Goal: Task Accomplishment & Management: Complete application form

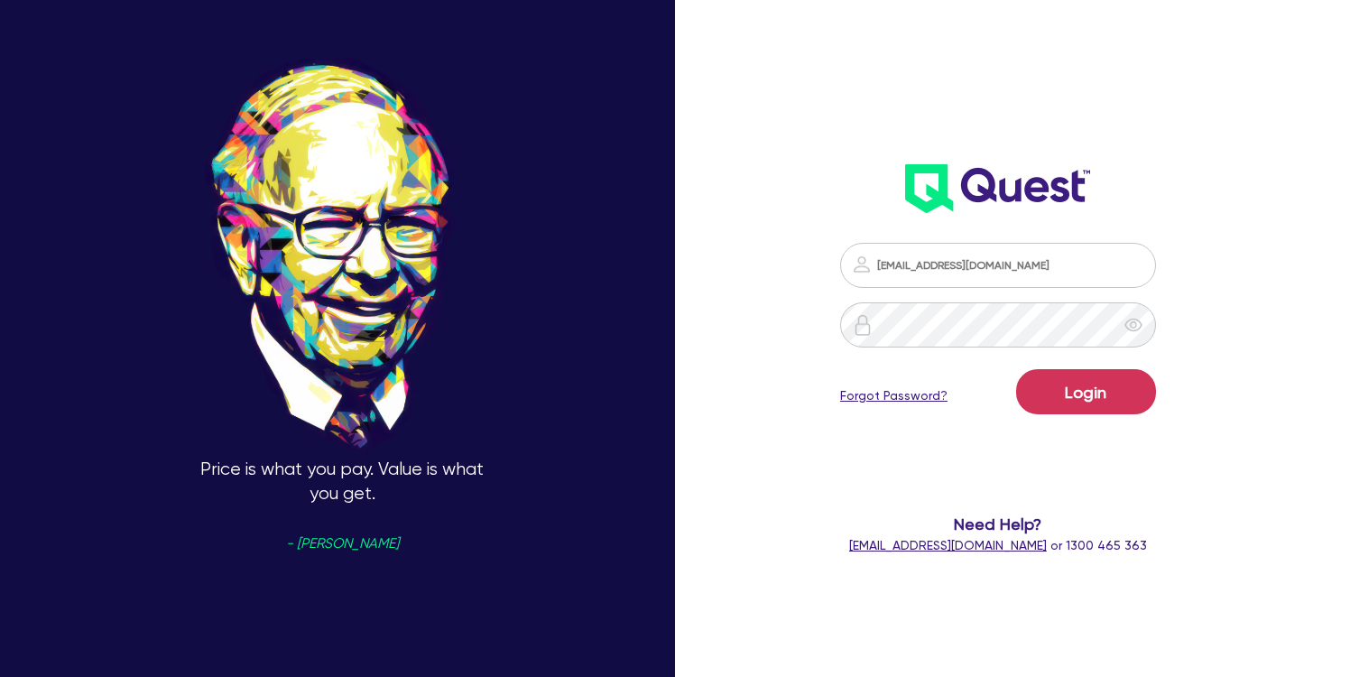
type input "info@workvehiclefinance.com"
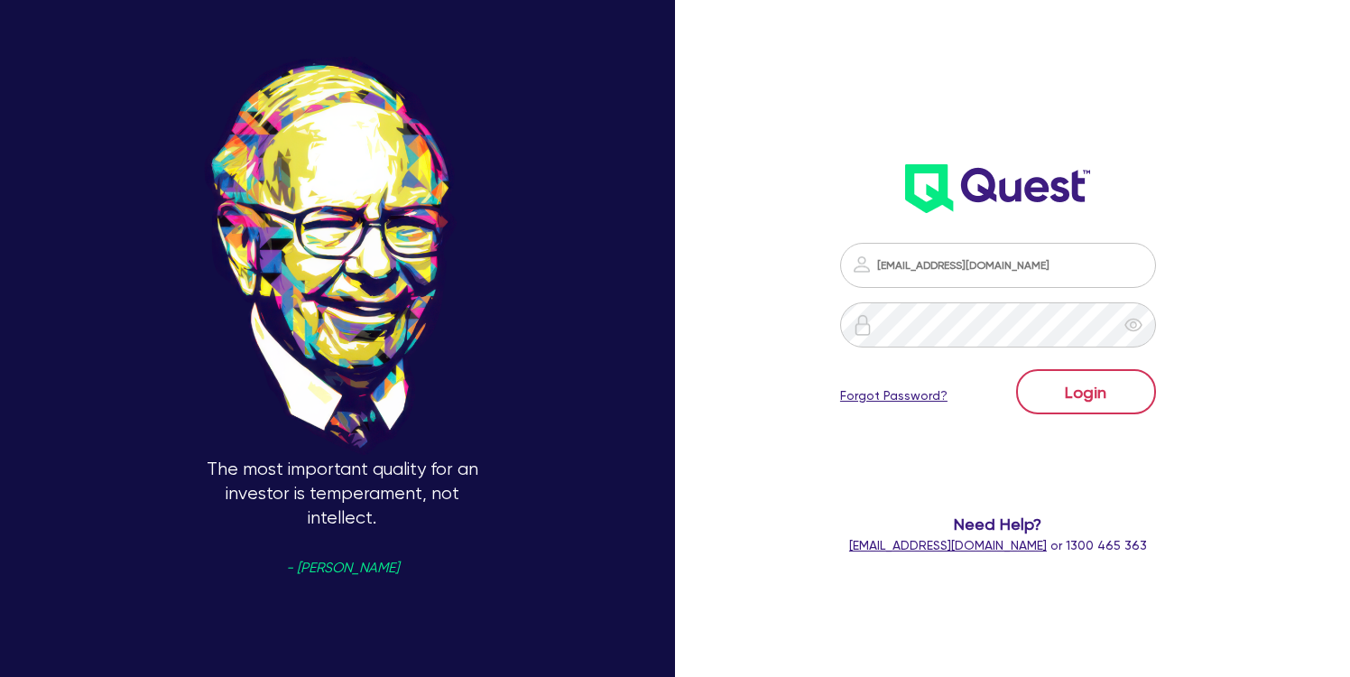
click at [1089, 392] on button "Login" at bounding box center [1086, 391] width 140 height 45
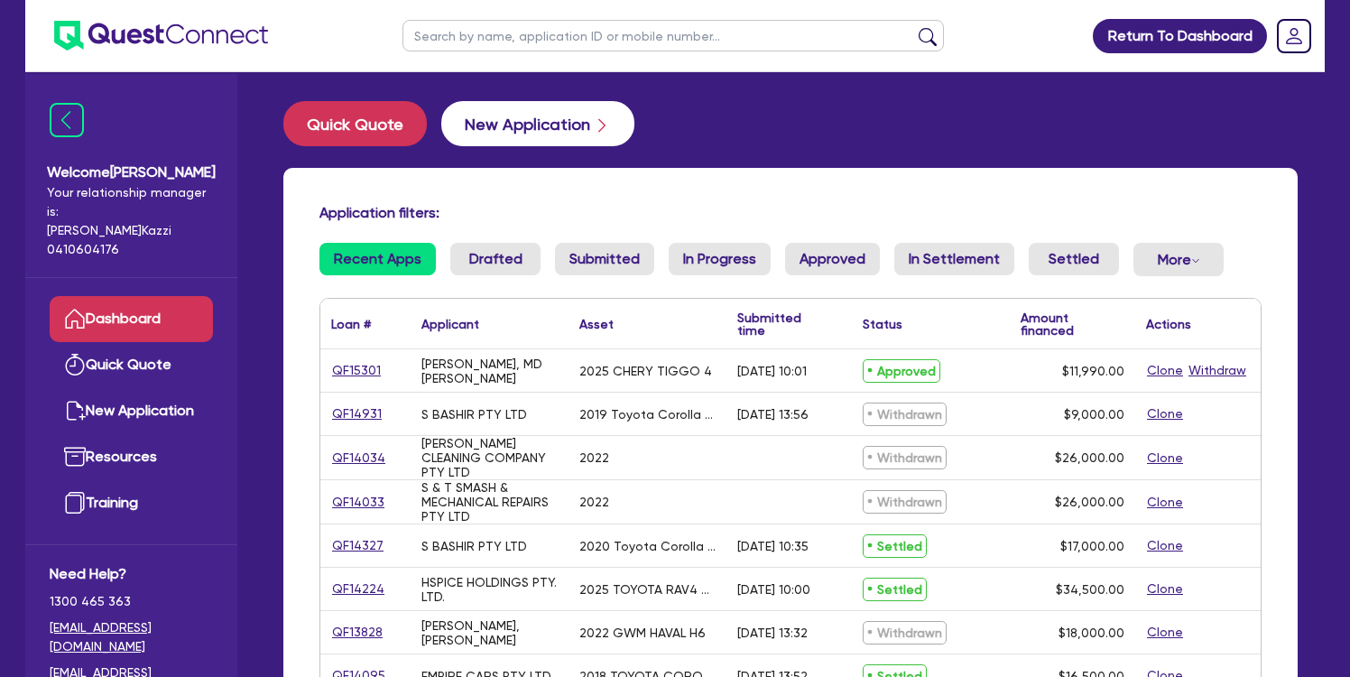
click at [582, 121] on button "New Application" at bounding box center [537, 123] width 193 height 45
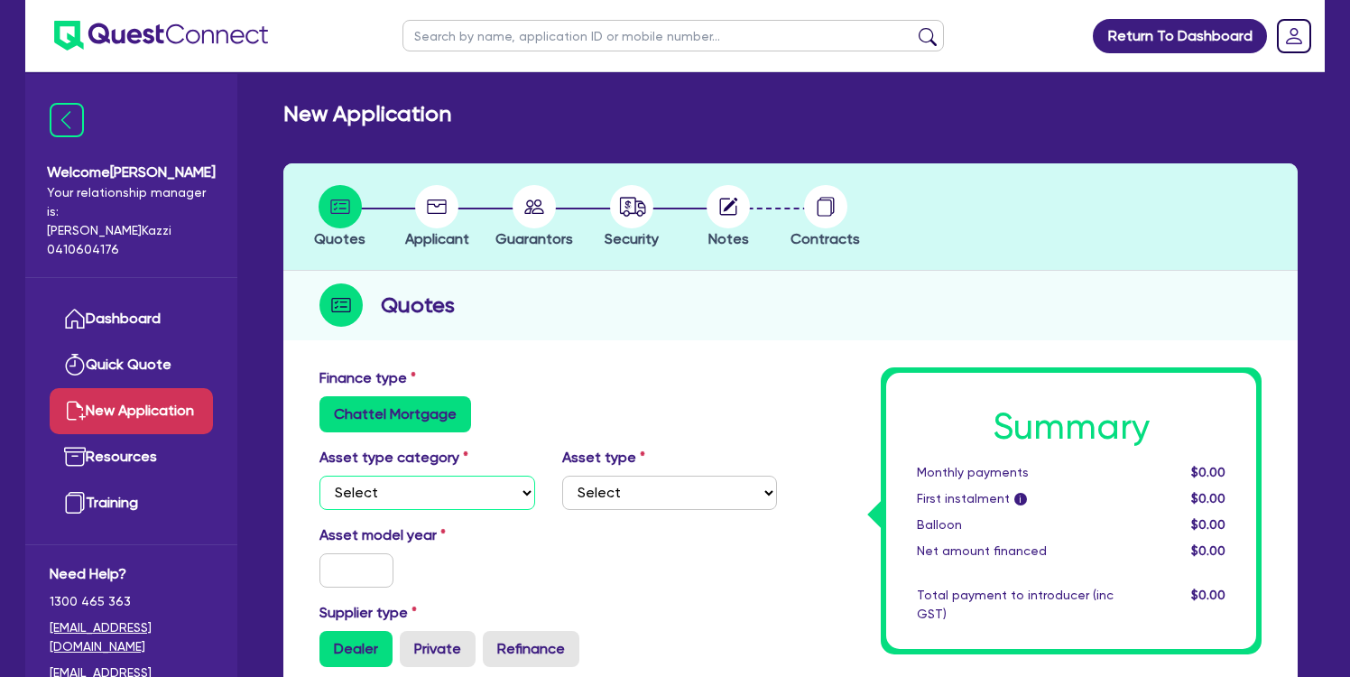
select select "CARS_AND_LIGHT_TRUCKS"
select select "PASSENGER_VEHICLES"
click at [373, 574] on input "text" at bounding box center [357, 570] width 74 height 34
type input "2021"
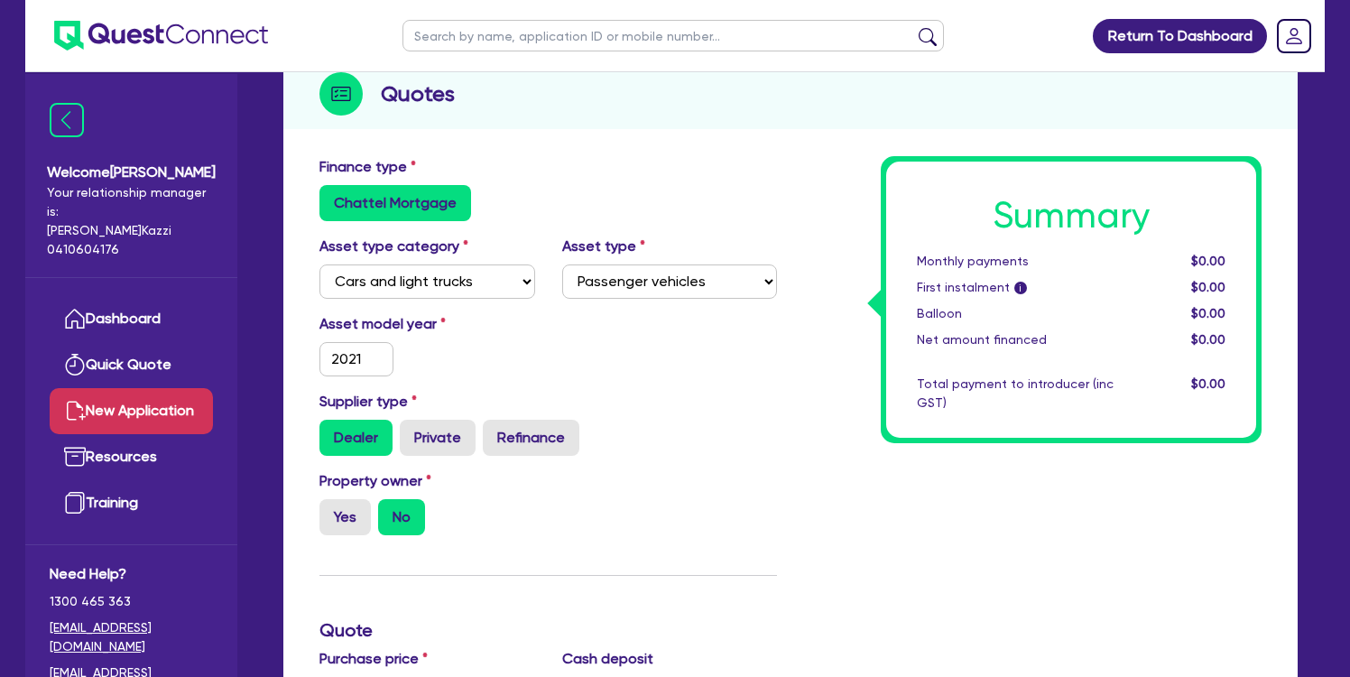
scroll to position [218, 0]
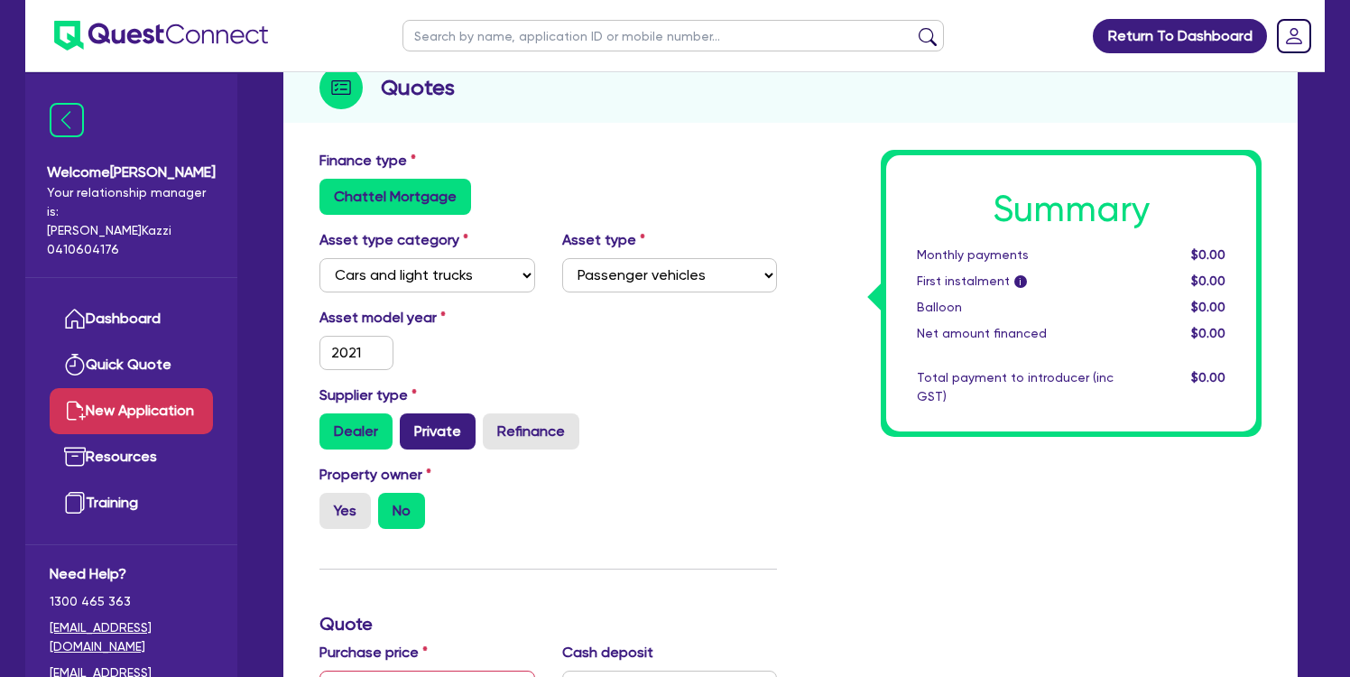
click at [451, 431] on label "Private" at bounding box center [438, 431] width 76 height 36
click at [412, 425] on input "Private" at bounding box center [406, 419] width 12 height 12
radio input "true"
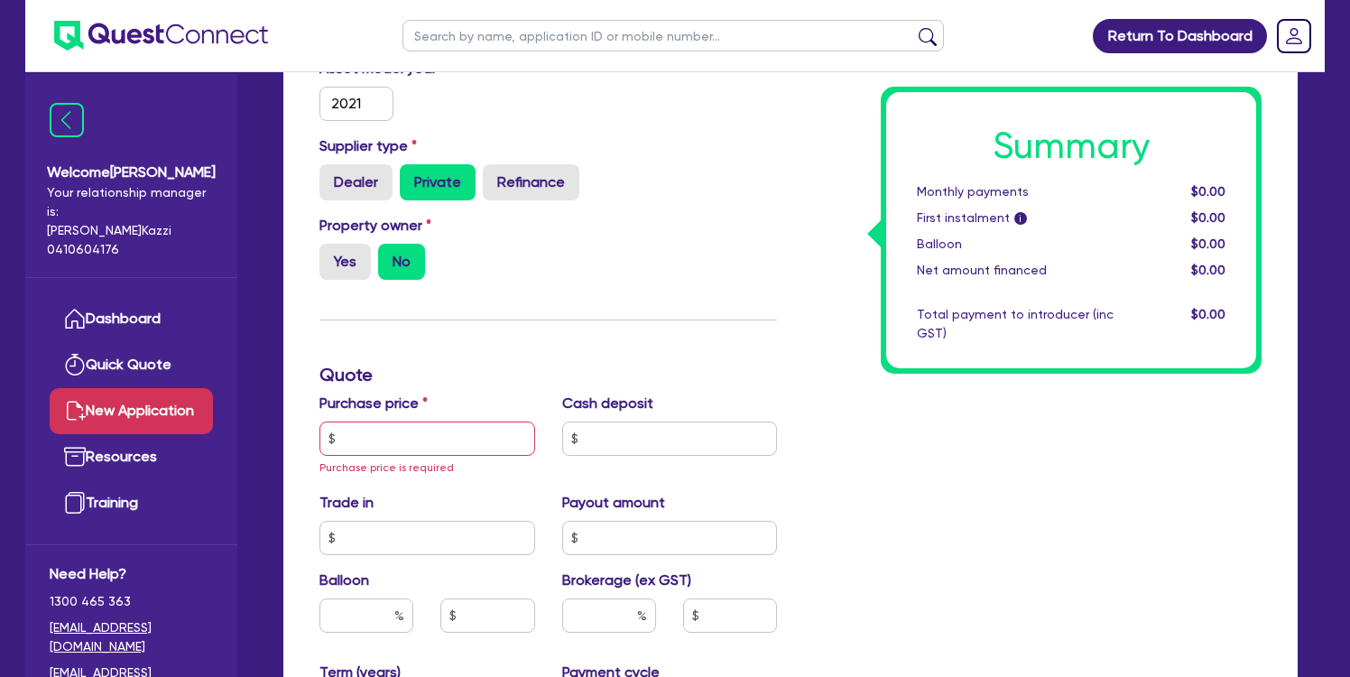
scroll to position [558, 0]
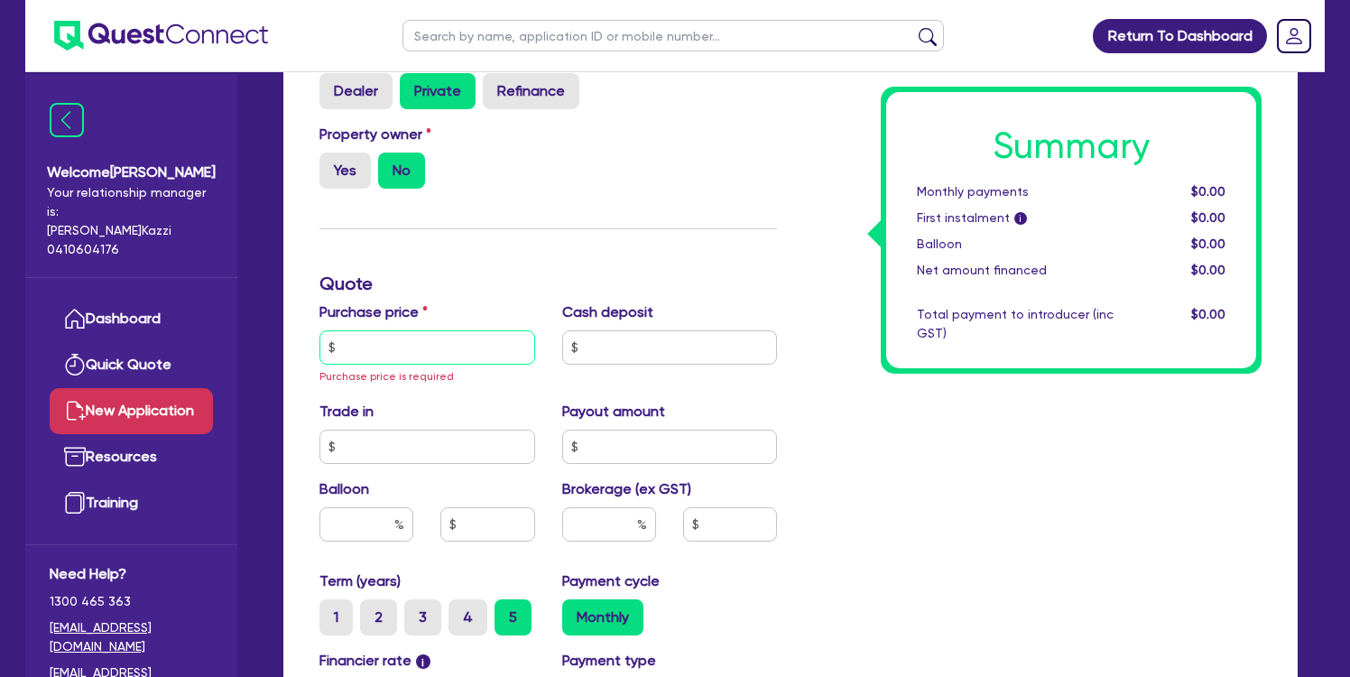
click at [474, 353] on input "text" at bounding box center [428, 347] width 216 height 34
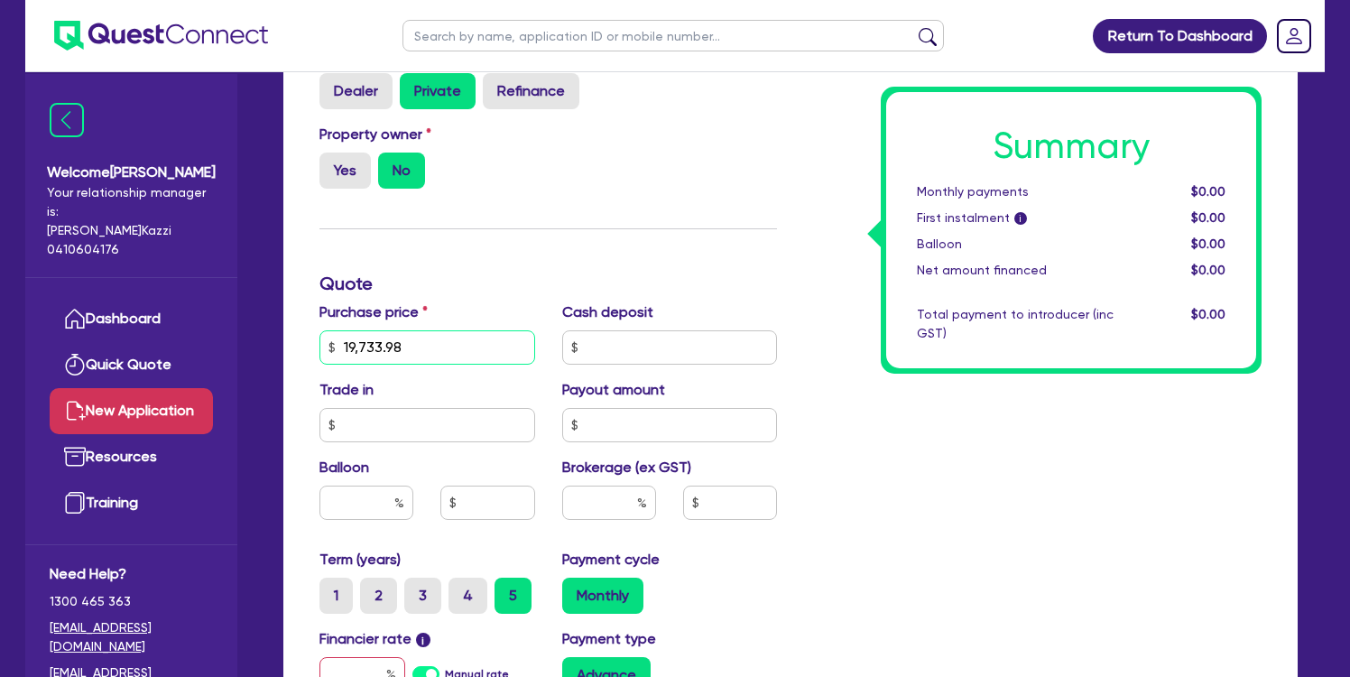
type input "19,733.98"
click at [660, 351] on input "text" at bounding box center [670, 347] width 216 height 34
type input "4,733.98"
click at [838, 511] on div "Summary Monthly payments $0.00 First instalment i $0.00 Balloon $0.00 Net amoun…" at bounding box center [1033, 347] width 485 height 1075
click at [720, 505] on input "text" at bounding box center [730, 503] width 94 height 34
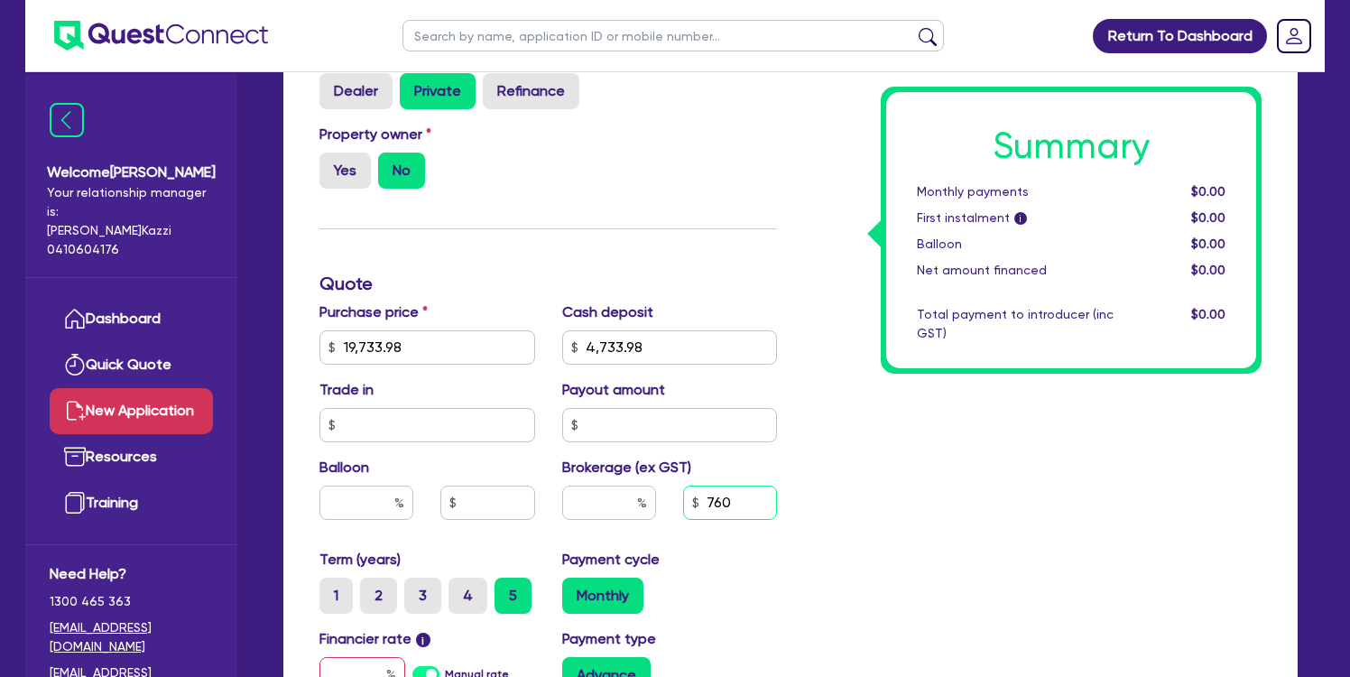
type input "760"
click at [908, 505] on div "Summary Monthly payments $0.00 First instalment i $0.00 Balloon $0.00 Net amoun…" at bounding box center [1033, 347] width 485 height 1075
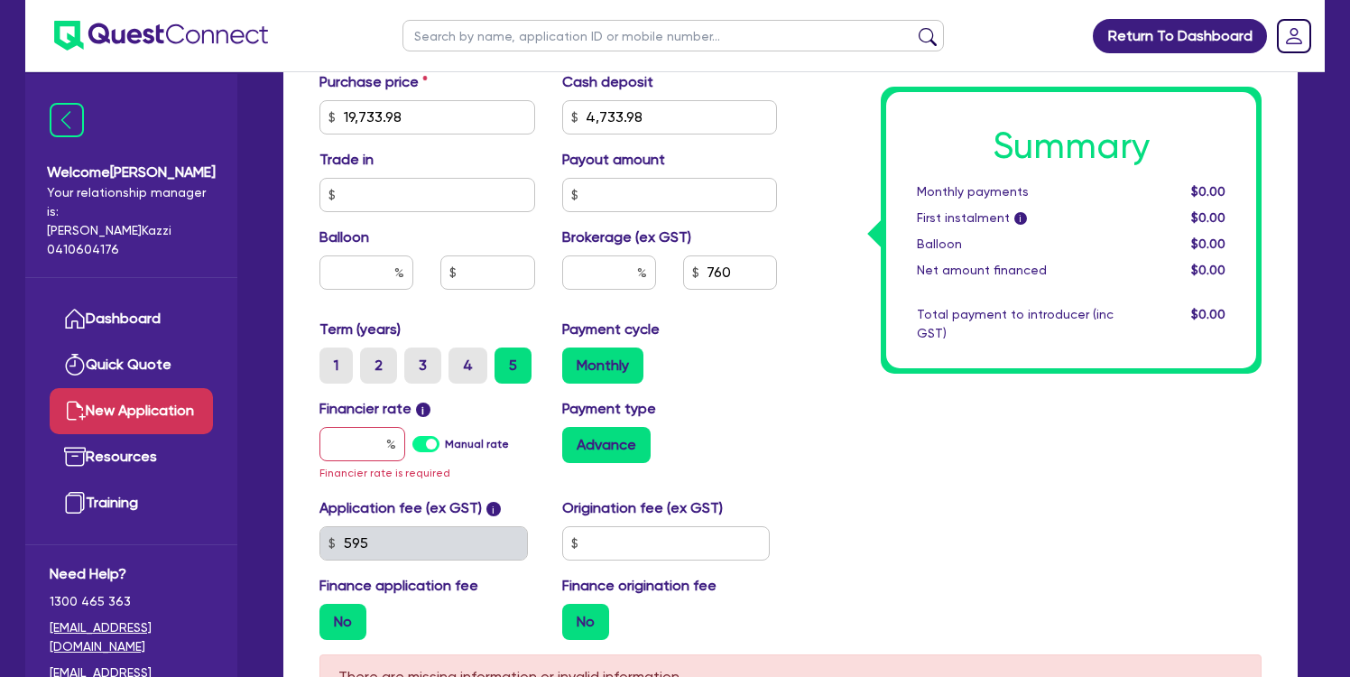
scroll to position [806, 0]
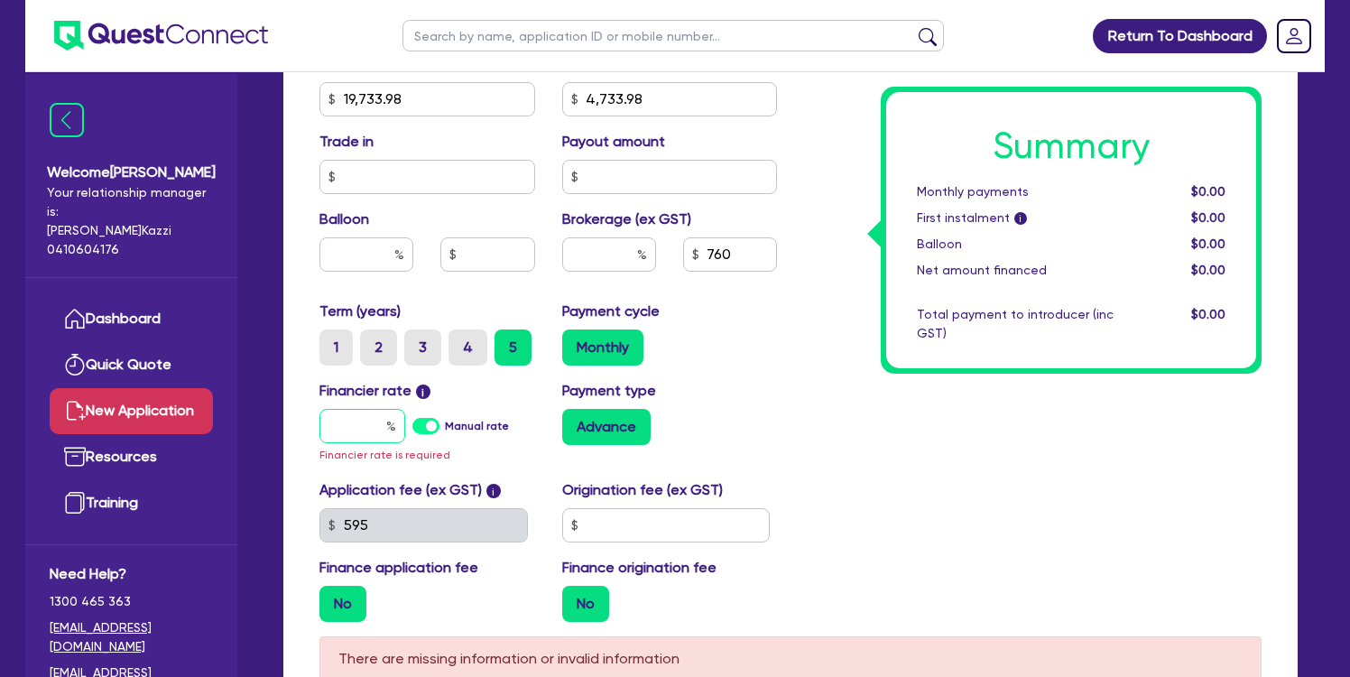
click at [362, 423] on input "text" at bounding box center [363, 426] width 86 height 34
type input "1"
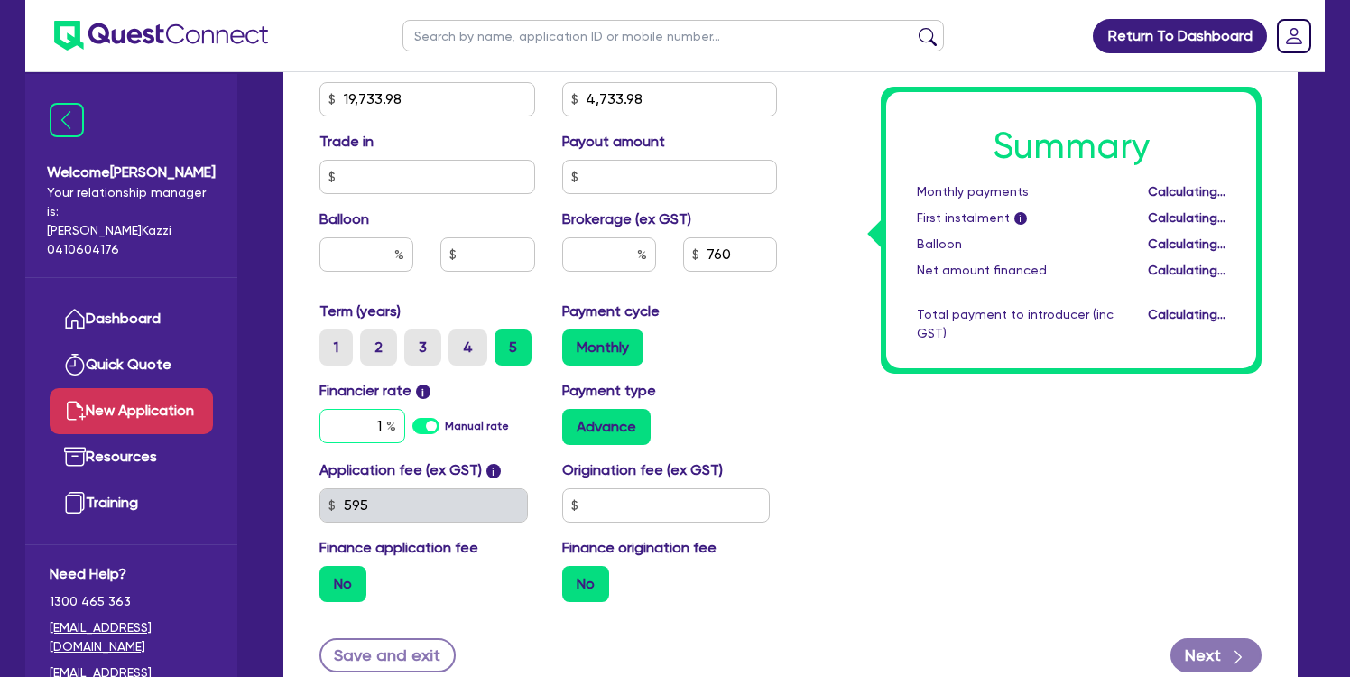
type input "5.06"
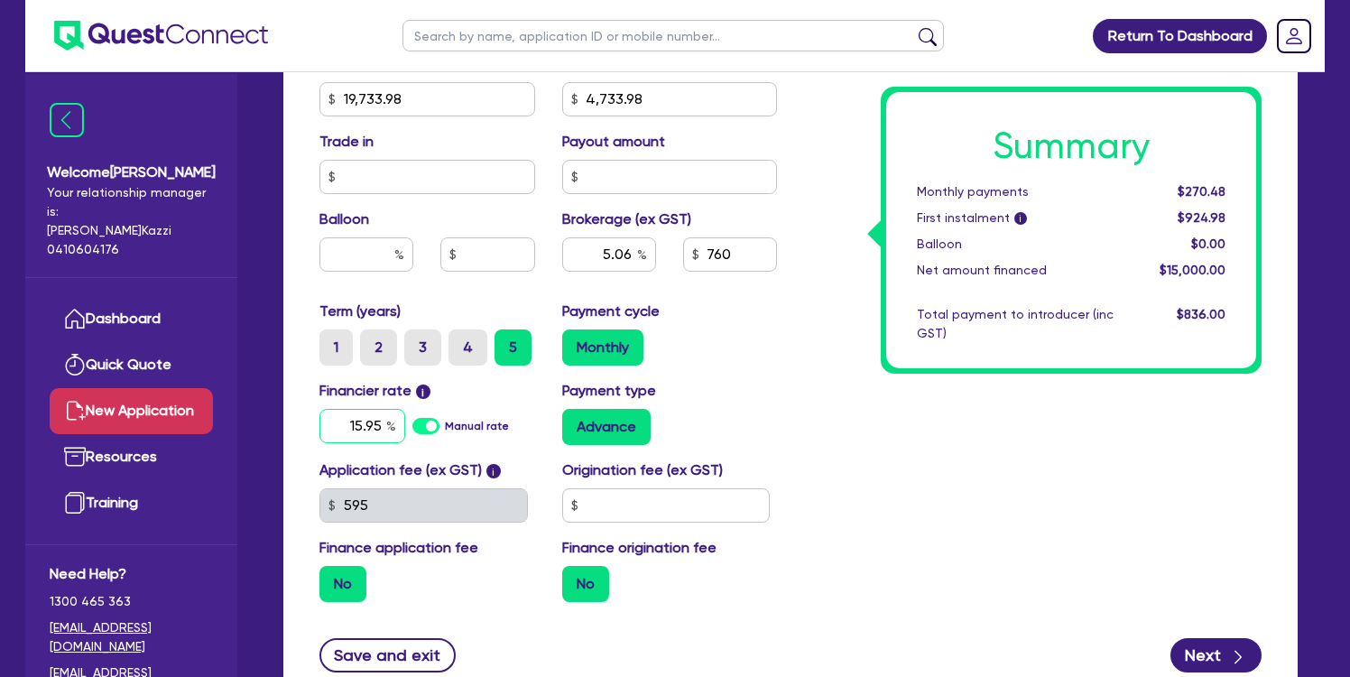
type input "15.95"
type input "5.06"
click at [710, 512] on input "text" at bounding box center [666, 505] width 208 height 34
type input "350"
type input "5.06"
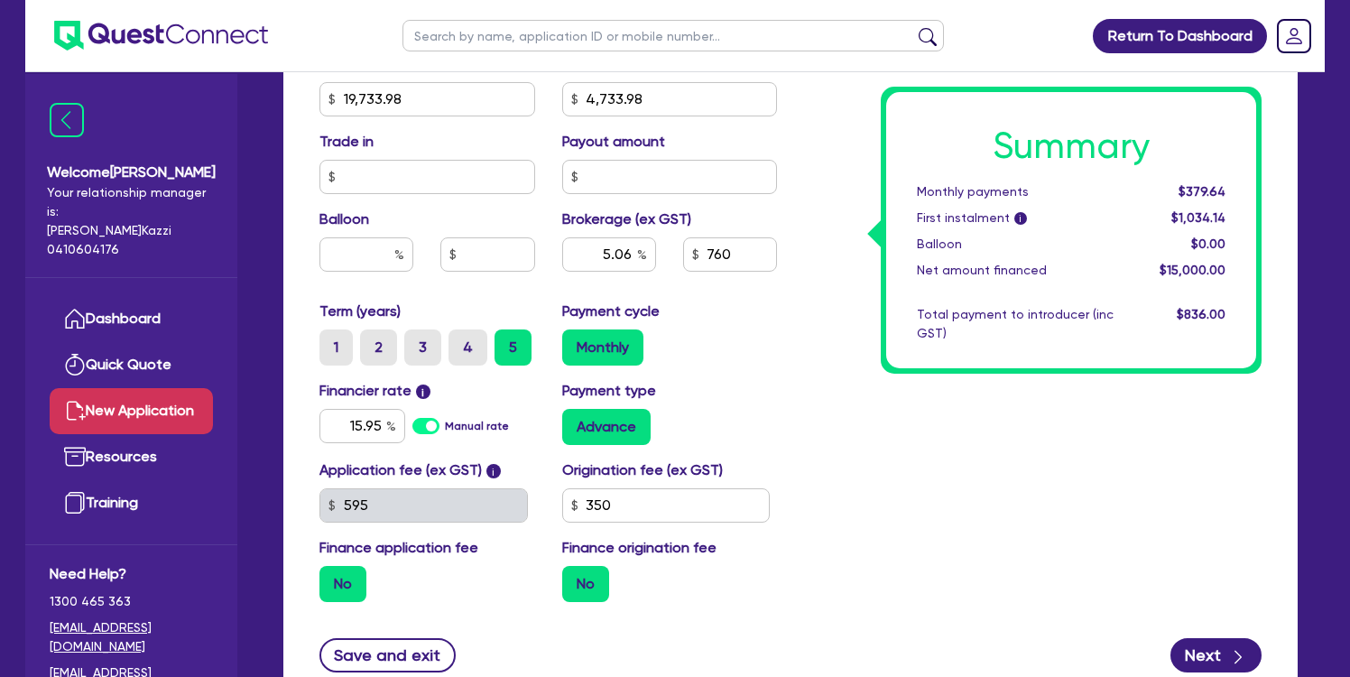
click at [906, 551] on div "Summary Monthly payments $379.64 First instalment i $1,034.14 Balloon $0.00 Net…" at bounding box center [1033, 88] width 485 height 1055
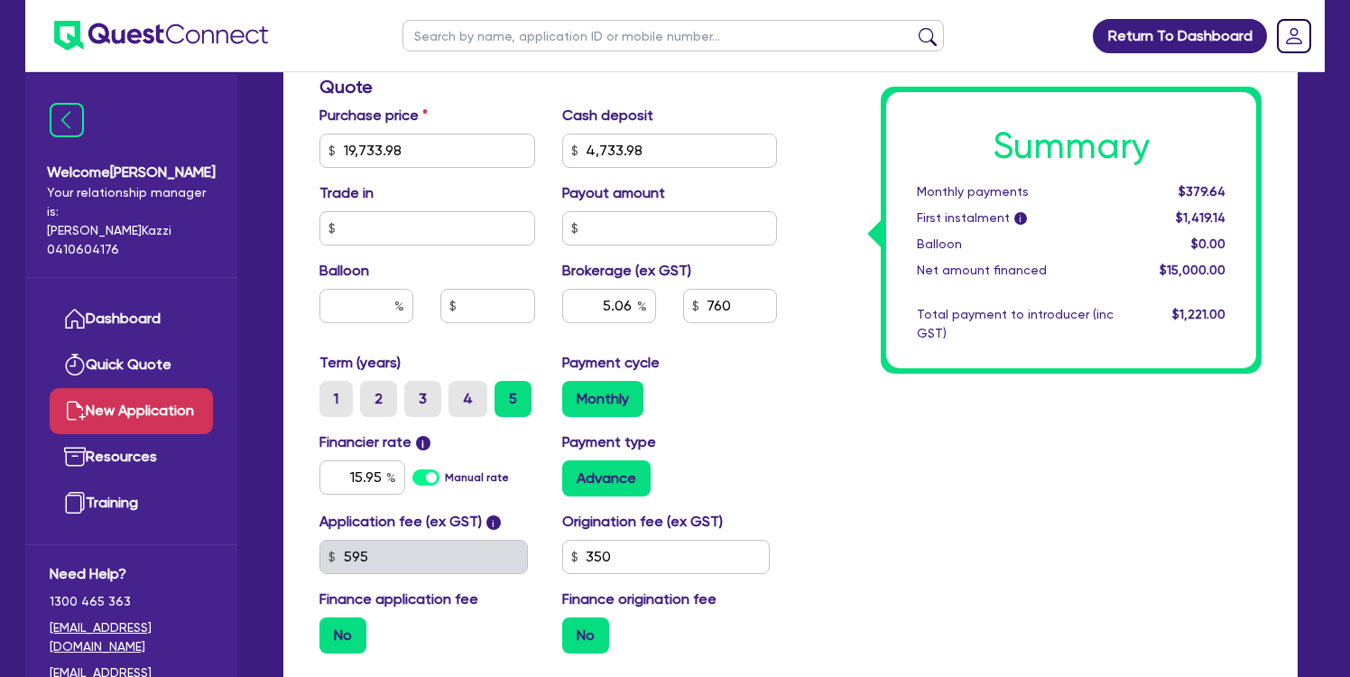
scroll to position [746, 0]
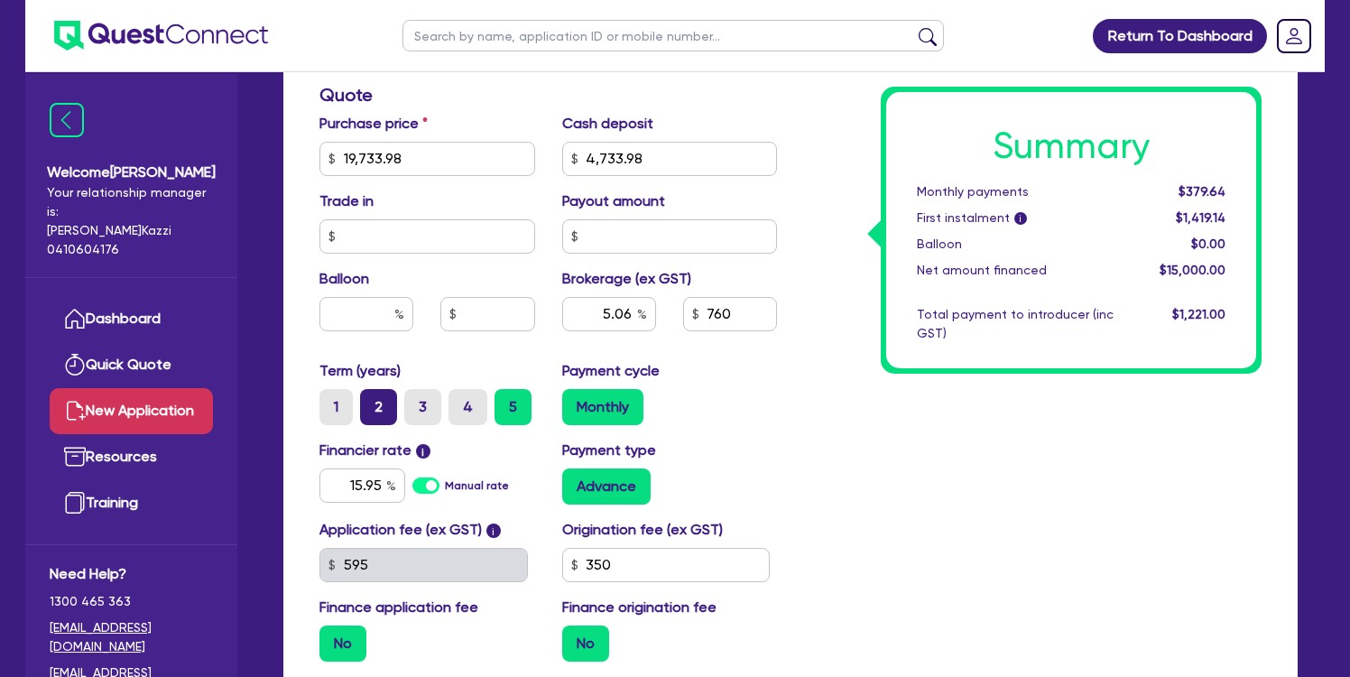
click at [377, 404] on label "2" at bounding box center [378, 407] width 37 height 36
click at [372, 401] on input "2" at bounding box center [366, 395] width 12 height 12
radio input "true"
click at [1210, 523] on div "Summary Monthly payments $764.84 First instalment i $1,804.34 Balloon $0.00 Net…" at bounding box center [1033, 148] width 485 height 1055
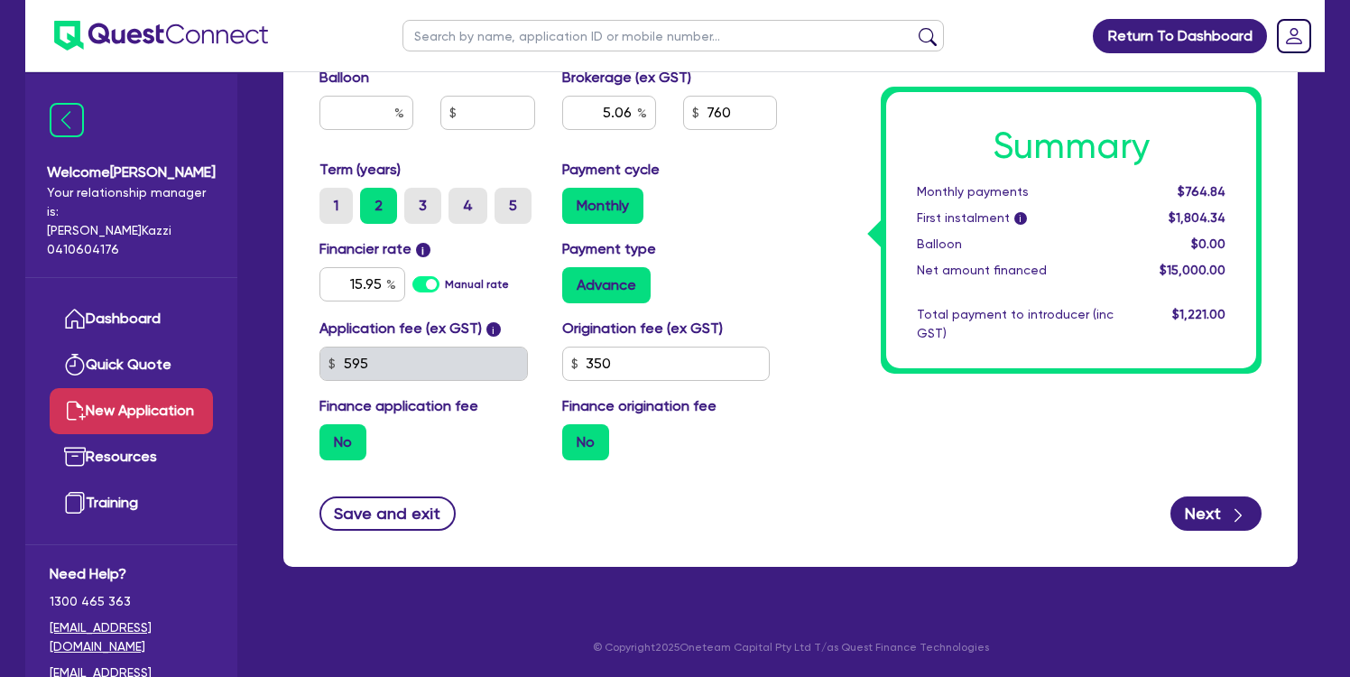
scroll to position [947, 0]
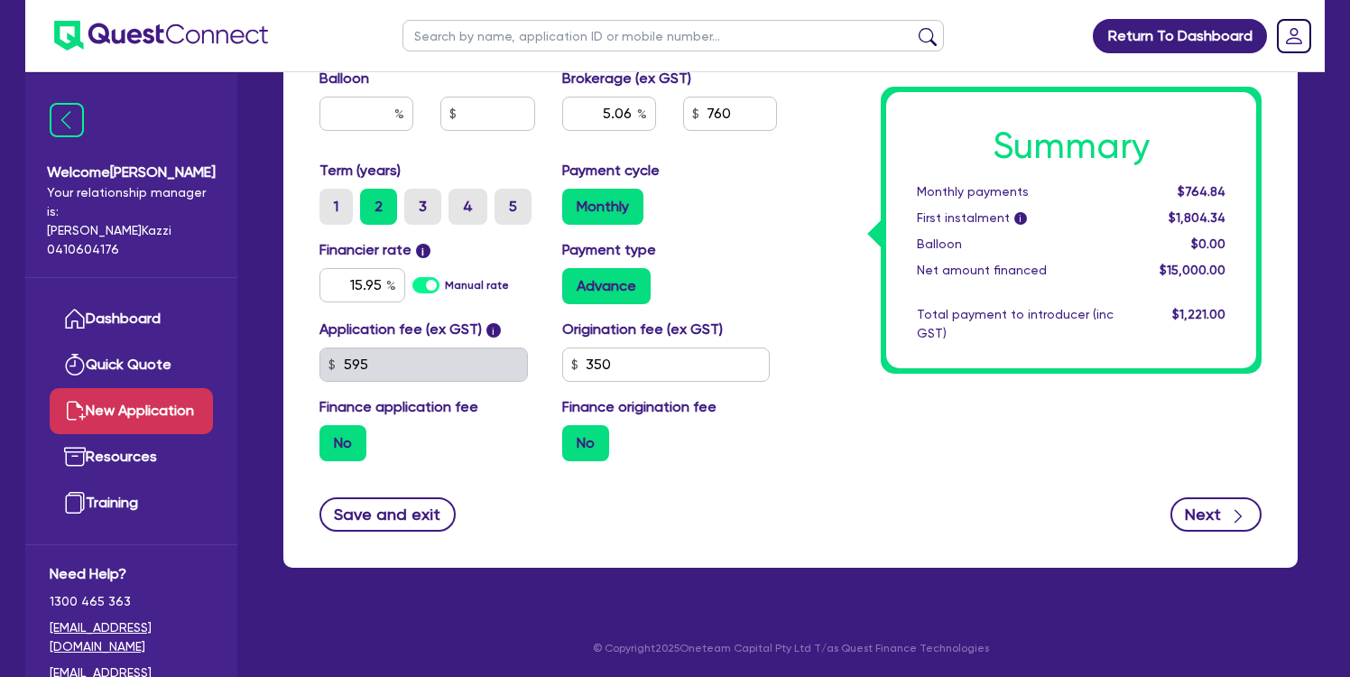
click at [1229, 512] on icon "button" at bounding box center [1238, 516] width 18 height 18
type input "5.06"
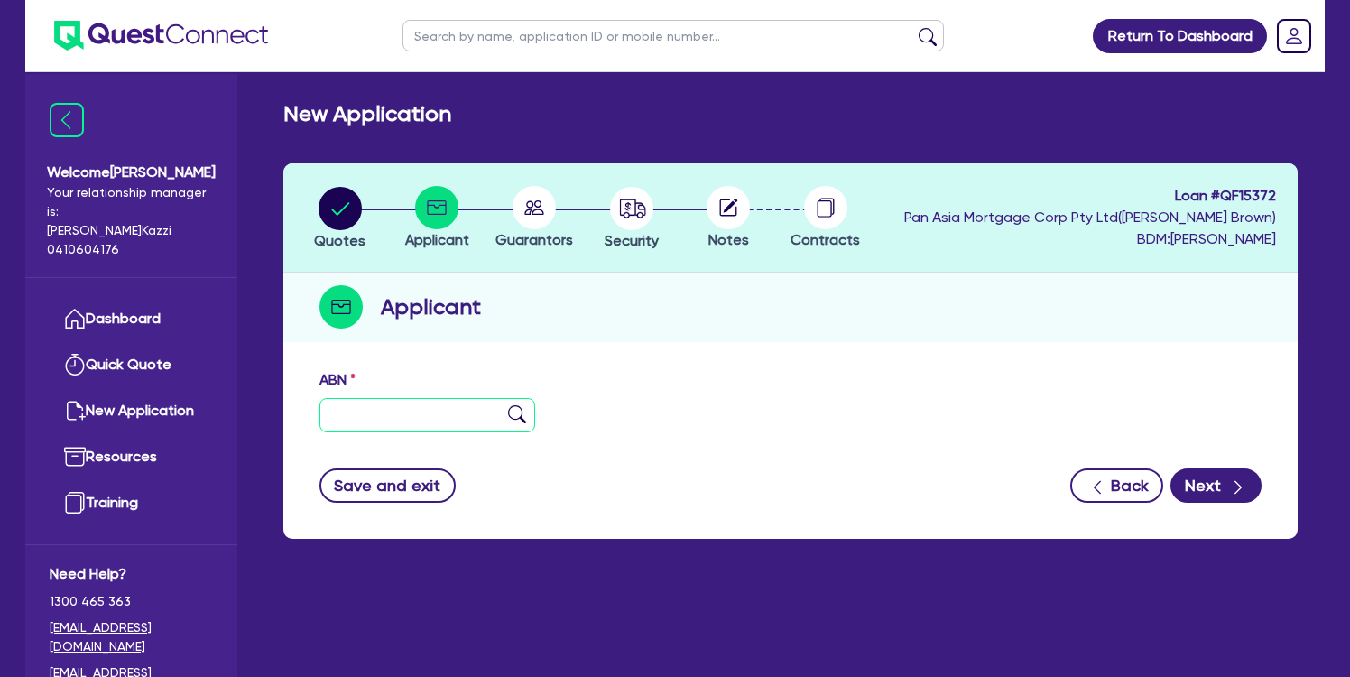
click at [394, 405] on input "text" at bounding box center [428, 415] width 216 height 34
type input "92 746 353 289"
click at [520, 415] on img at bounding box center [517, 414] width 18 height 18
type input "GEBREMEDHEN, [PERSON_NAME]"
select select "SOLE_TRADER"
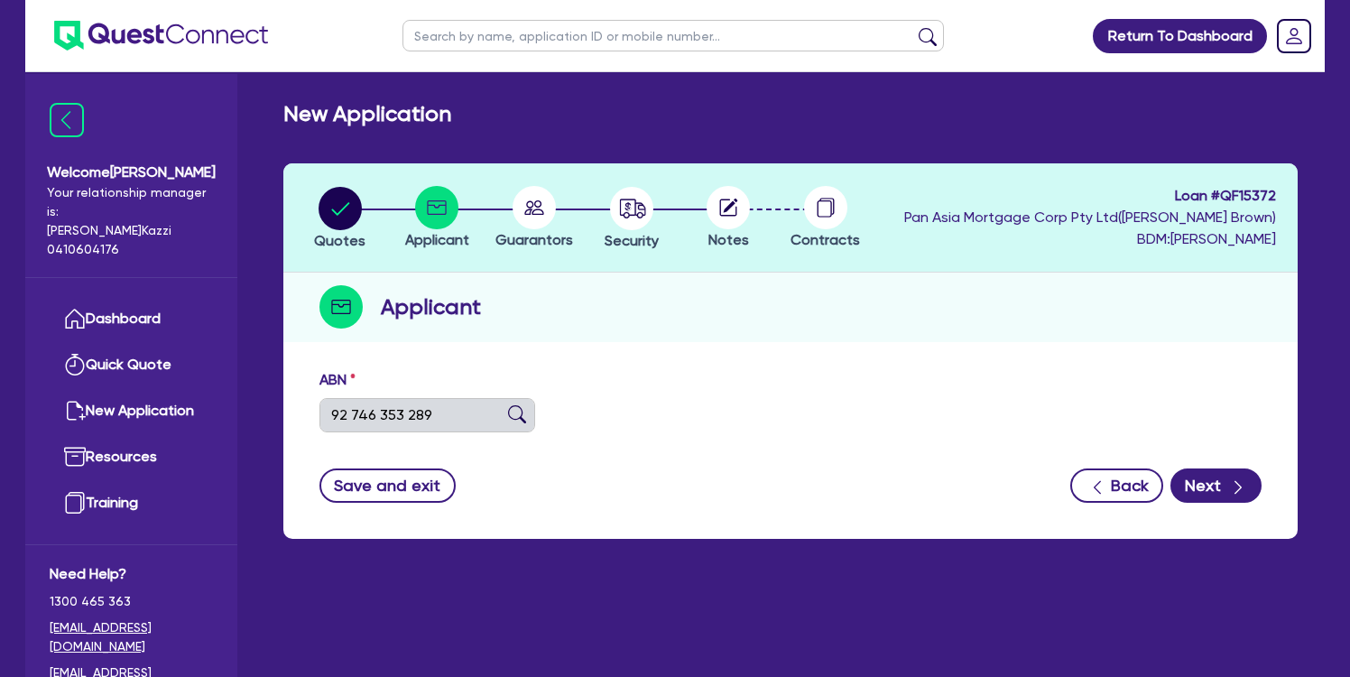
type input "12/01/2025"
type input "05/02/2025"
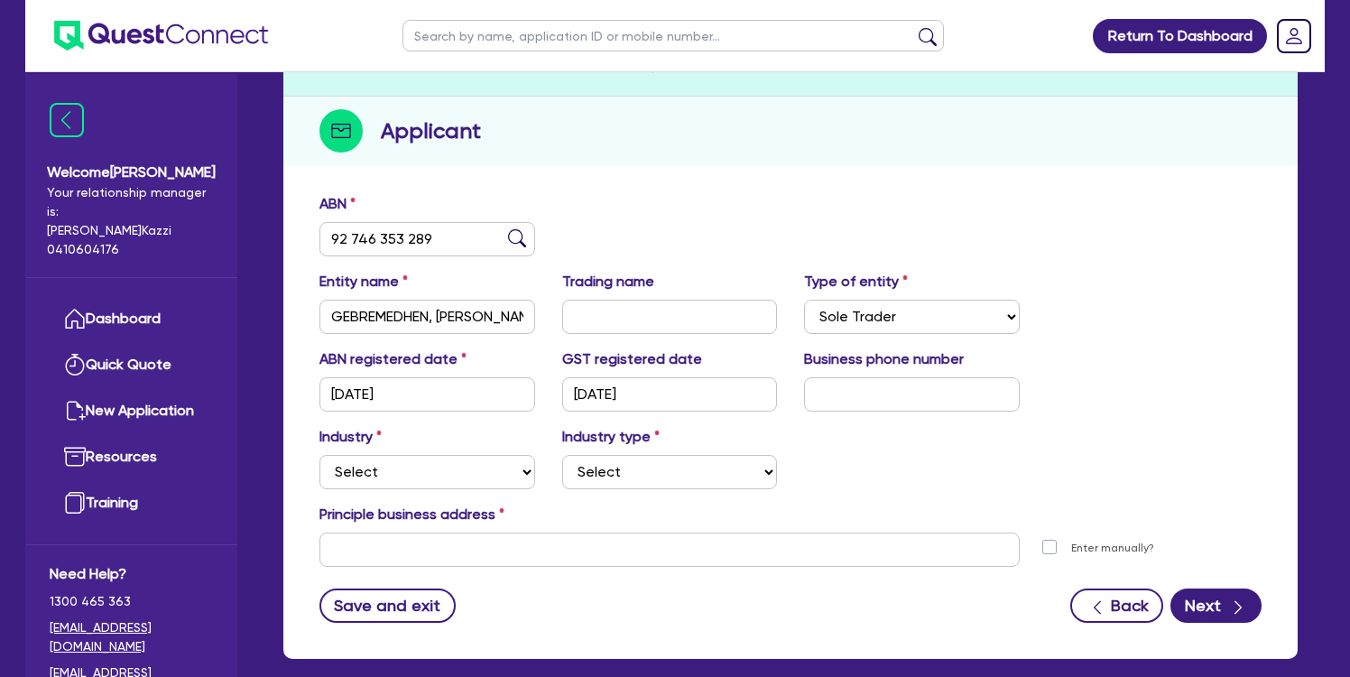
scroll to position [185, 0]
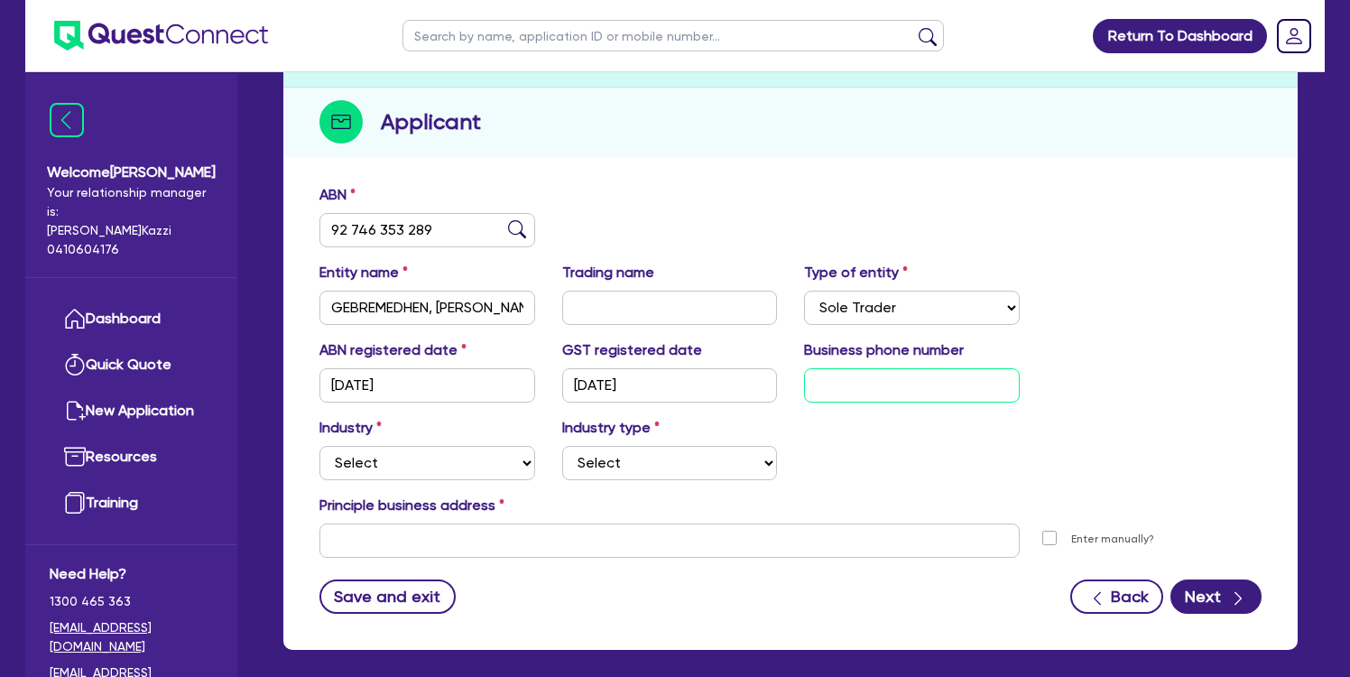
click at [903, 386] on input "text" at bounding box center [912, 385] width 216 height 34
type input "04 0798 6522"
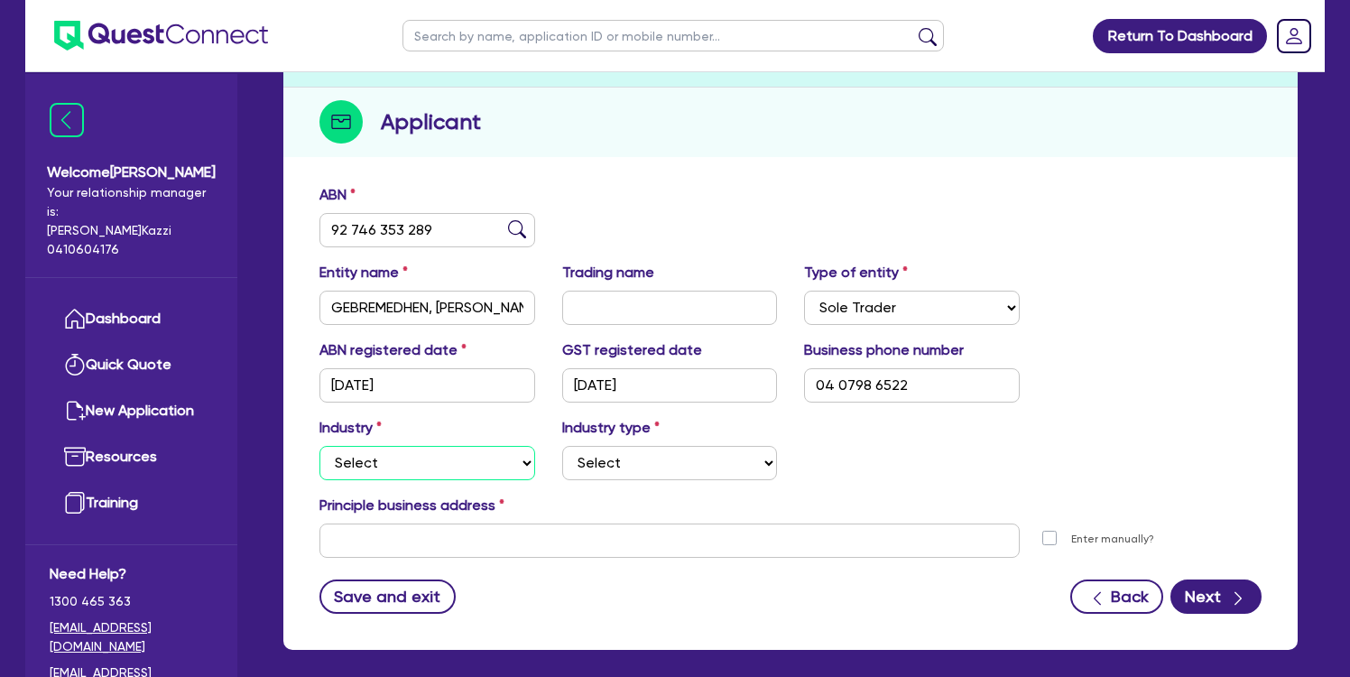
select select "TRANSPORT_WAREHOUSING"
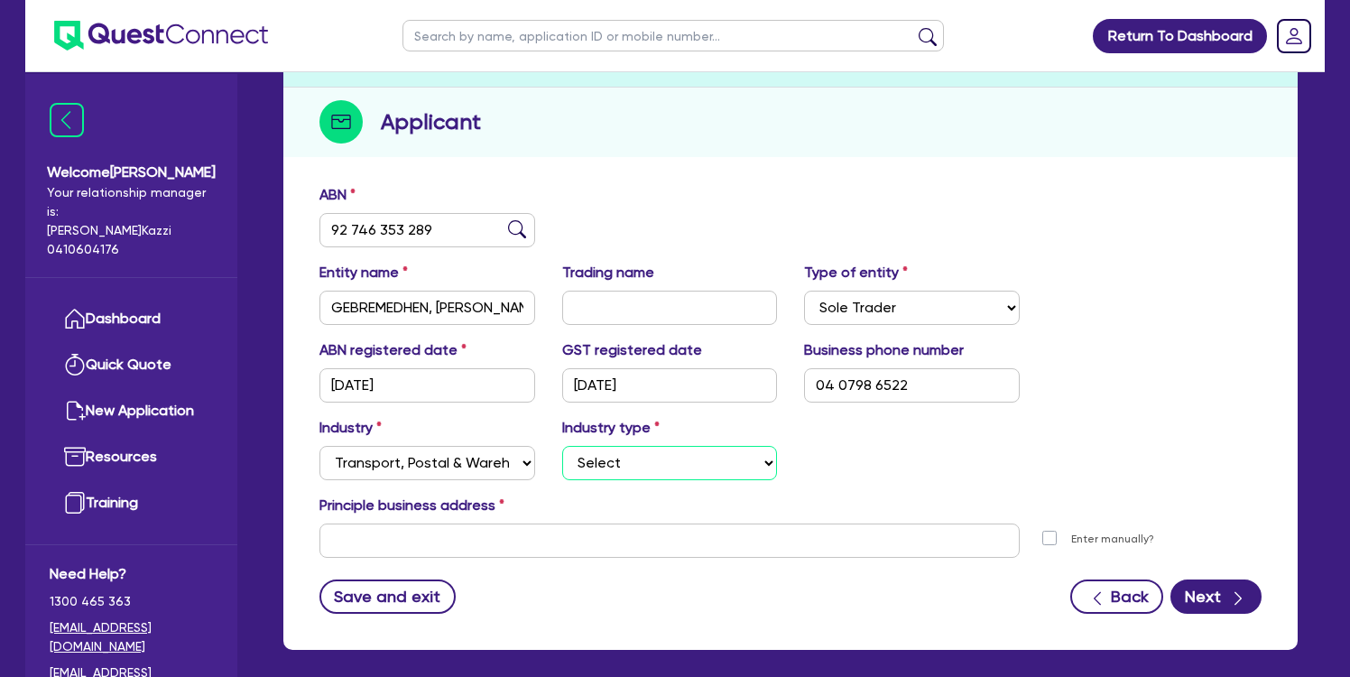
select select "TAXI_LUXURY_CAR_SERVICES"
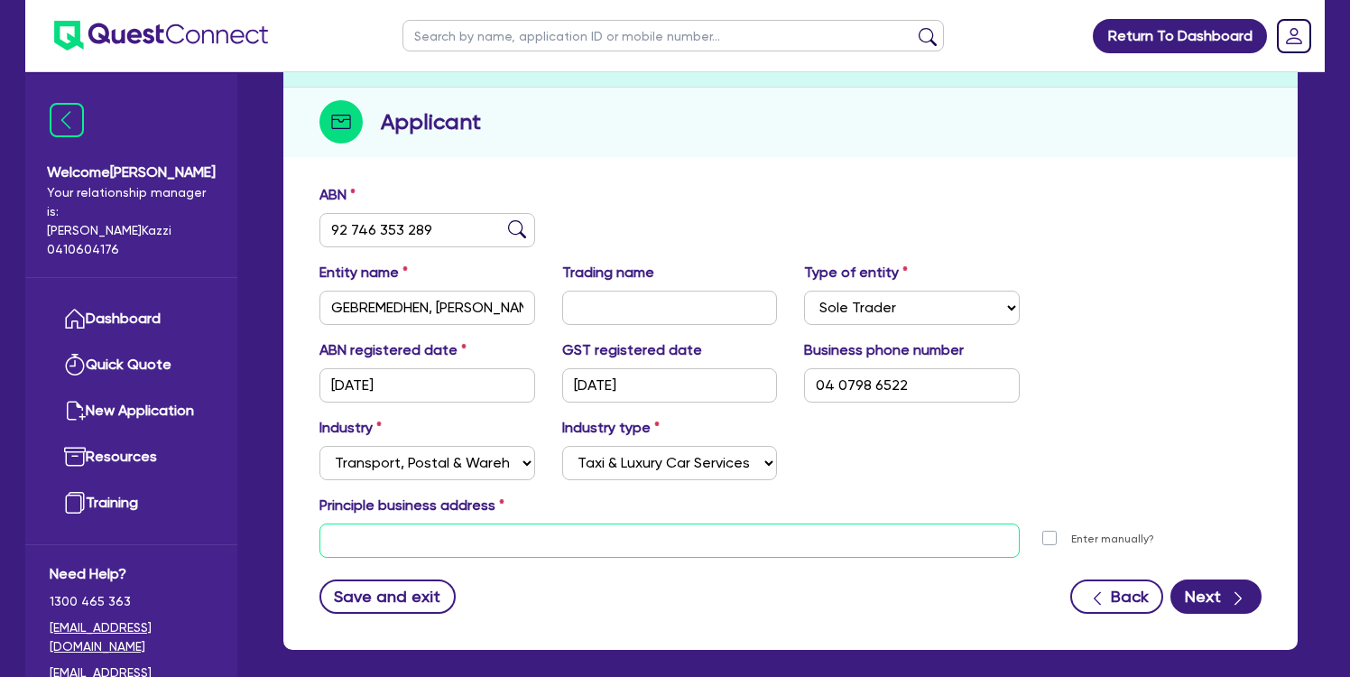
click at [591, 536] on input "text" at bounding box center [670, 540] width 700 height 34
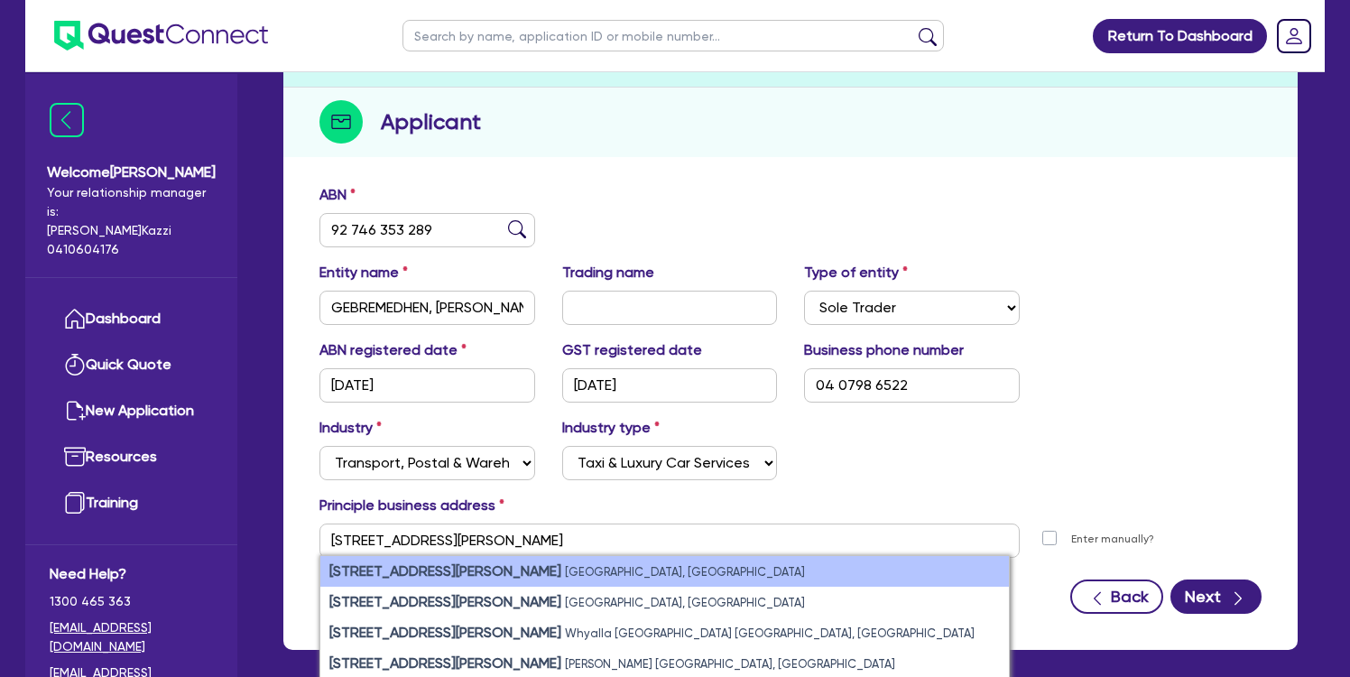
click at [565, 567] on small "South Granville NSW, Australia" at bounding box center [685, 572] width 240 height 14
type input "63 Gordon Ave South Granville NSW 2142"
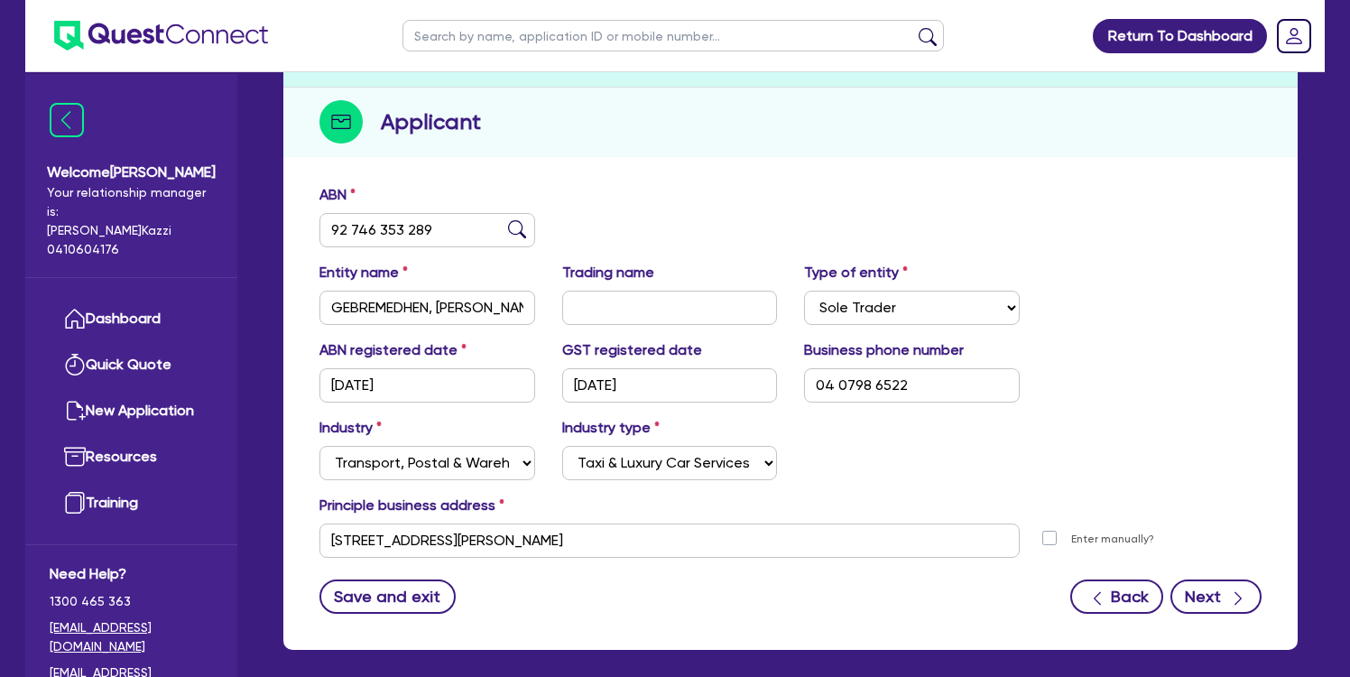
click at [1229, 601] on icon "button" at bounding box center [1238, 598] width 18 height 18
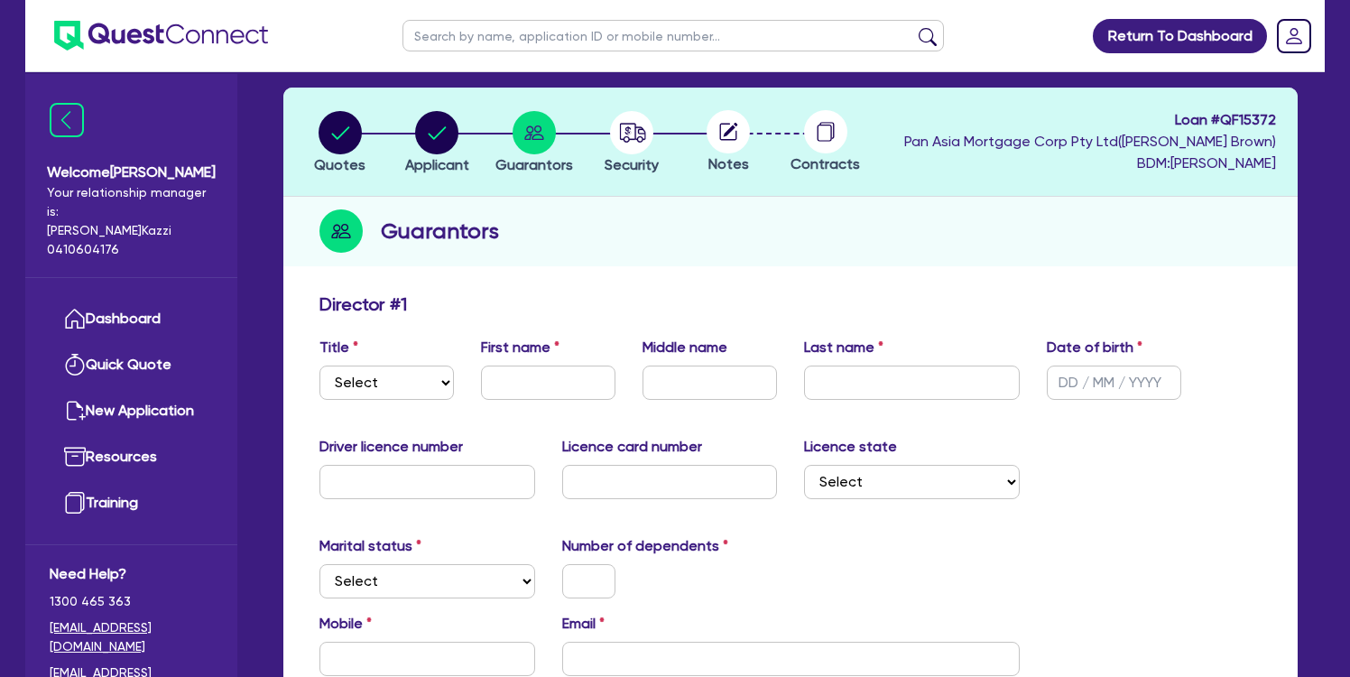
scroll to position [109, 0]
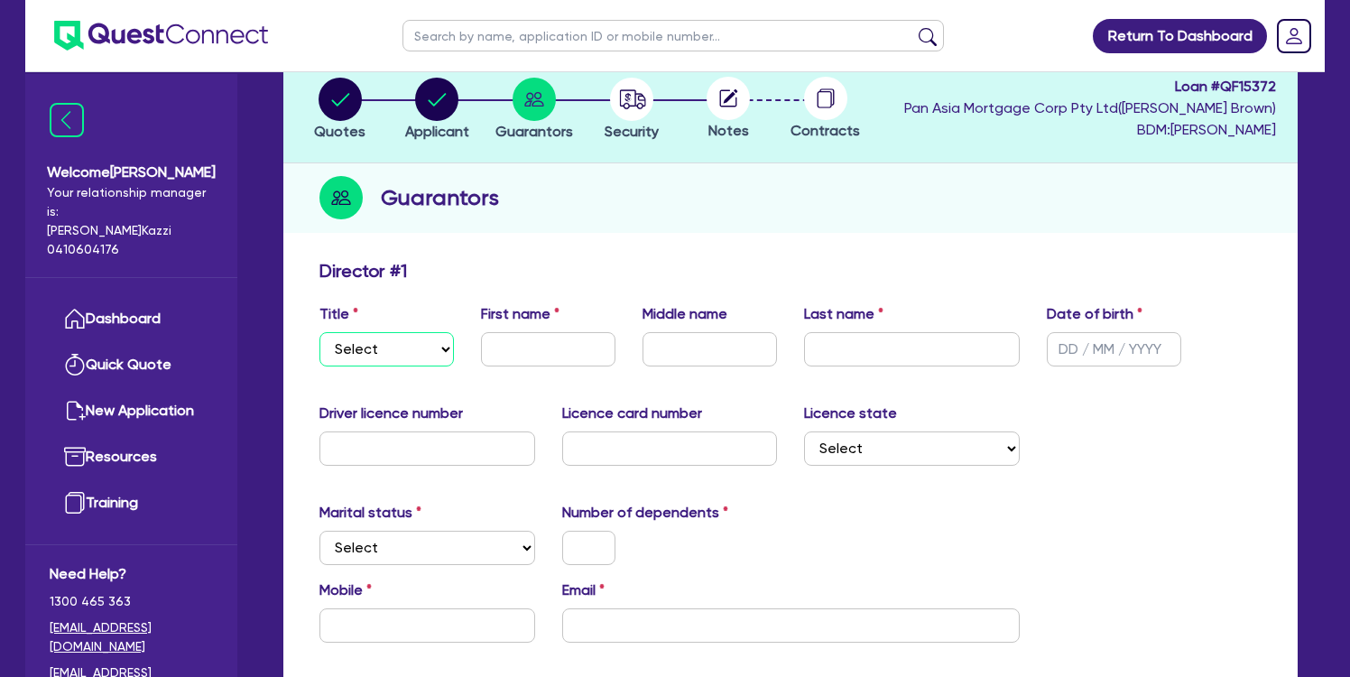
select select "MR"
click at [492, 355] on input "text" at bounding box center [548, 349] width 134 height 34
paste input "GETACHEW"
type input "GETACHEW"
click at [737, 345] on input "text" at bounding box center [710, 349] width 134 height 34
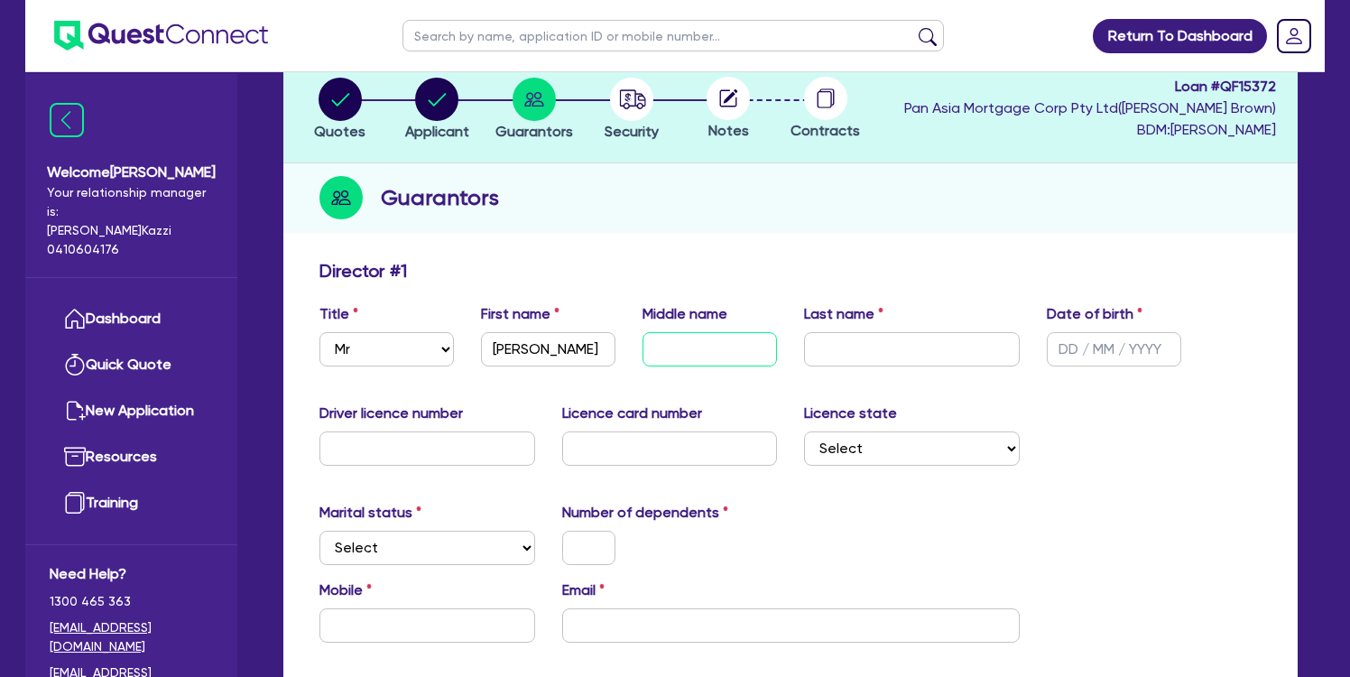
paste input "GEBREHIWOT"
type input "GEBREHIWOT"
click at [950, 369] on div "Title Select Mr Mrs Ms Miss Dr First name GETACHEW Middle name GEBREHIWOT Last …" at bounding box center [790, 342] width 969 height 78
click at [962, 353] on input "text" at bounding box center [912, 349] width 216 height 34
paste input "GEBREMEDHEN"
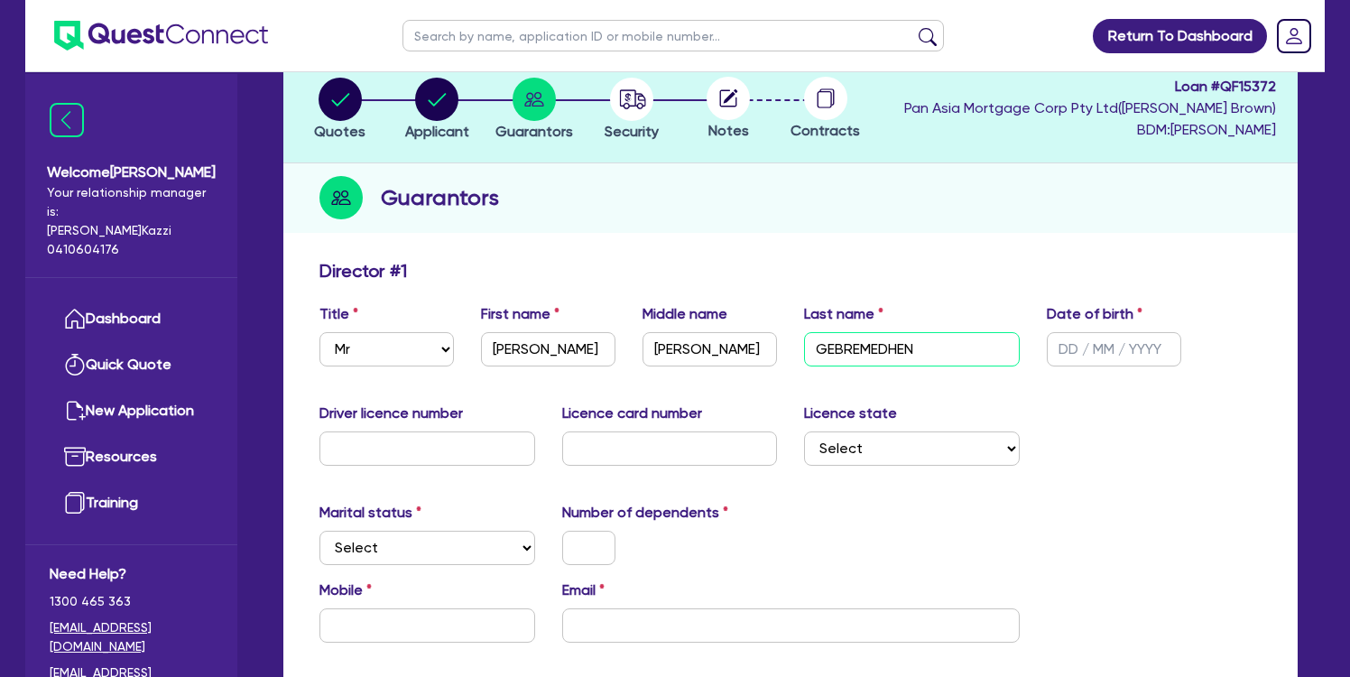
type input "GEBREMEDHEN"
click at [1065, 350] on input "text" at bounding box center [1114, 349] width 134 height 34
type input "13/09/1972"
click at [488, 440] on input "text" at bounding box center [428, 448] width 216 height 34
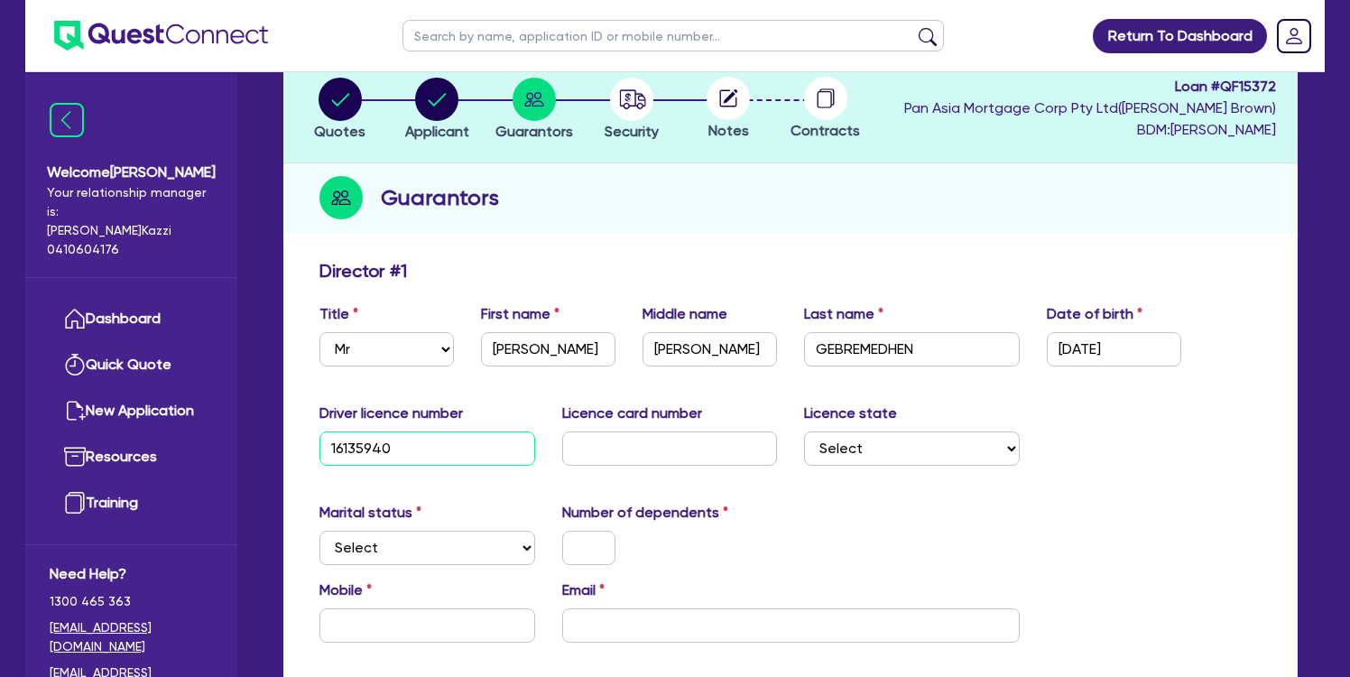
type input "16135940"
click at [628, 446] on input "text" at bounding box center [670, 448] width 216 height 34
type input "2059859791"
select select "NSW"
select select "SINGLE"
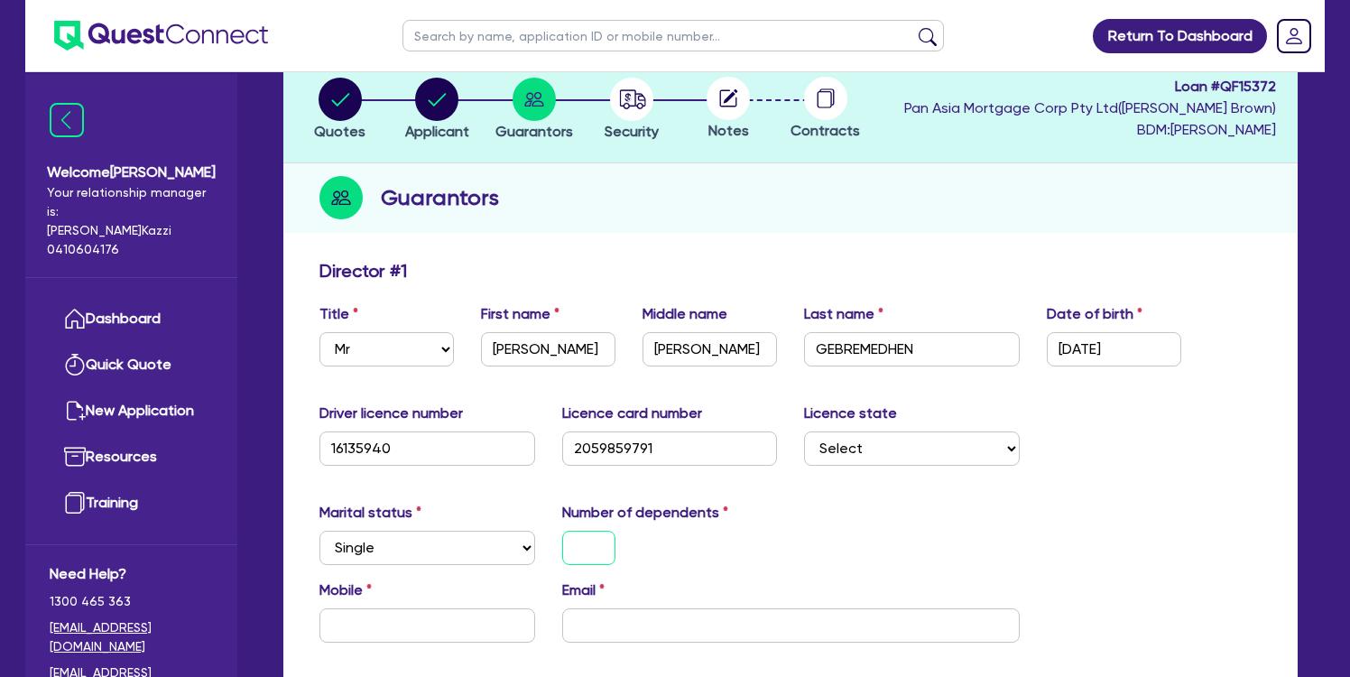
click at [575, 553] on input "text" at bounding box center [588, 548] width 53 height 34
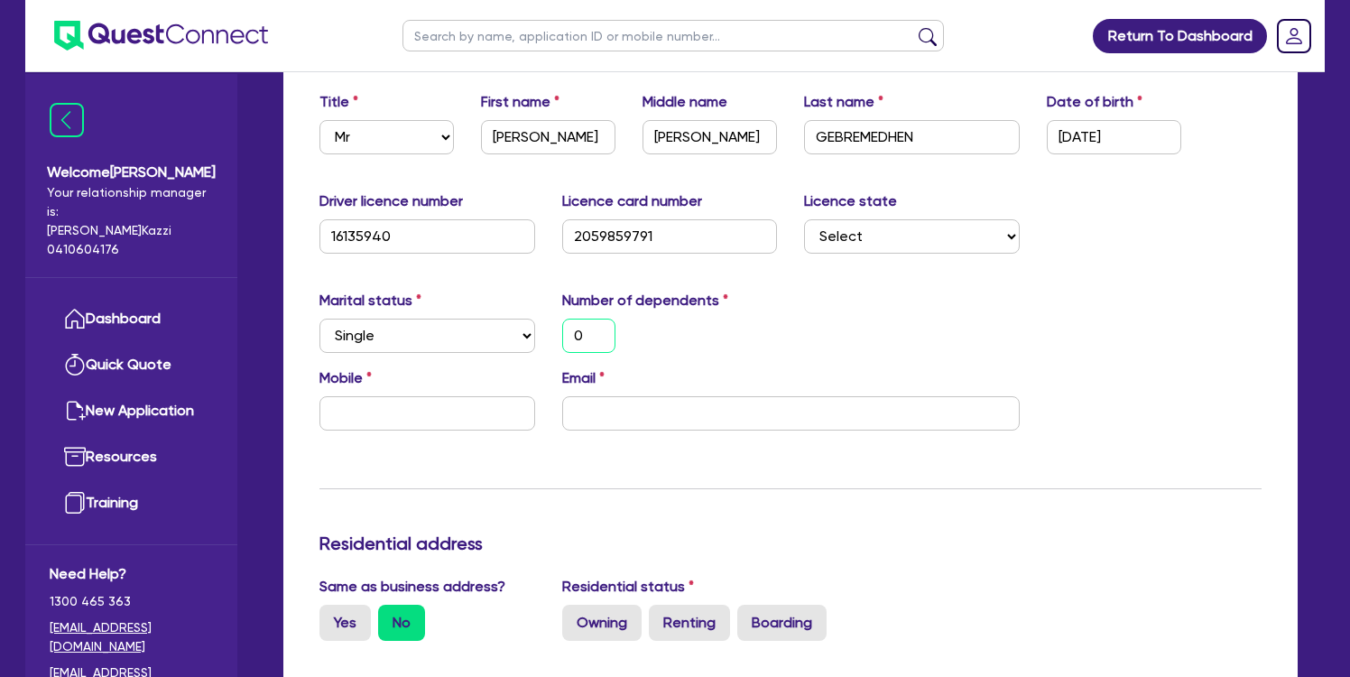
scroll to position [353, 0]
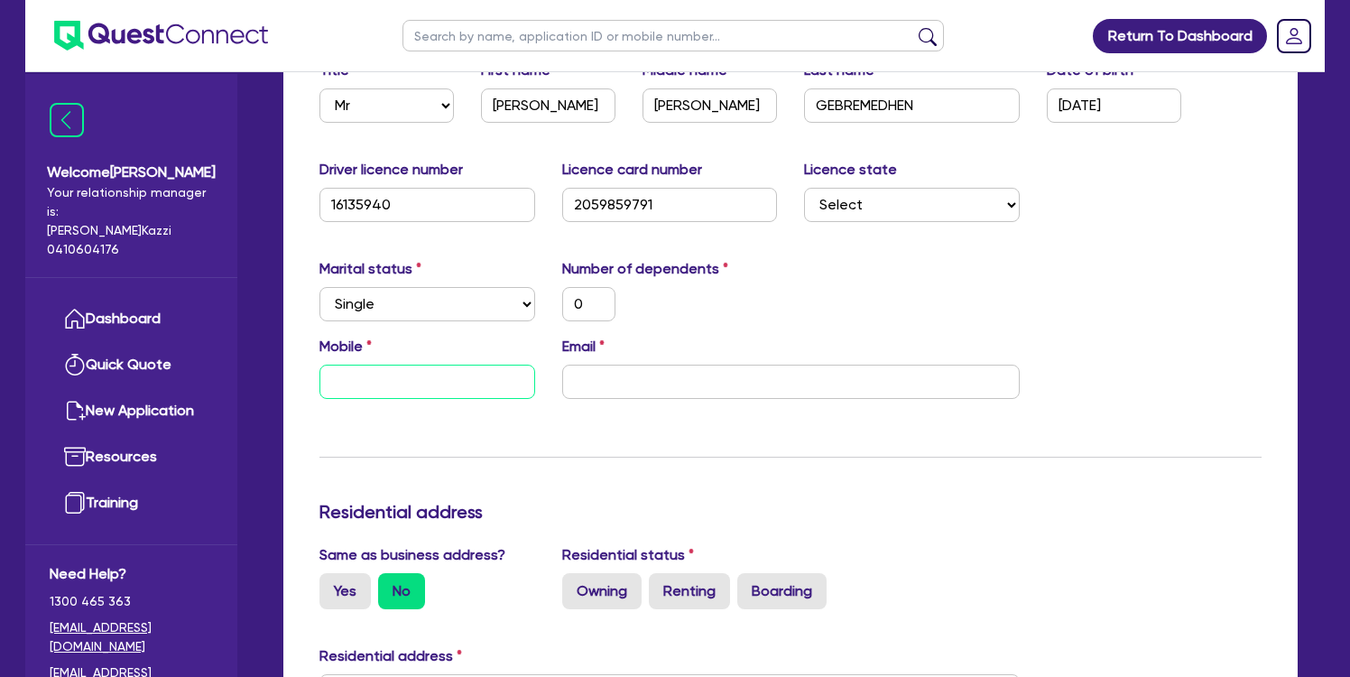
click at [391, 390] on input "text" at bounding box center [428, 382] width 216 height 34
type input "0"
type input "04"
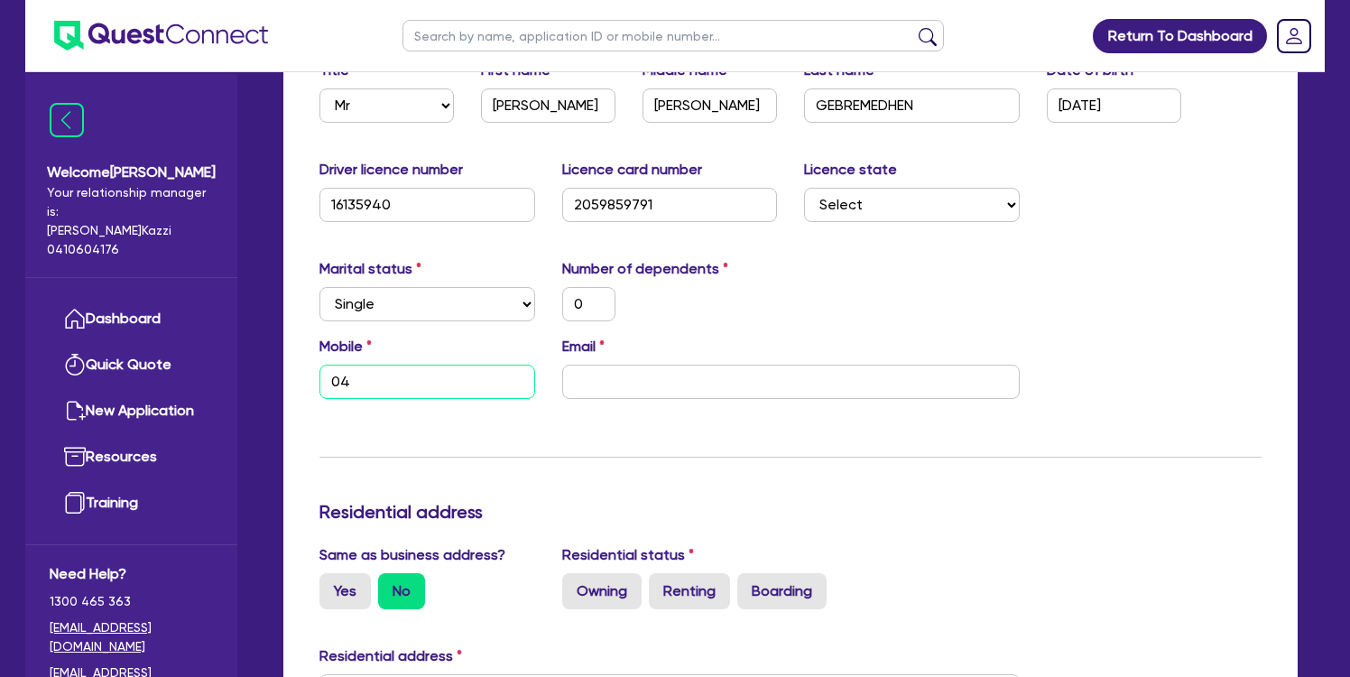
type input "0"
type input "040"
type input "0"
type input "0407"
type input "0"
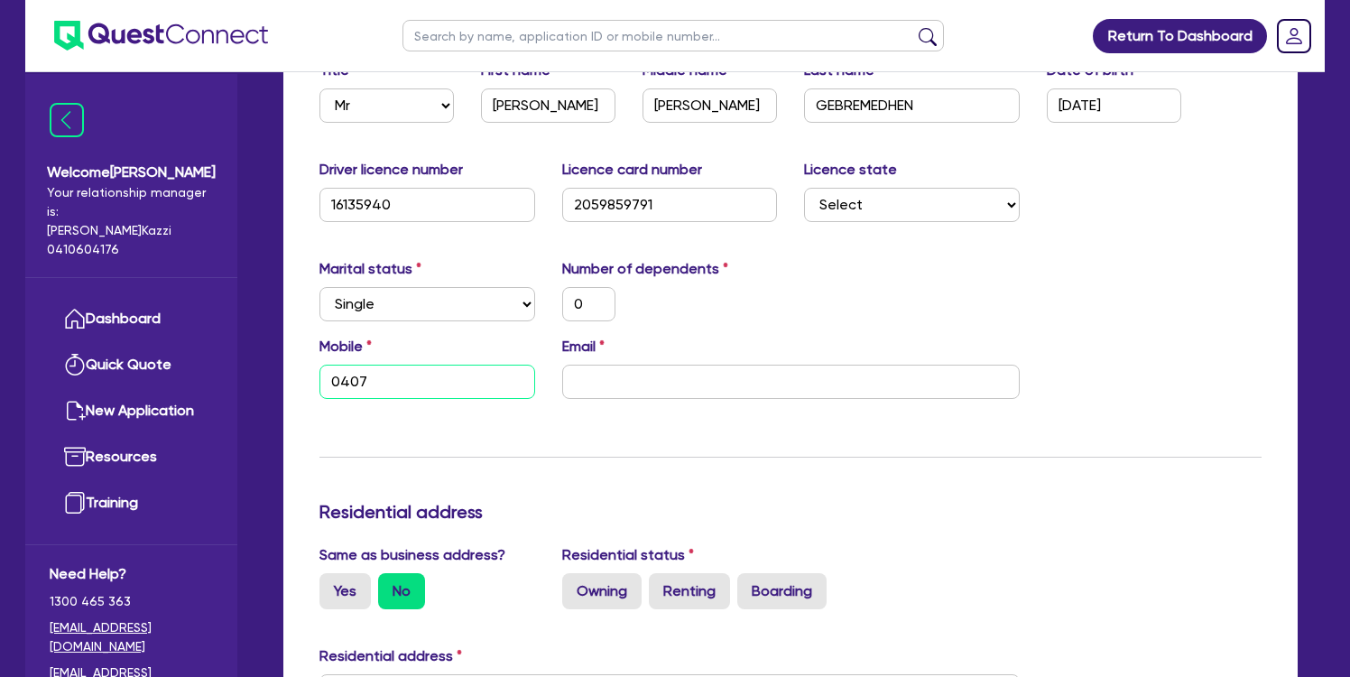
type input "0407 9"
type input "0"
type input "0407 98"
type input "0"
type input "0407 986"
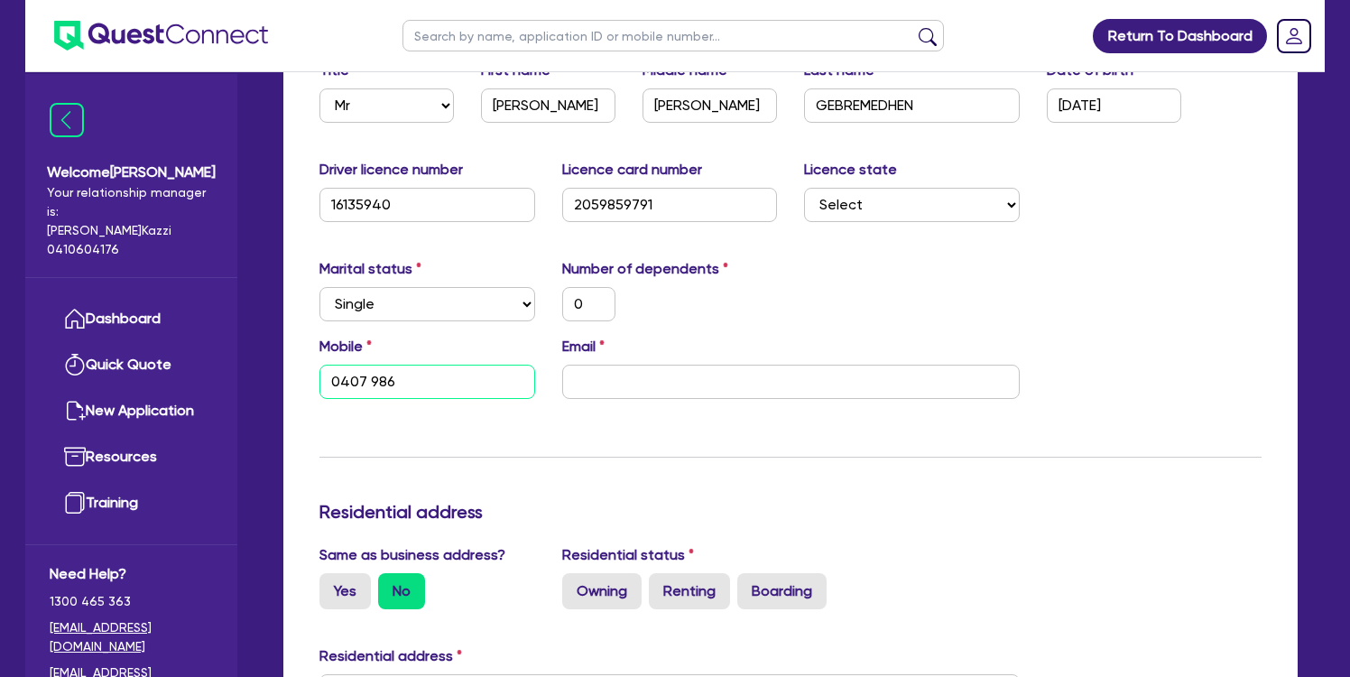
type input "0"
type input "0407 986 5"
type input "0"
type input "0407 986 52"
type input "0"
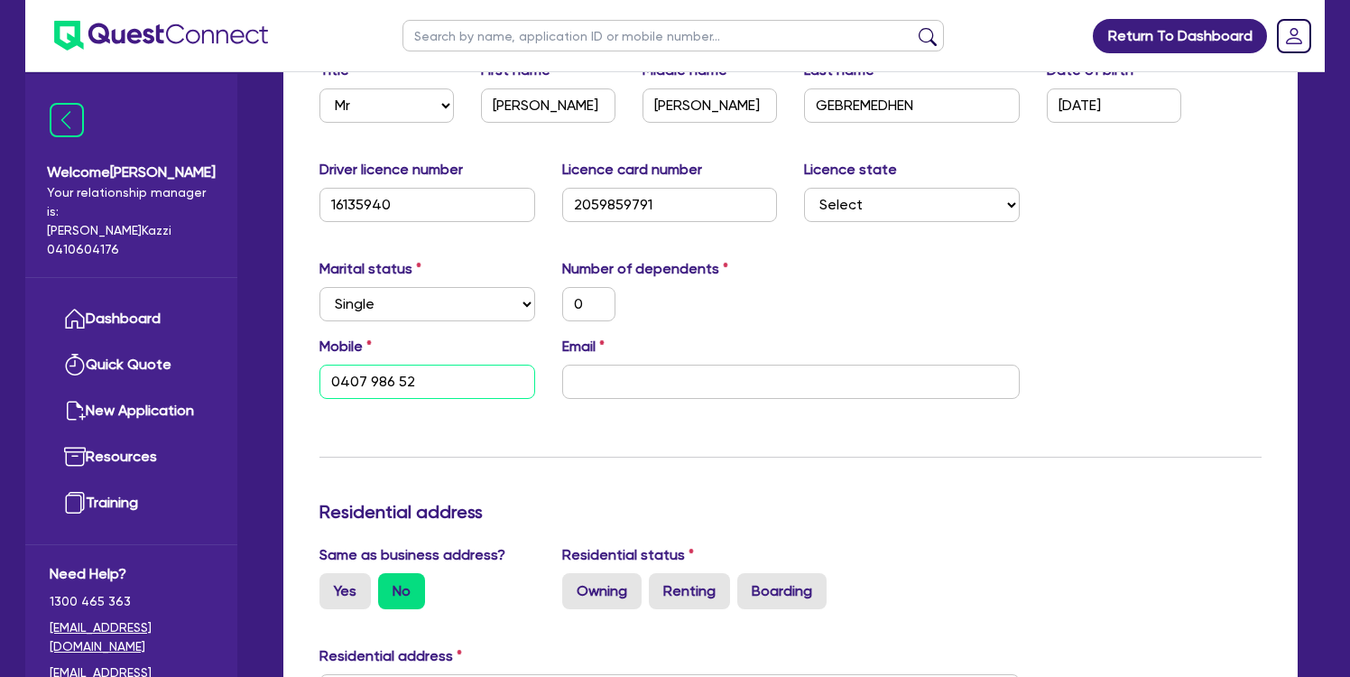
type input "0407 986 522"
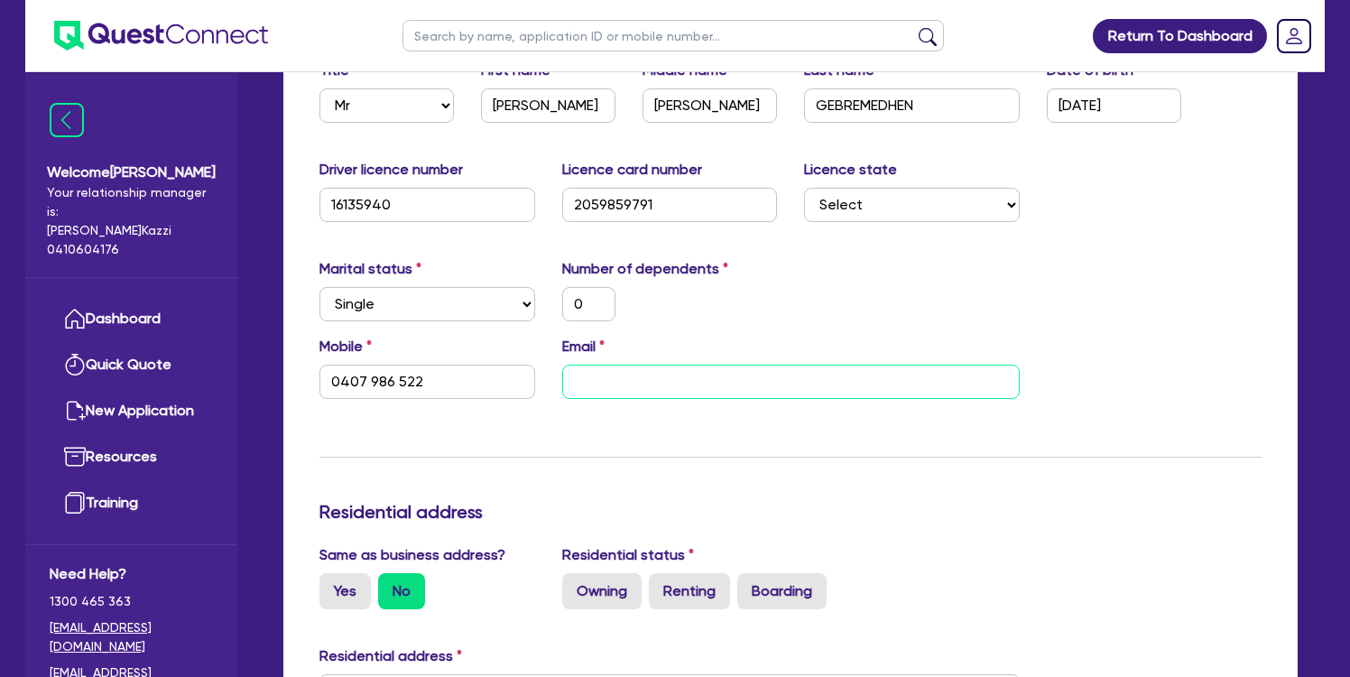
click at [585, 384] on input "email" at bounding box center [791, 382] width 458 height 34
paste input "getach23@yahoo.com"
type input "0"
type input "0407 986 522"
type input "getach23@yahoo.com"
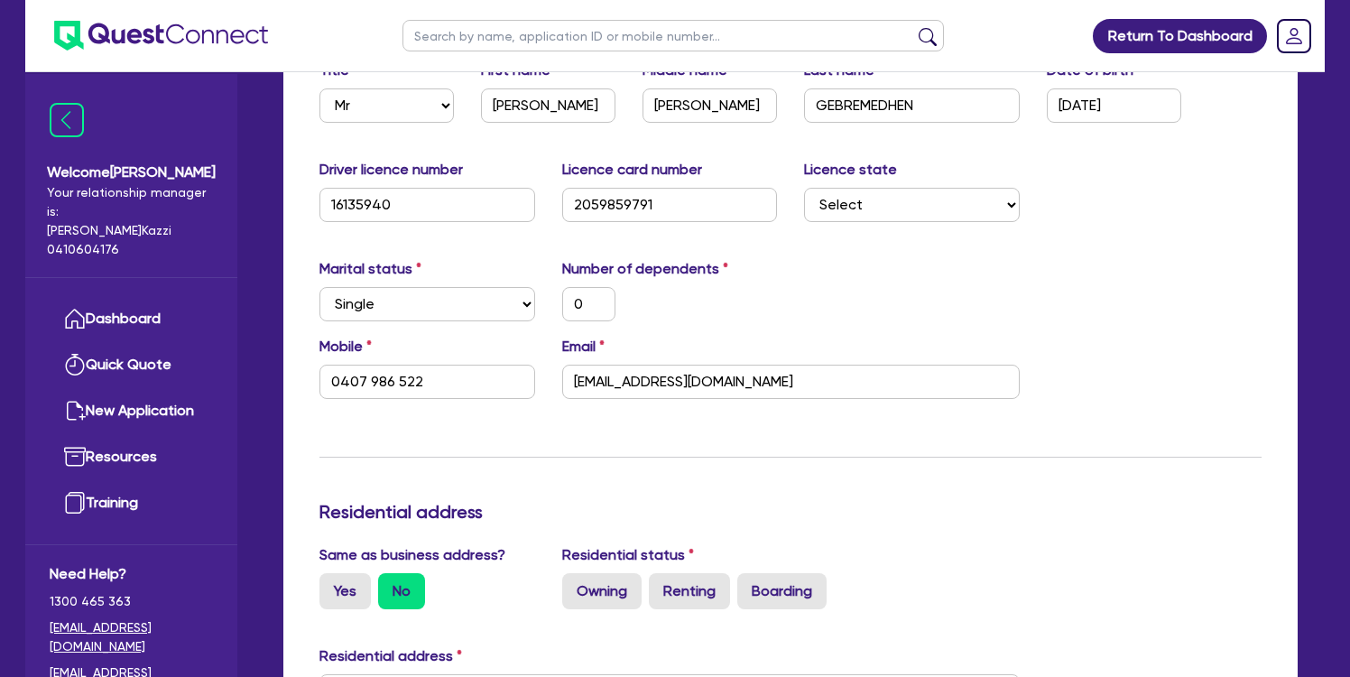
click at [1036, 317] on div "Marital status Select Single Married De Facto / Partner Number of dependents 0" at bounding box center [790, 297] width 969 height 78
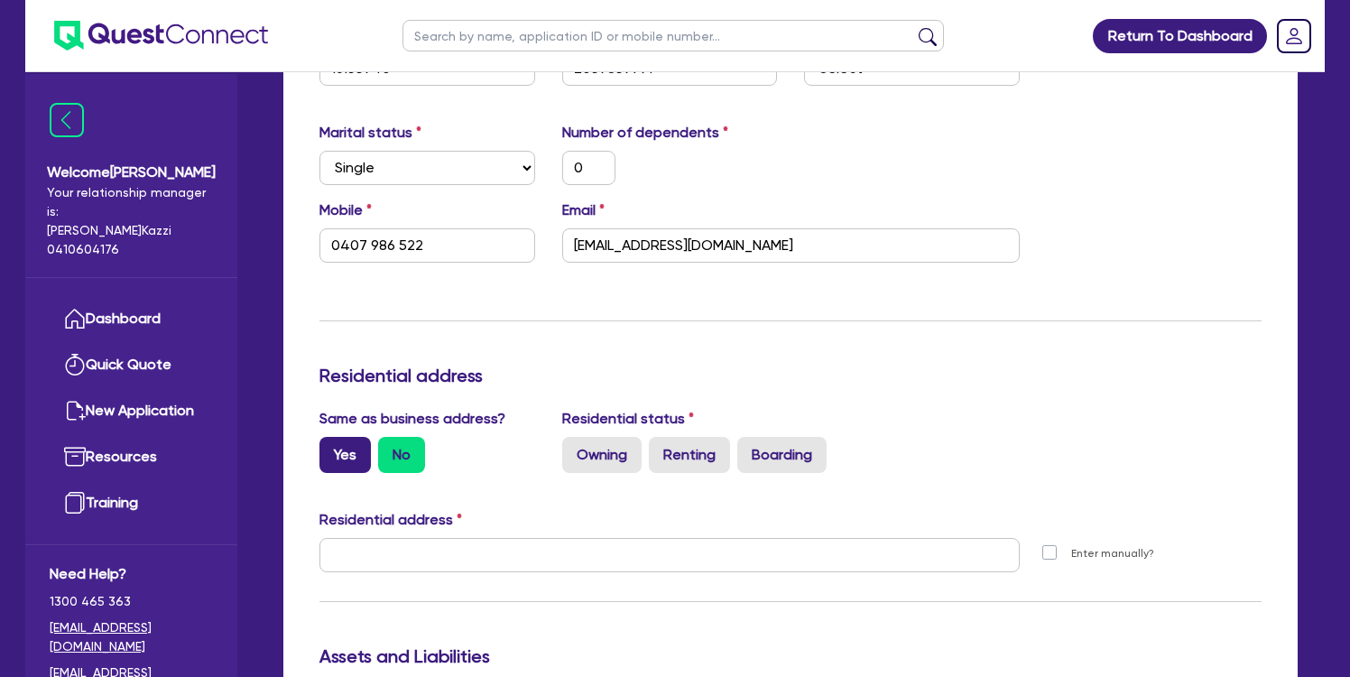
click at [343, 457] on label "Yes" at bounding box center [345, 455] width 51 height 36
click at [331, 449] on input "Yes" at bounding box center [326, 443] width 12 height 12
radio input "true"
type input "0"
type input "0407 986 522"
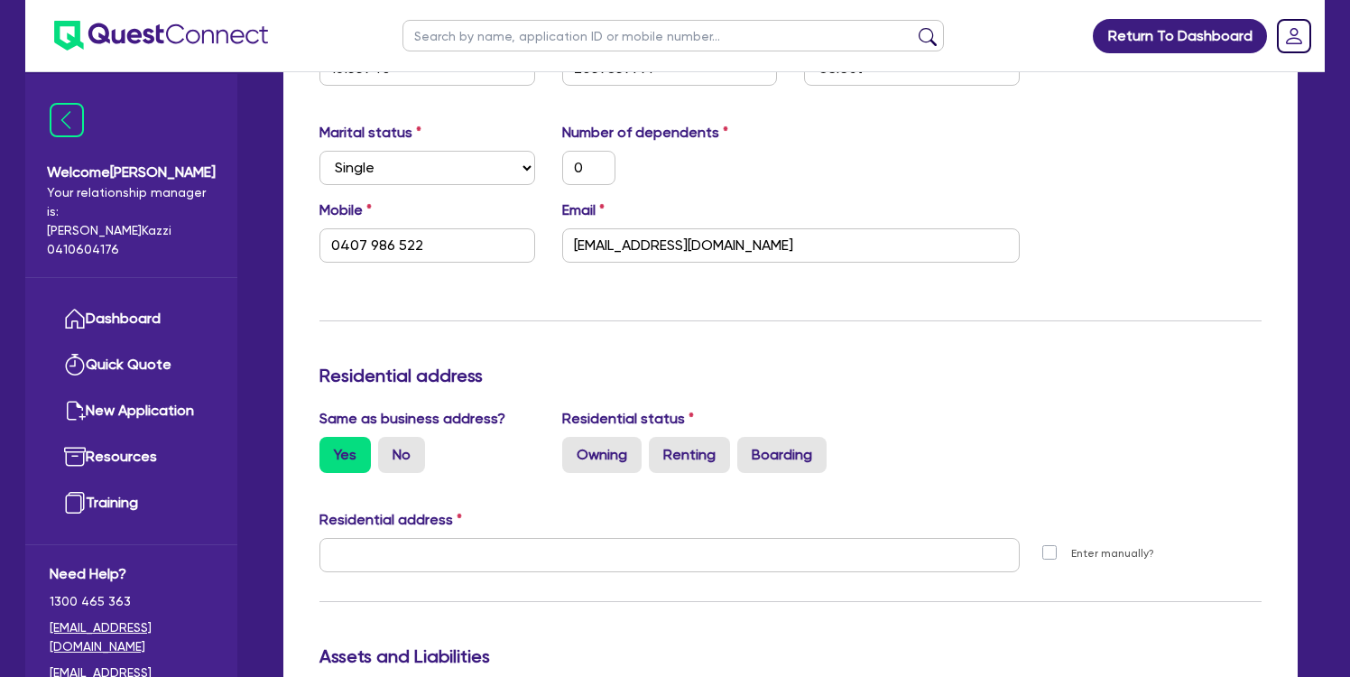
type input "63 Gordon Ave South Granville NSW 2142"
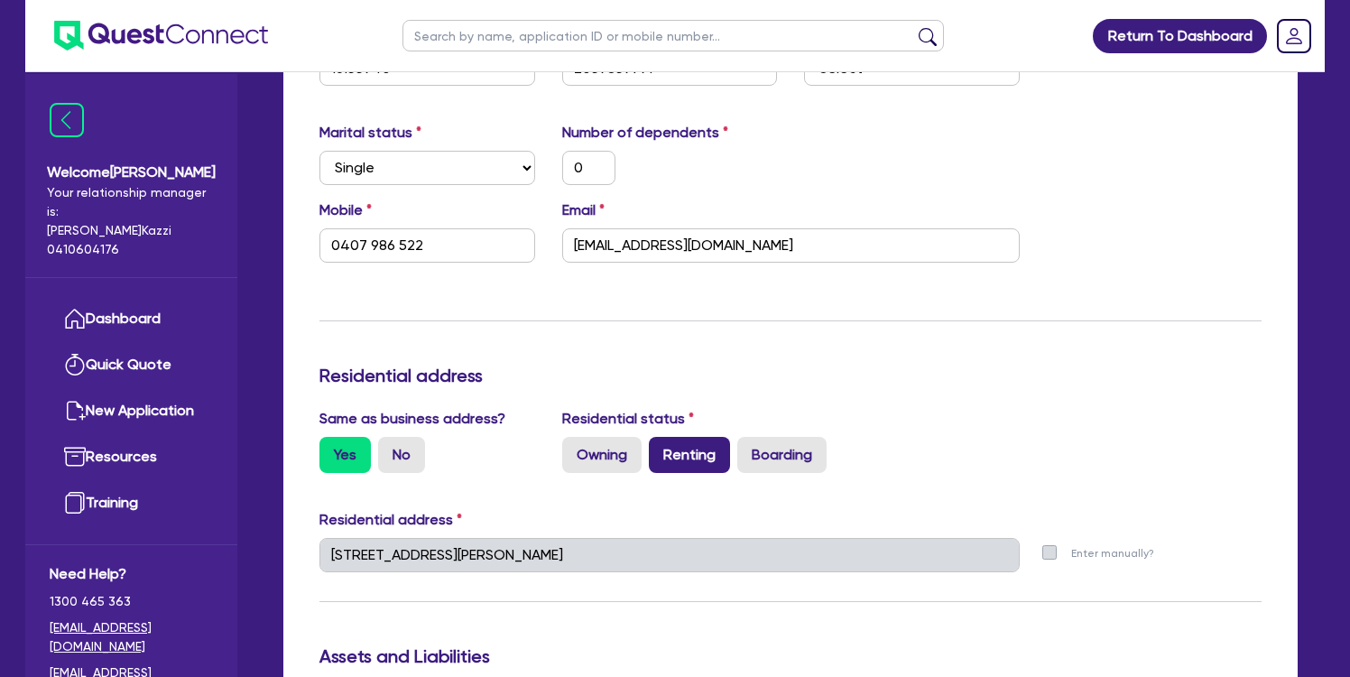
click at [690, 455] on label "Renting" at bounding box center [689, 455] width 81 height 36
click at [661, 449] on input "Renting" at bounding box center [655, 443] width 12 height 12
radio input "true"
type input "0"
type input "0407 986 522"
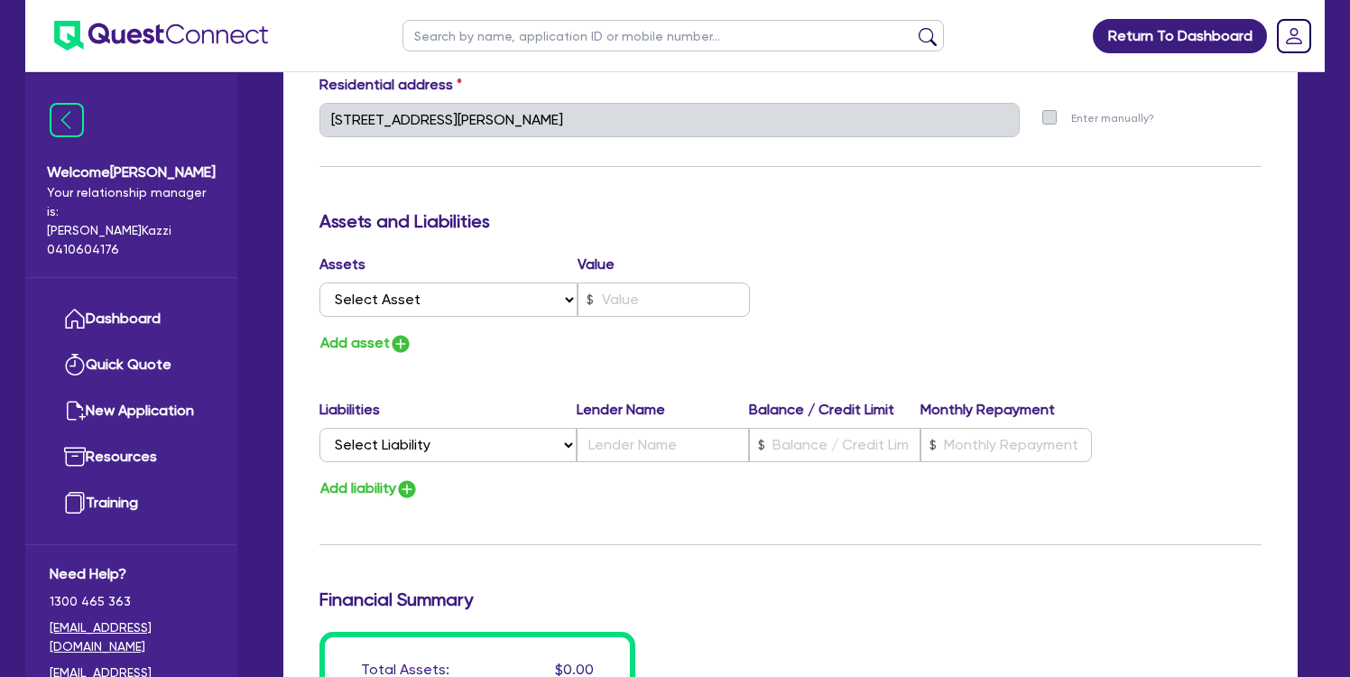
scroll to position [931, 0]
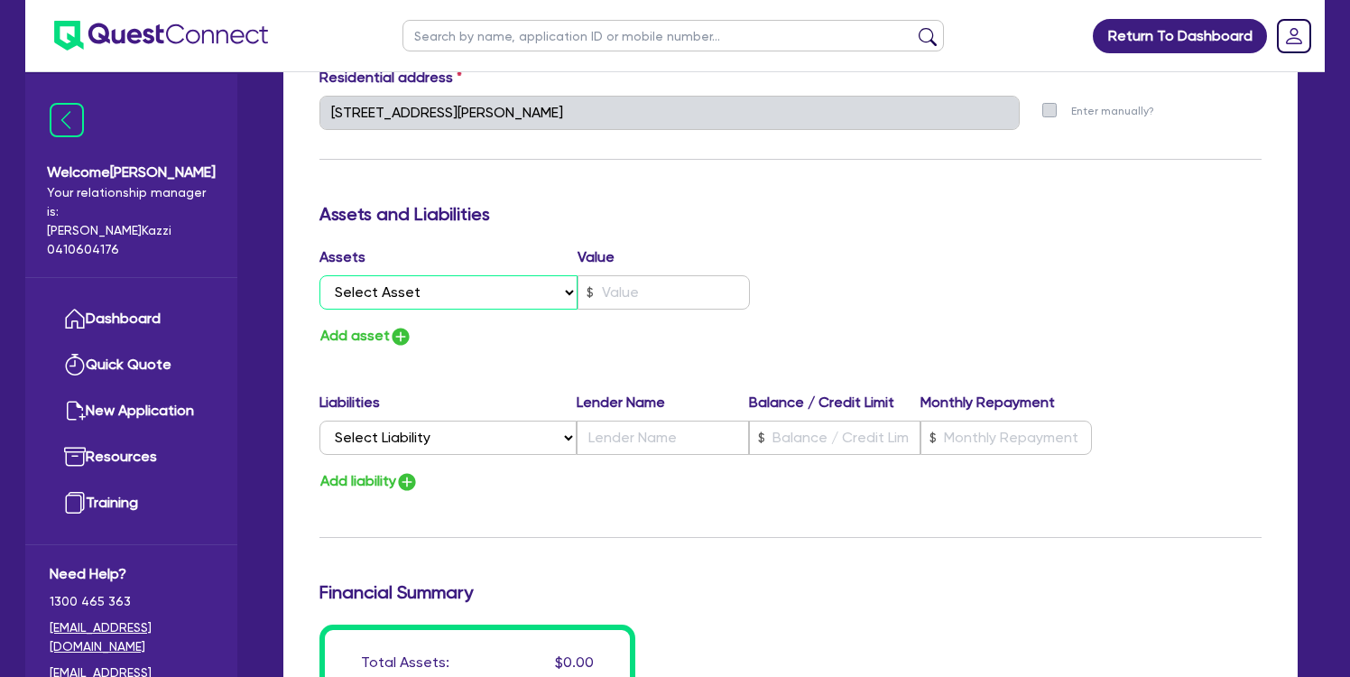
select select "CASH"
type input "0"
type input "0407 986 522"
click at [656, 292] on input "text" at bounding box center [664, 292] width 172 height 34
type input "0"
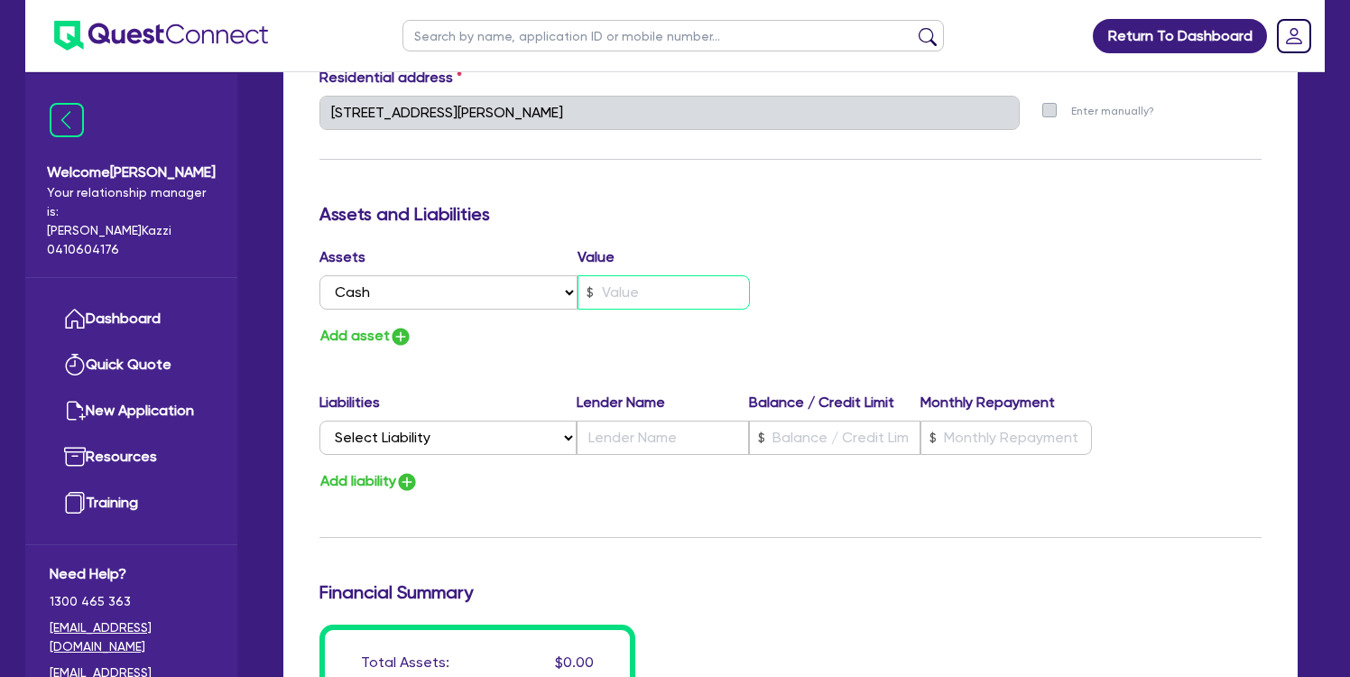
type input "0407 986 522"
type input "1"
type input "0"
type input "0407 986 522"
type input "18"
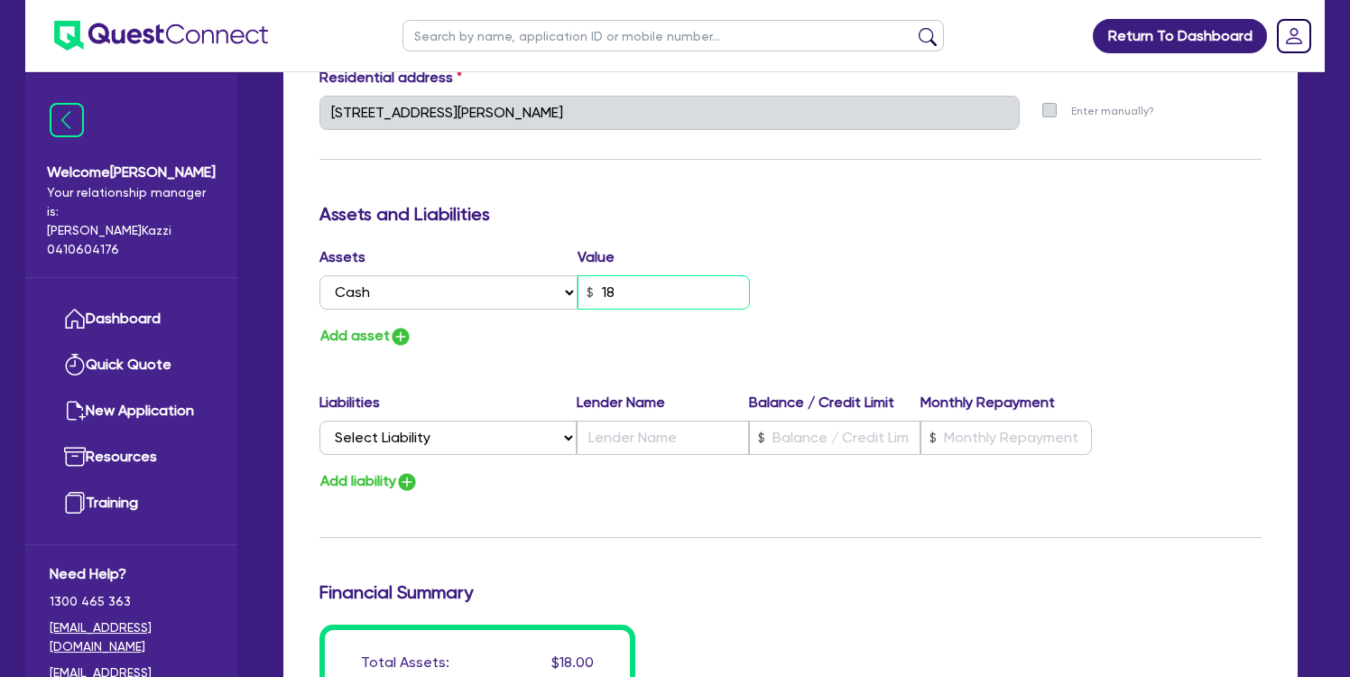
type input "0"
type input "0407 986 522"
type input "180"
type input "0"
type input "0407 986 522"
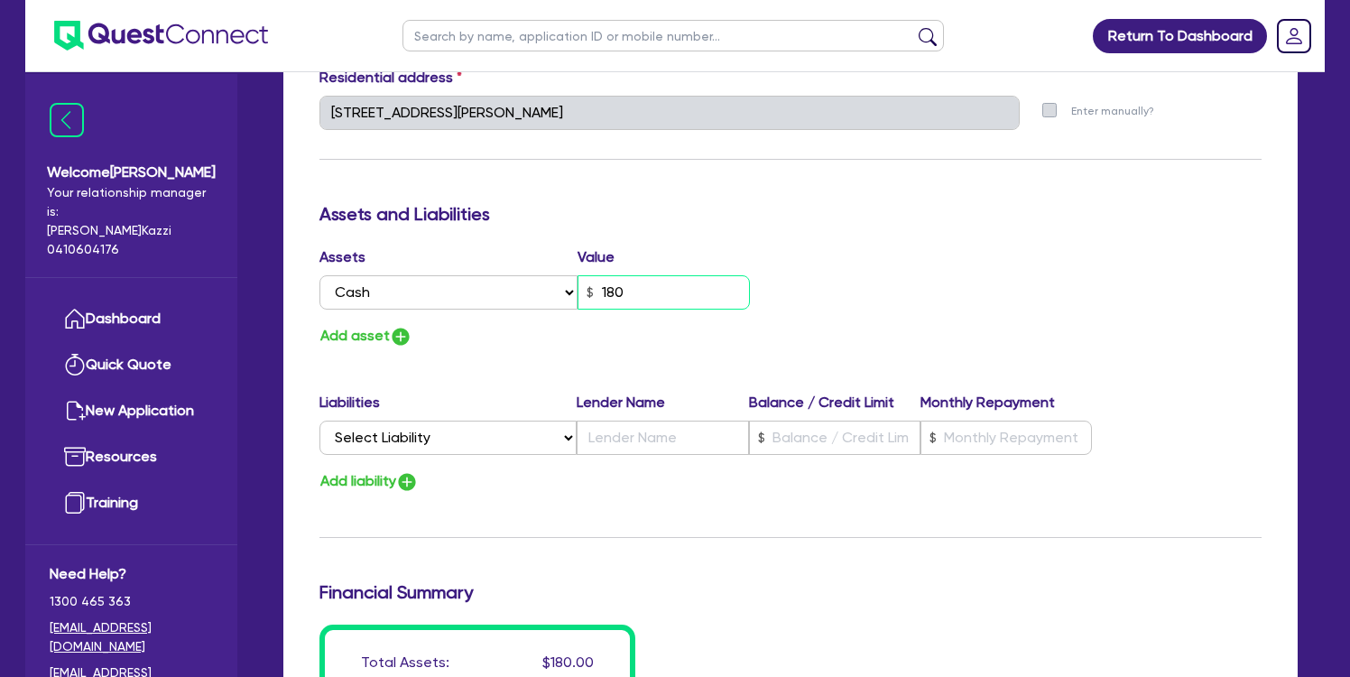
type input "1,800"
type input "0"
type input "0407 986 522"
type input "18,000"
click at [825, 293] on div "Assets Value Select Asset Cash Property Investment property Vehicle Truck Trail…" at bounding box center [790, 297] width 969 height 102
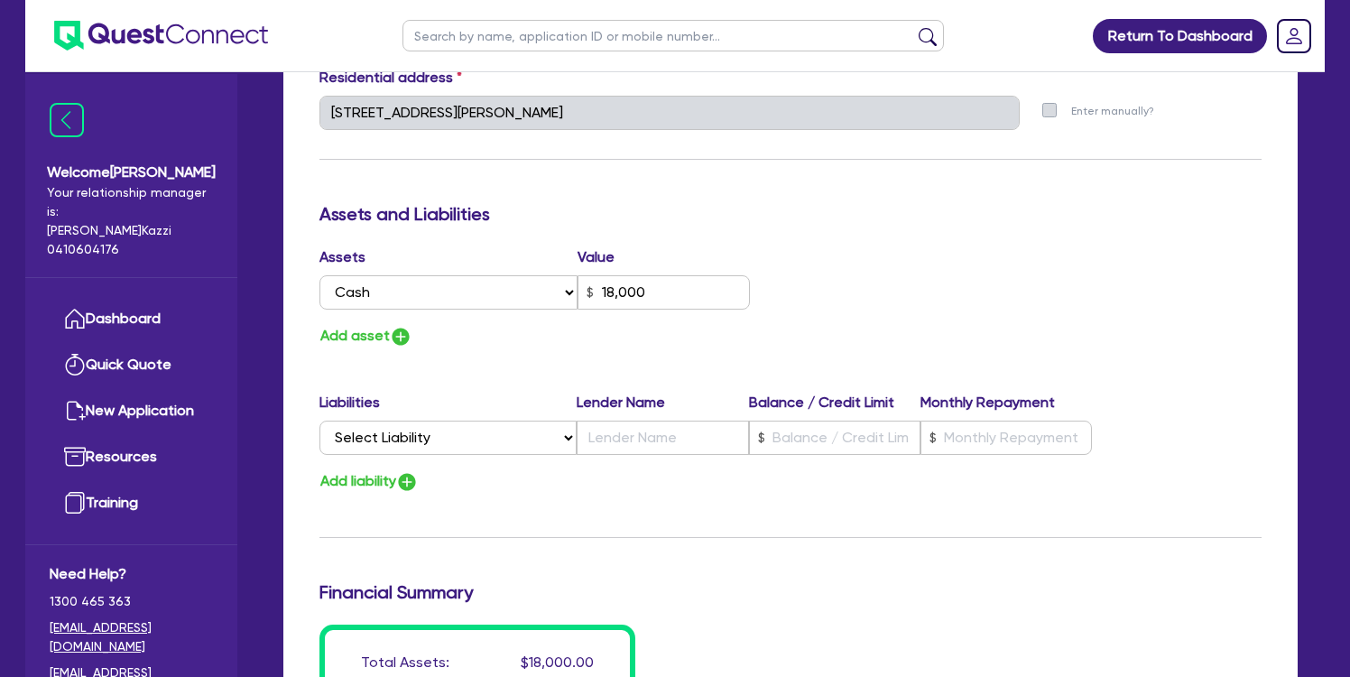
click at [374, 335] on button "Add asset" at bounding box center [366, 336] width 93 height 24
type input "0"
type input "0407 986 522"
type input "18,000"
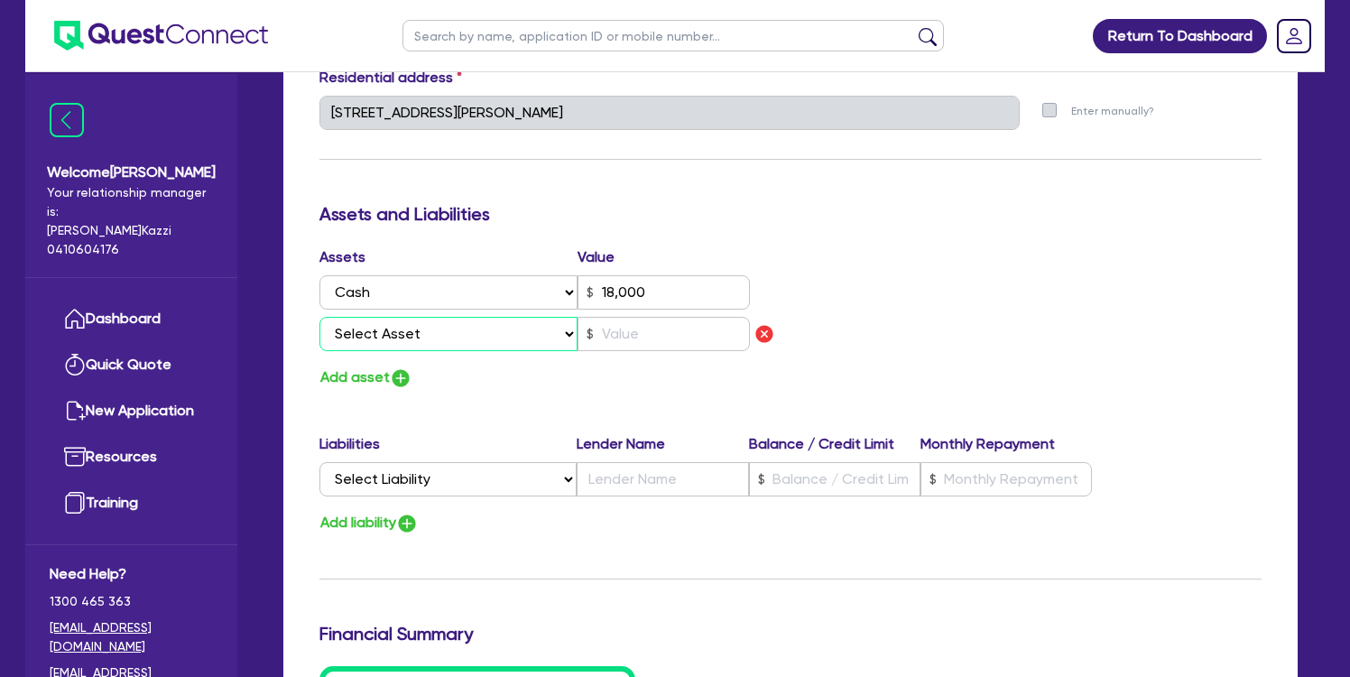
select select "OTHER"
type input "0"
type input "0407 986 522"
type input "18,000"
click at [612, 330] on input "text" at bounding box center [664, 334] width 172 height 34
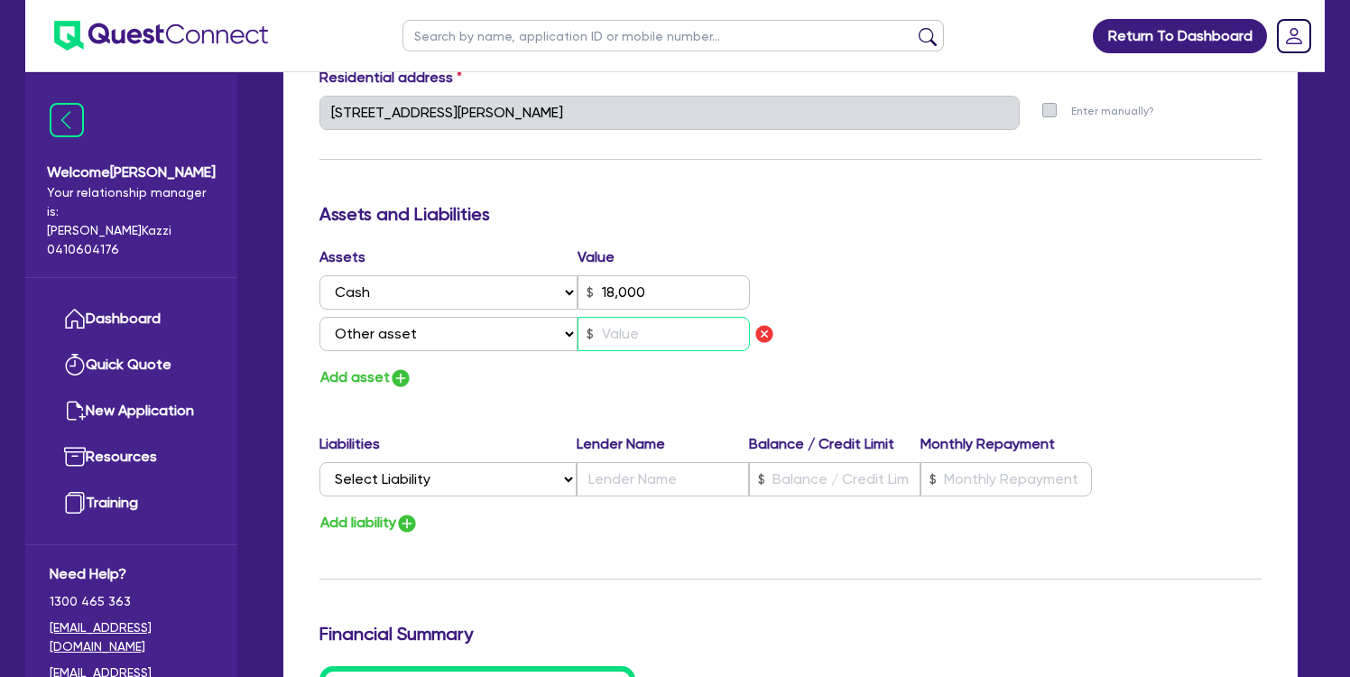
type input "0"
type input "0407 986 522"
type input "18,000"
type input "2"
type input "0"
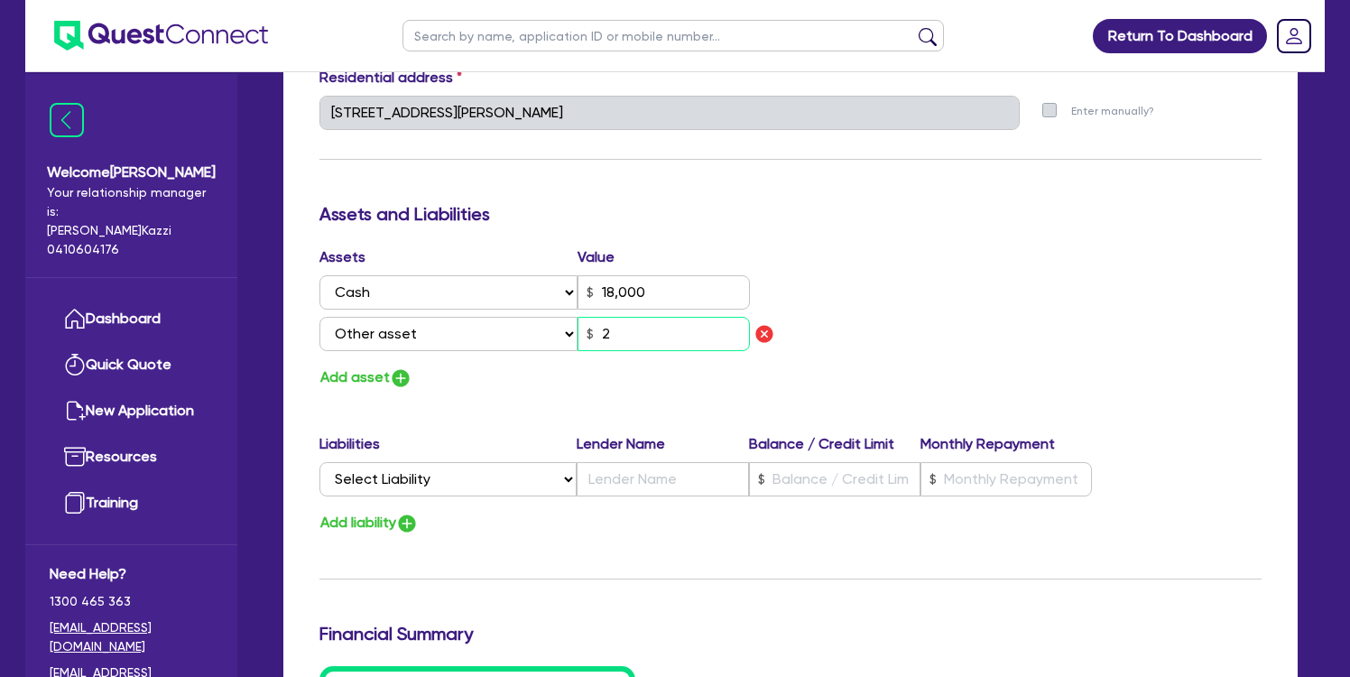
type input "0407 986 522"
type input "18,000"
type input "20"
type input "0"
type input "0407 986 522"
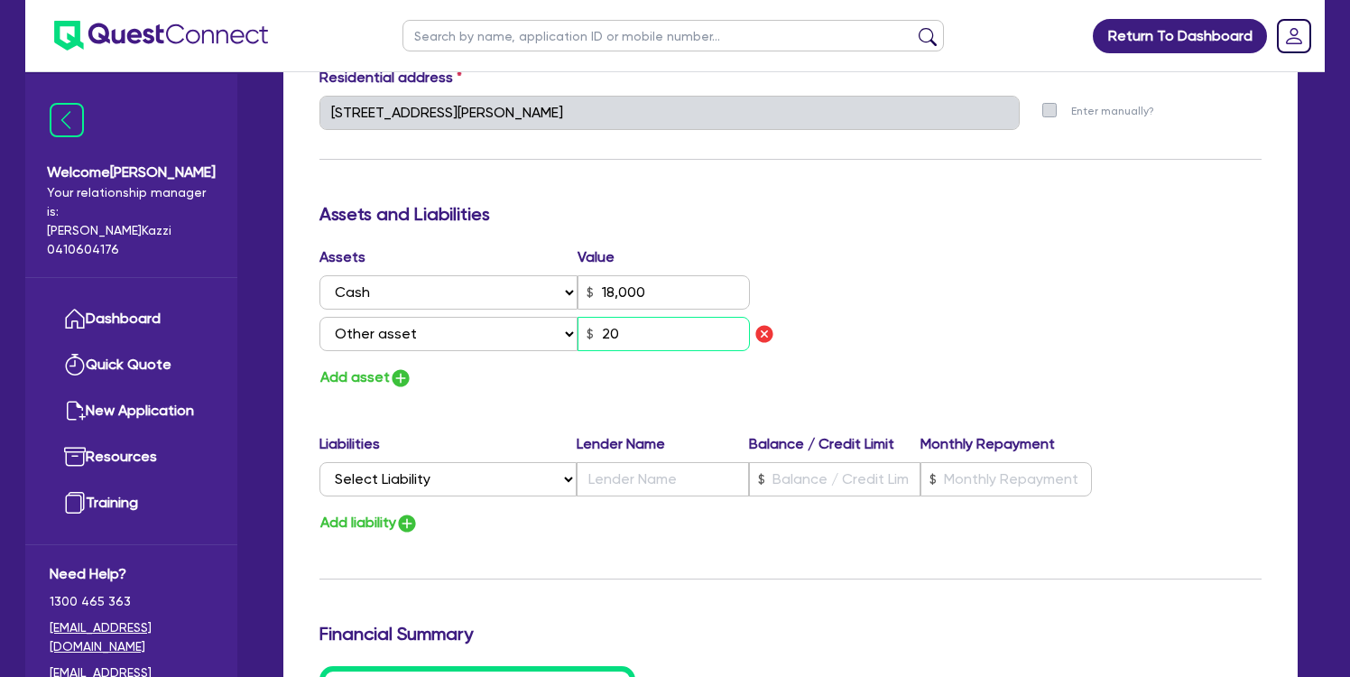
type input "18,000"
type input "200"
type input "0"
type input "0407 986 522"
type input "18,000"
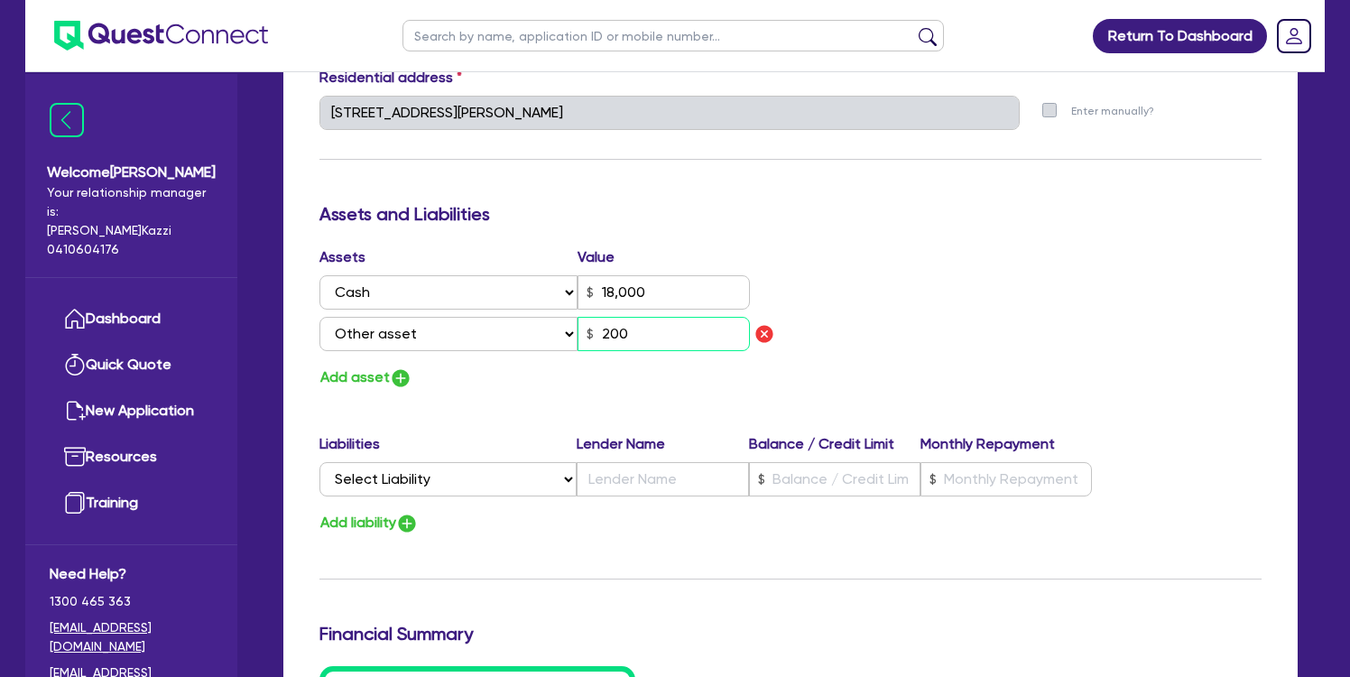
type input "2,000"
type input "0"
type input "0407 986 522"
type input "18,000"
type input "20,000"
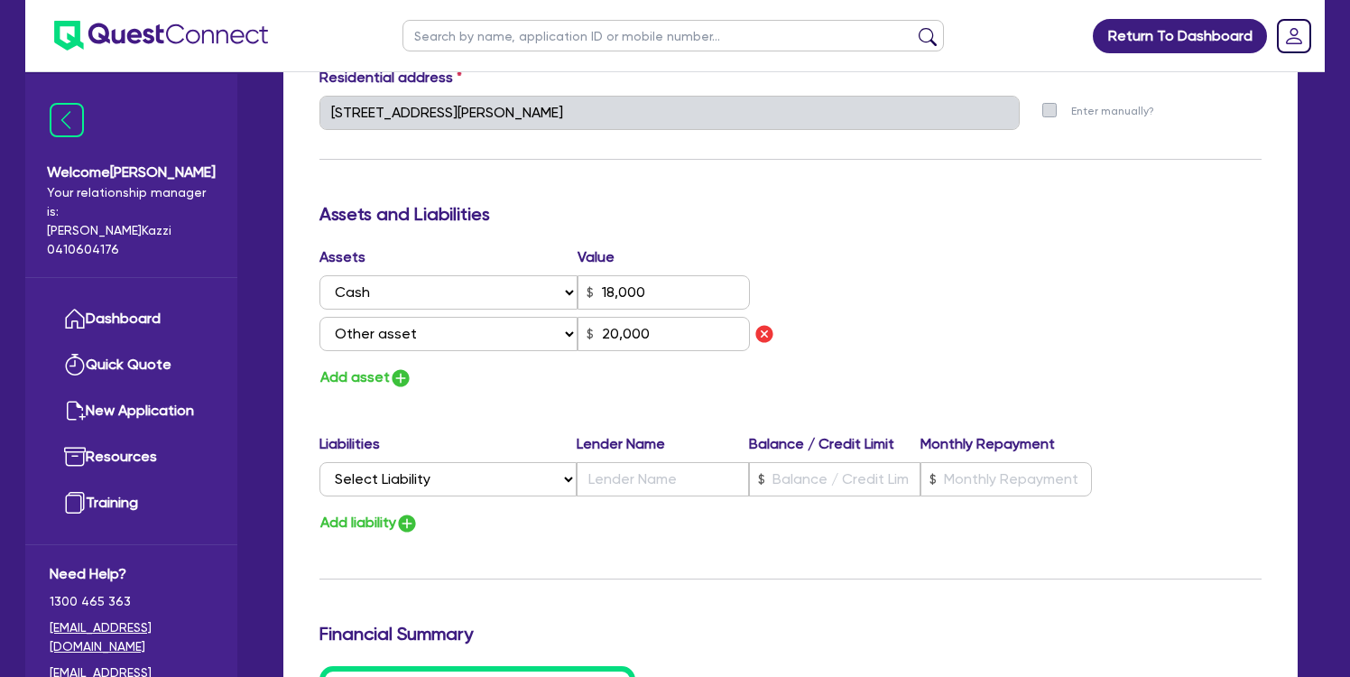
click at [365, 375] on button "Add asset" at bounding box center [366, 378] width 93 height 24
type input "0"
type input "0407 986 522"
type input "18,000"
type input "20,000"
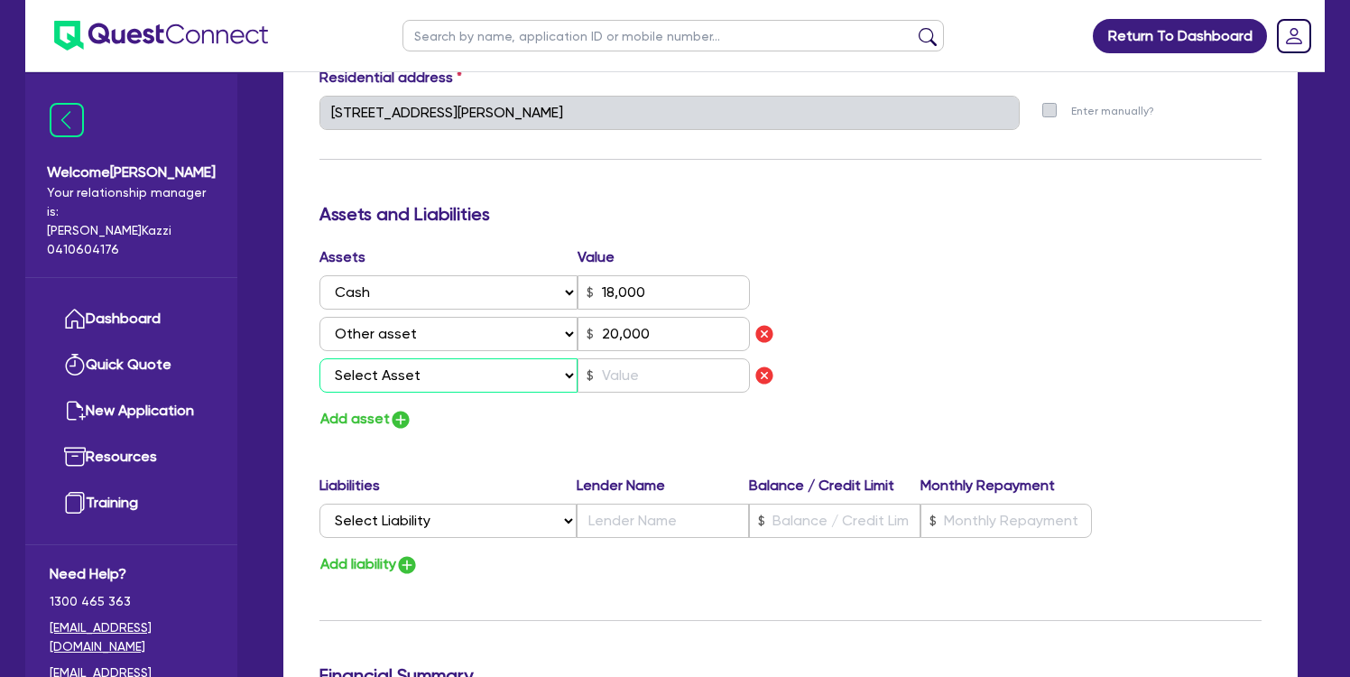
select select "HOUSEHOLD_PERSONAL"
type input "0"
type input "0407 986 522"
type input "18,000"
type input "20,000"
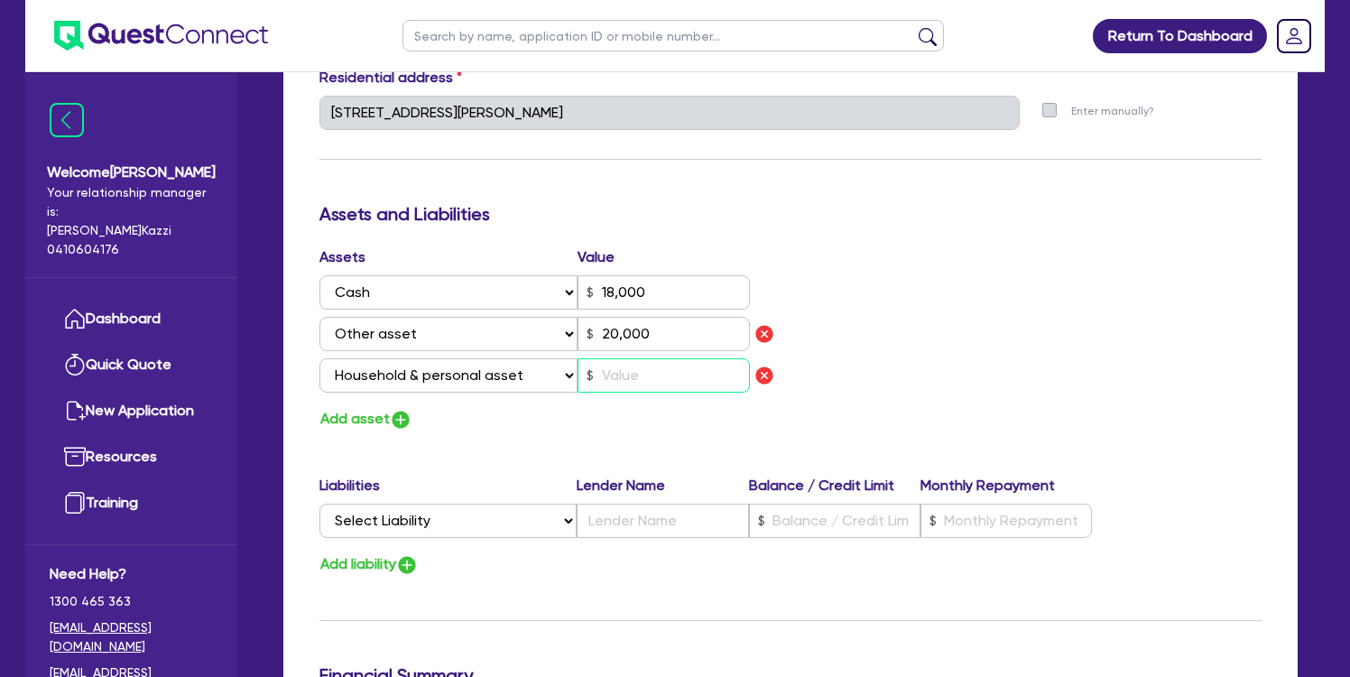
click at [619, 383] on input "text" at bounding box center [664, 375] width 172 height 34
type input "0"
type input "0407 986 522"
type input "18,000"
type input "20,000"
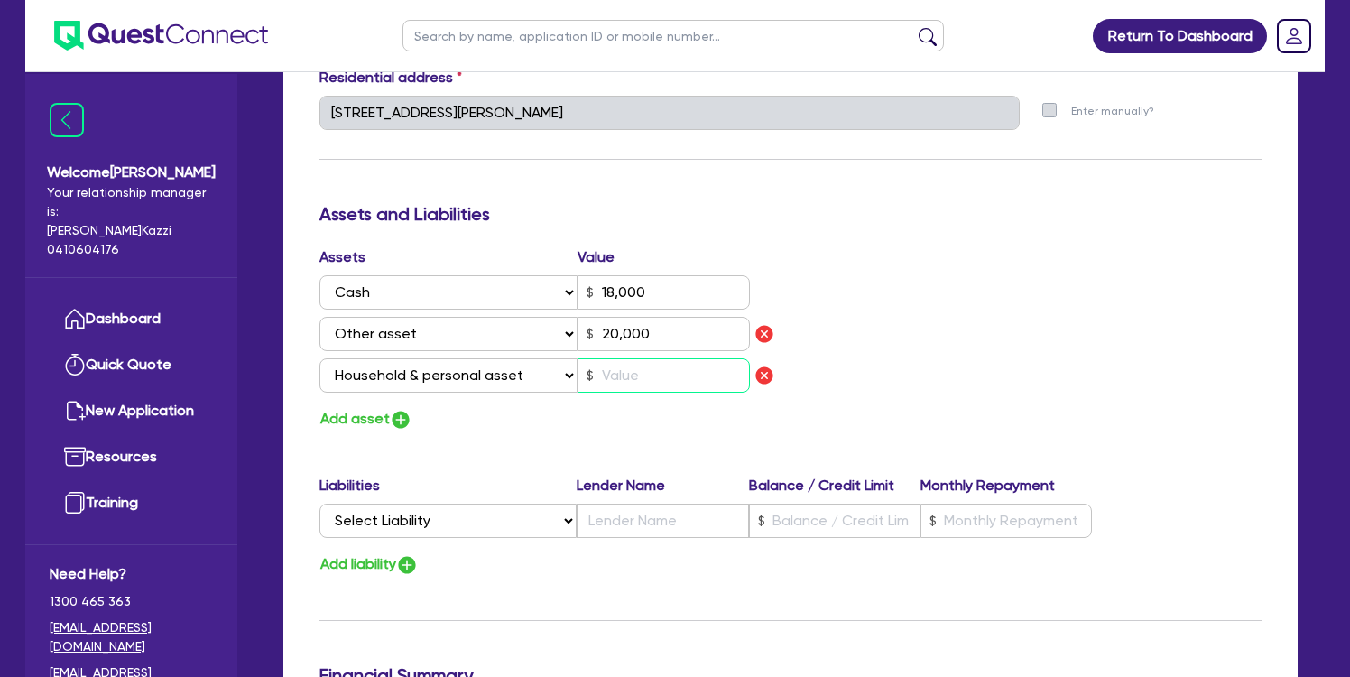
type input "1"
type input "0"
type input "0407 986 522"
type input "18,000"
type input "20,000"
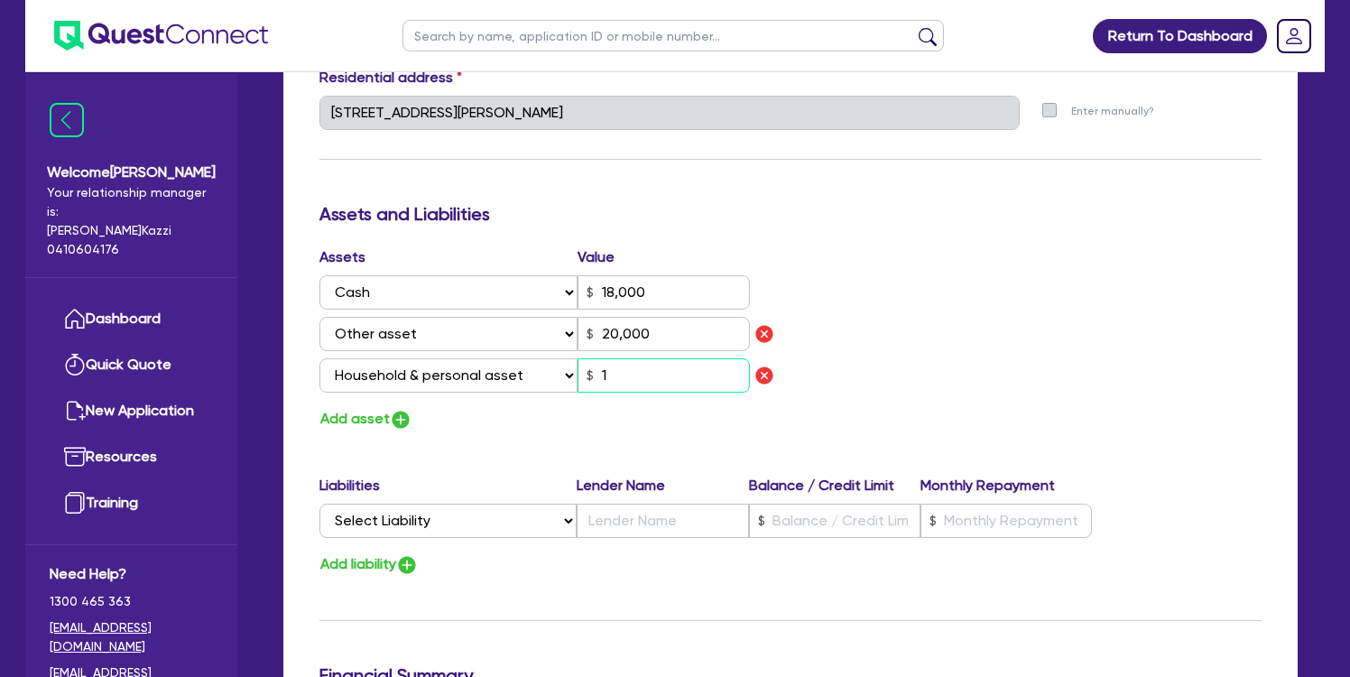
type input "15"
type input "0"
type input "0407 986 522"
type input "18,000"
type input "20,000"
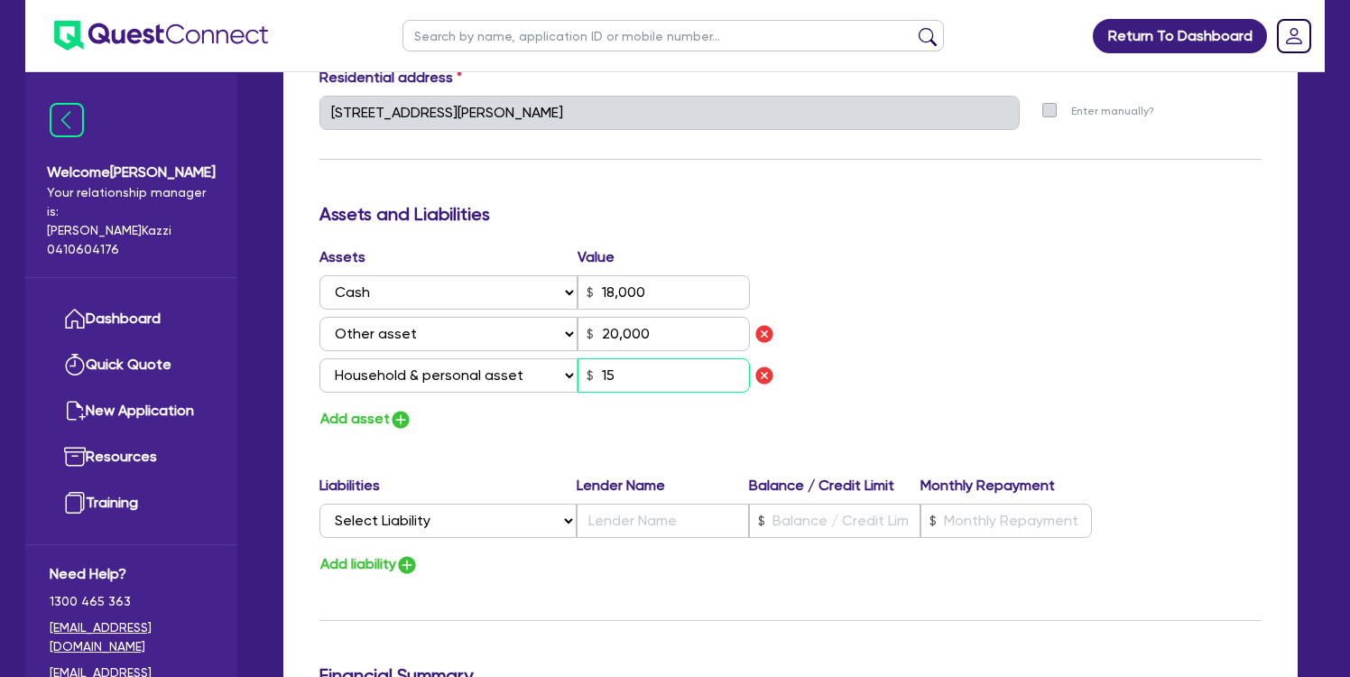
type input "150"
type input "0"
type input "0407 986 522"
type input "18,000"
type input "20,000"
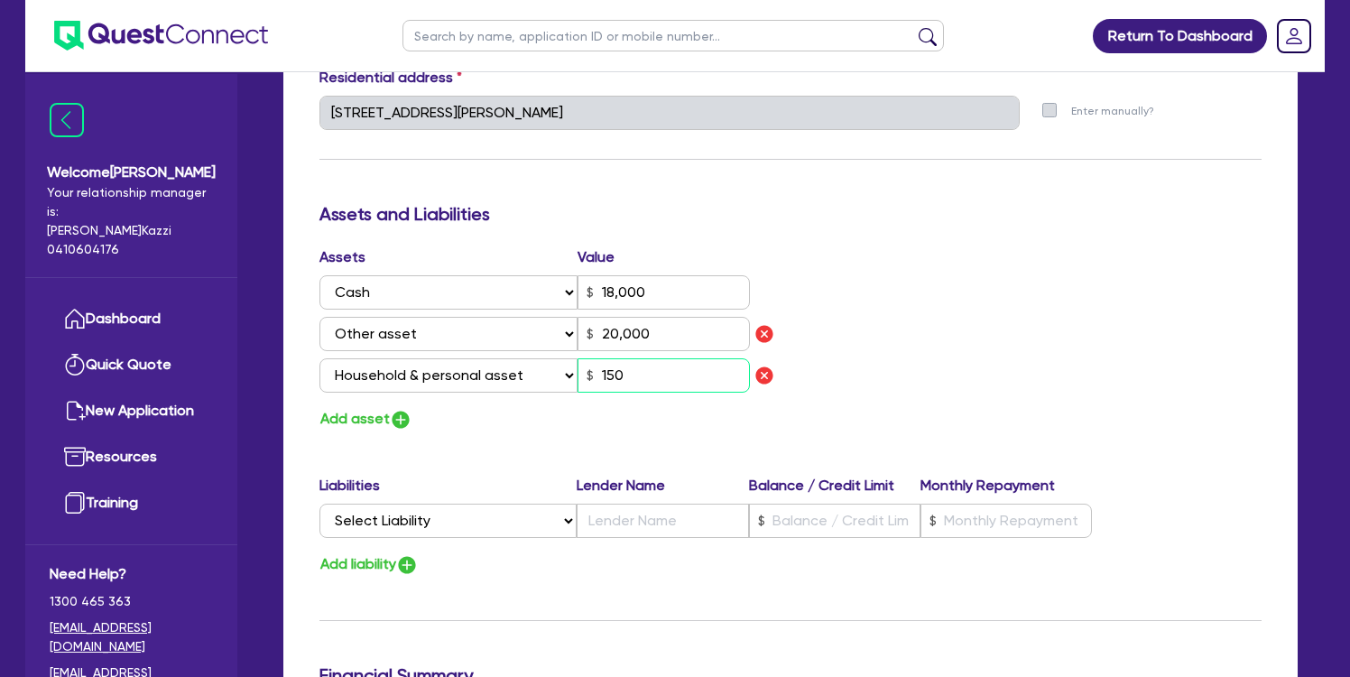
type input "1,500"
type input "0"
type input "0407 986 522"
type input "18,000"
type input "20,000"
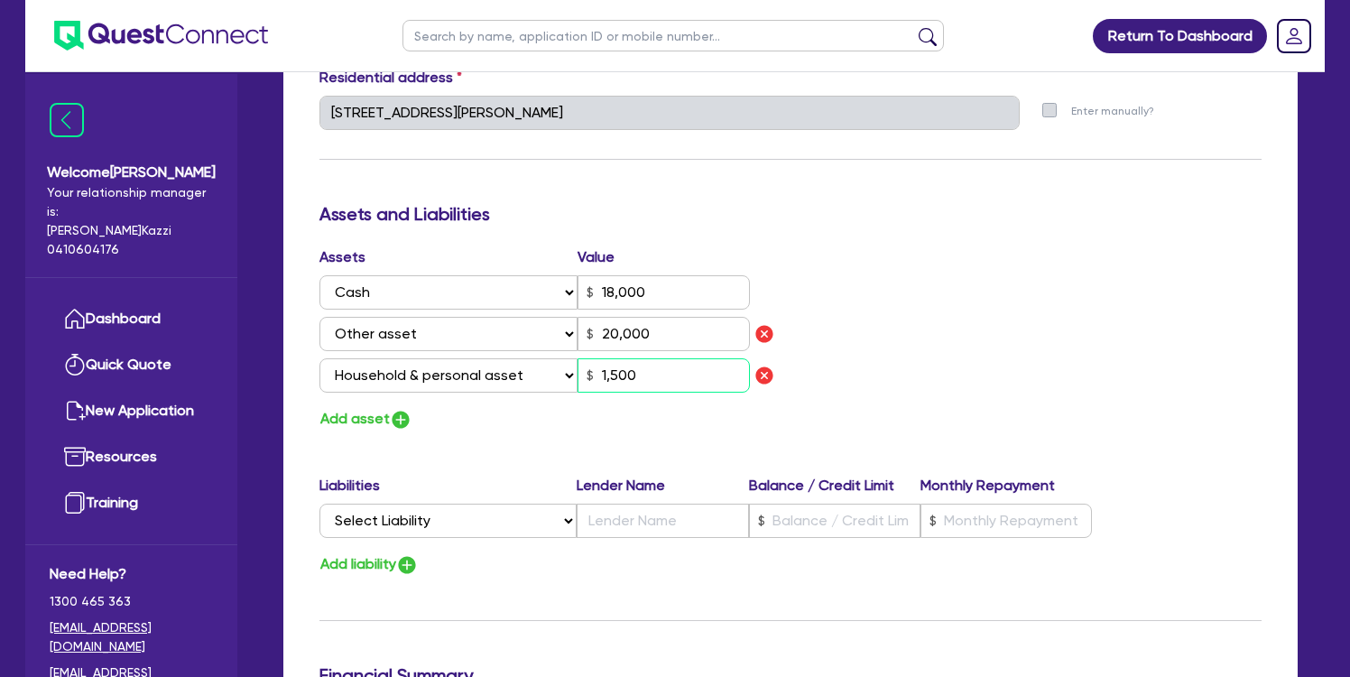
type input "15,000"
click at [1103, 343] on div "Assets Value Select Asset Cash Property Investment property Vehicle Truck Trail…" at bounding box center [790, 338] width 969 height 185
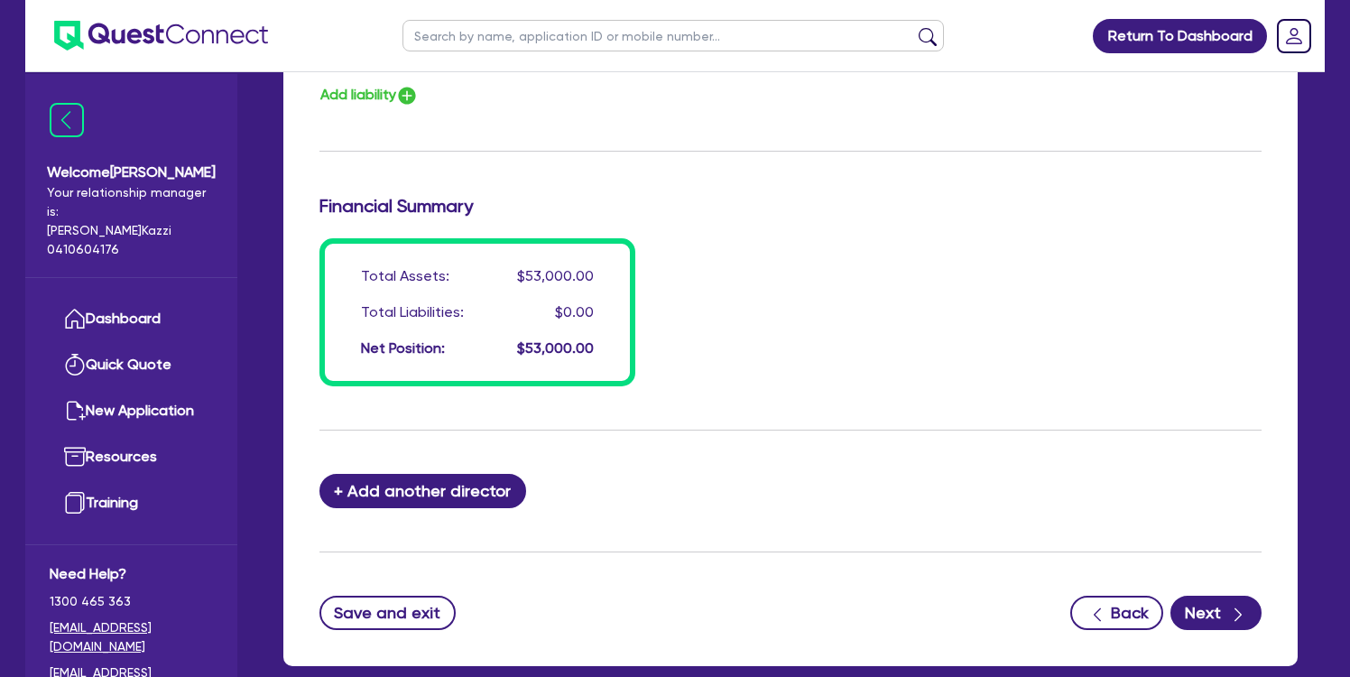
scroll to position [1478, 0]
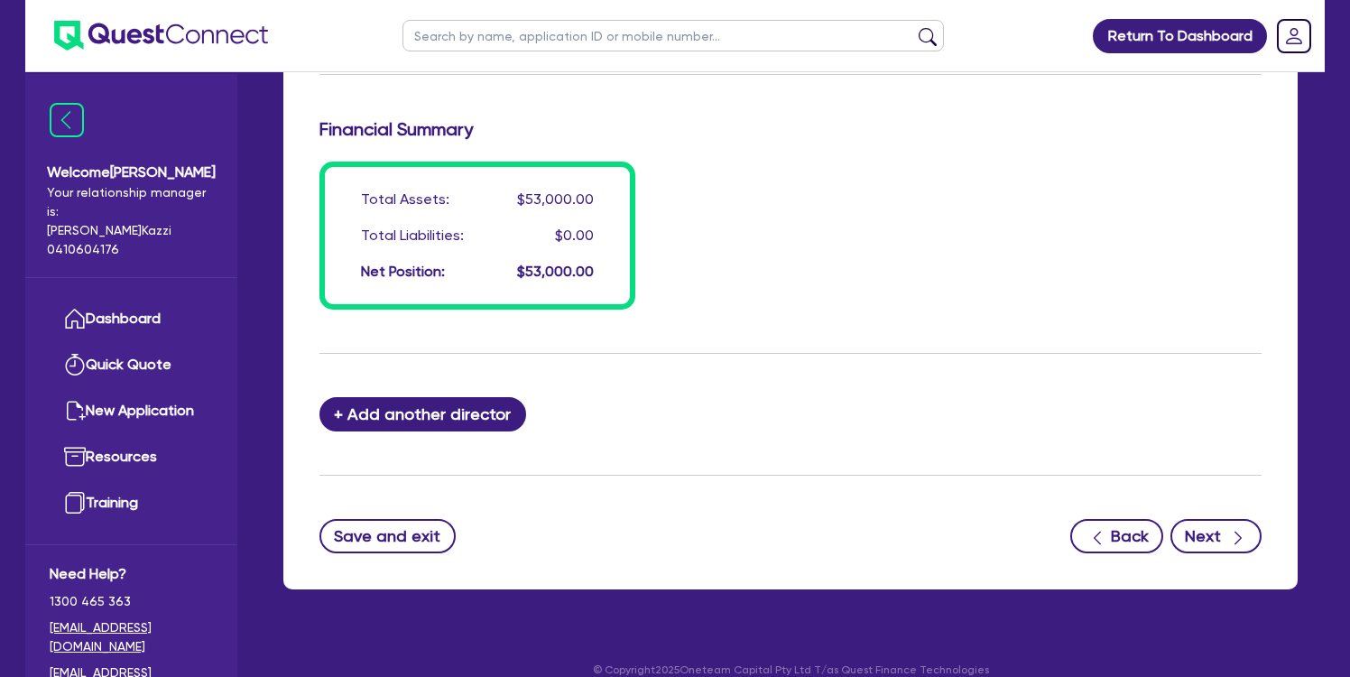
click at [1217, 543] on button "Next" at bounding box center [1216, 536] width 91 height 34
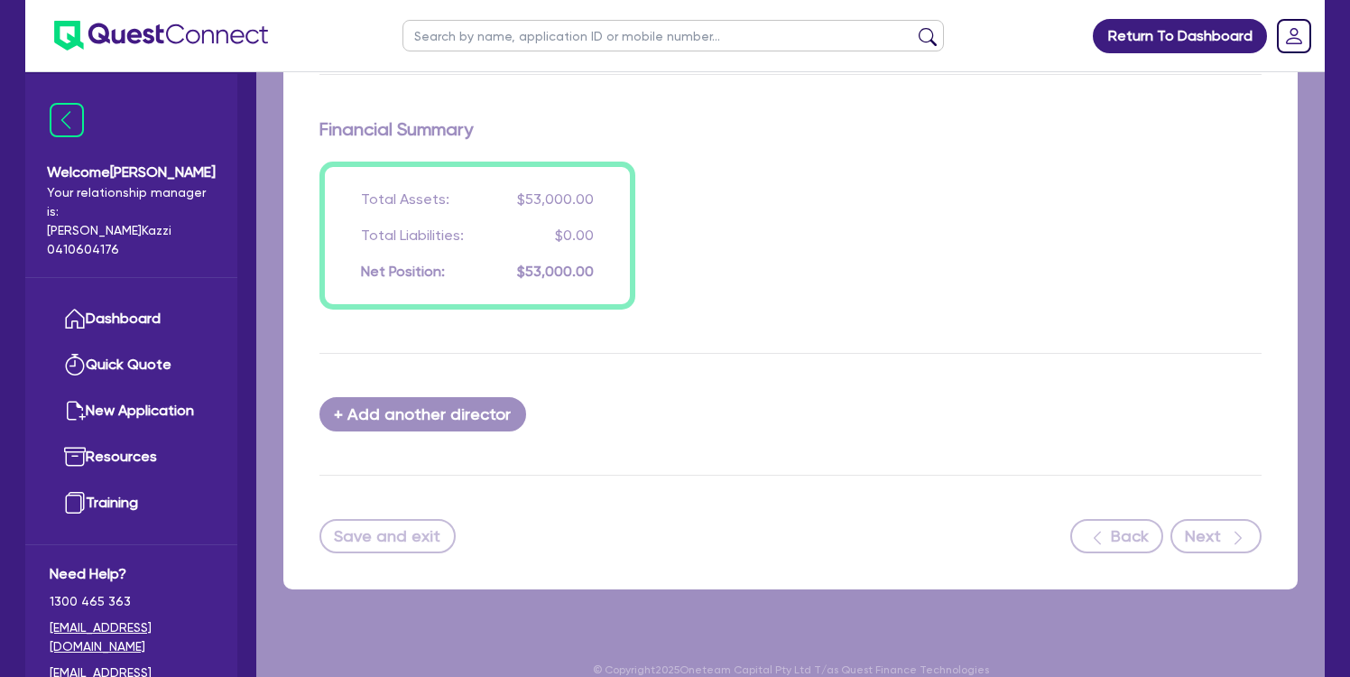
select select "CARS_AND_LIGHT_TRUCKS"
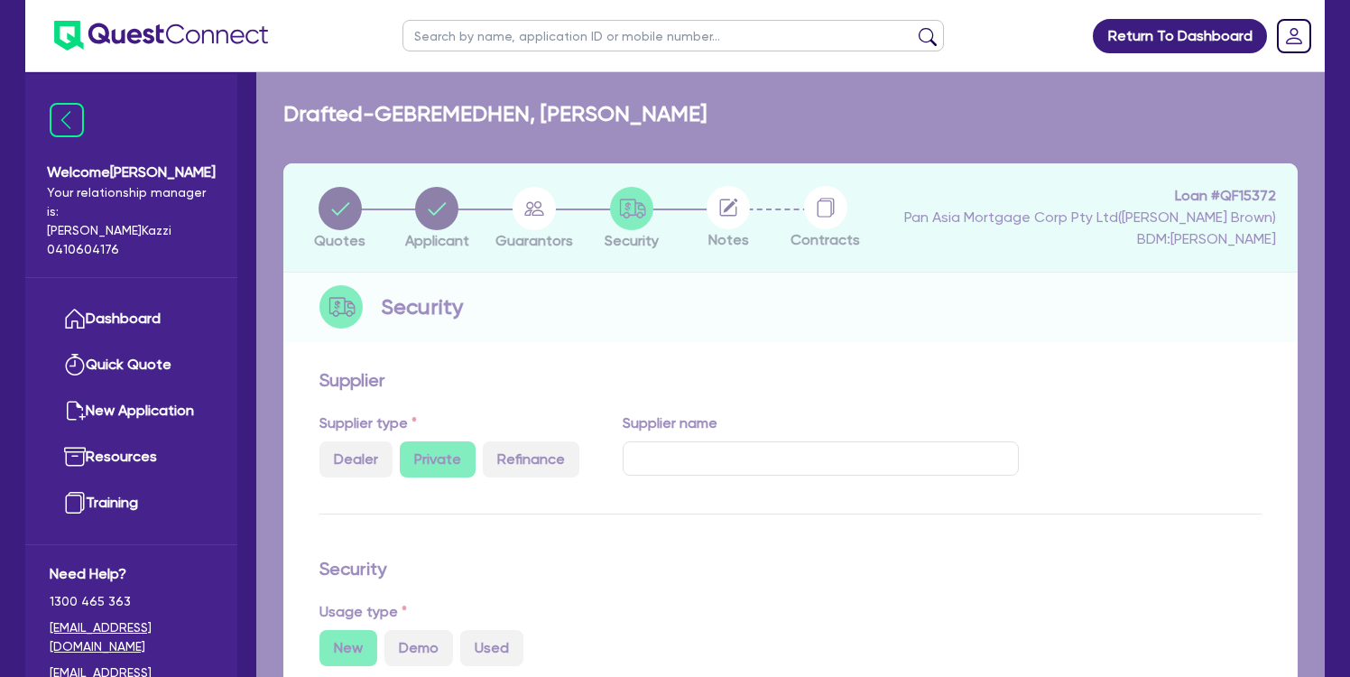
select select "PASSENGER_VEHICLES"
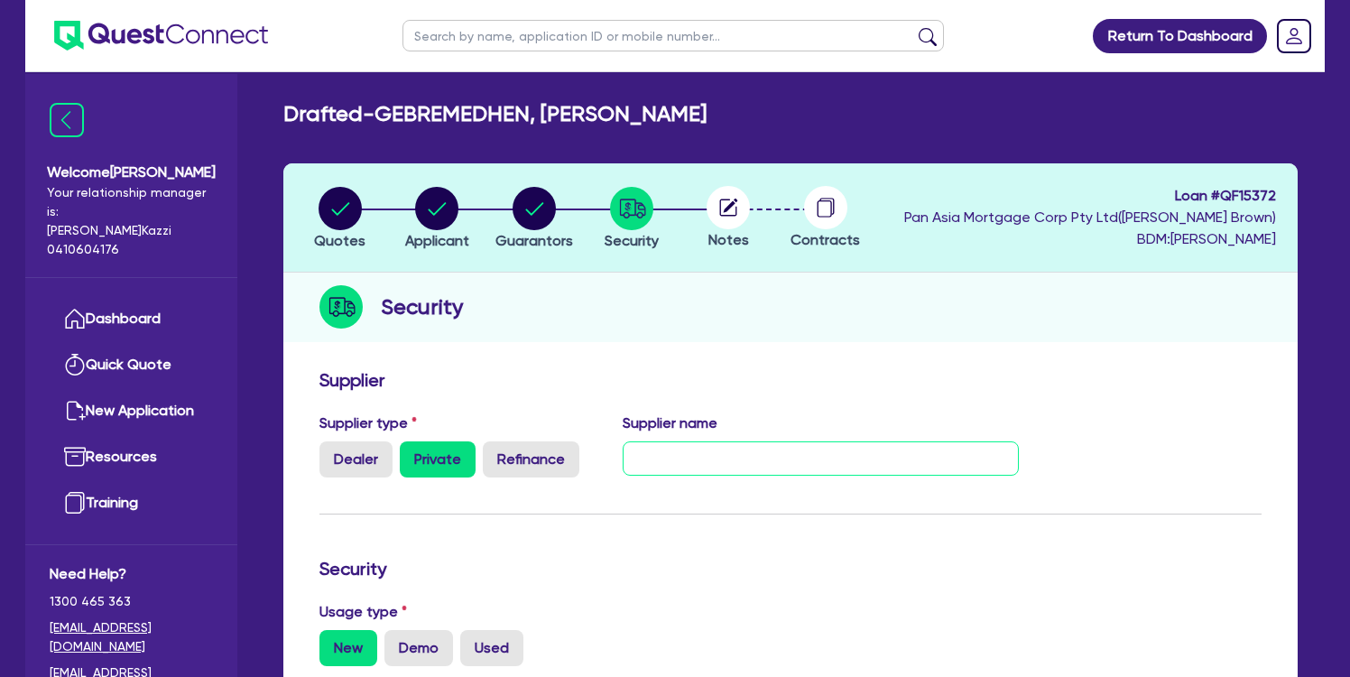
click at [685, 454] on input "text" at bounding box center [821, 458] width 397 height 34
paste input "KASSEM HAIDAR FARHAT"
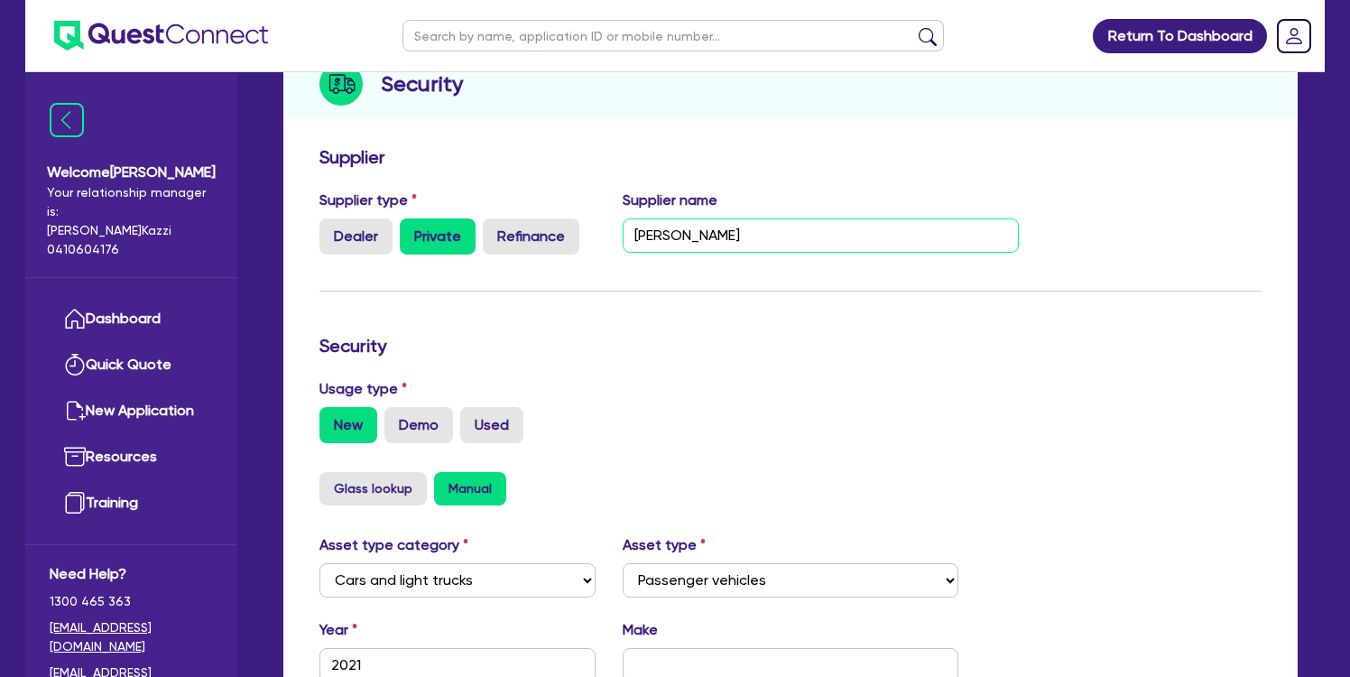
scroll to position [279, 0]
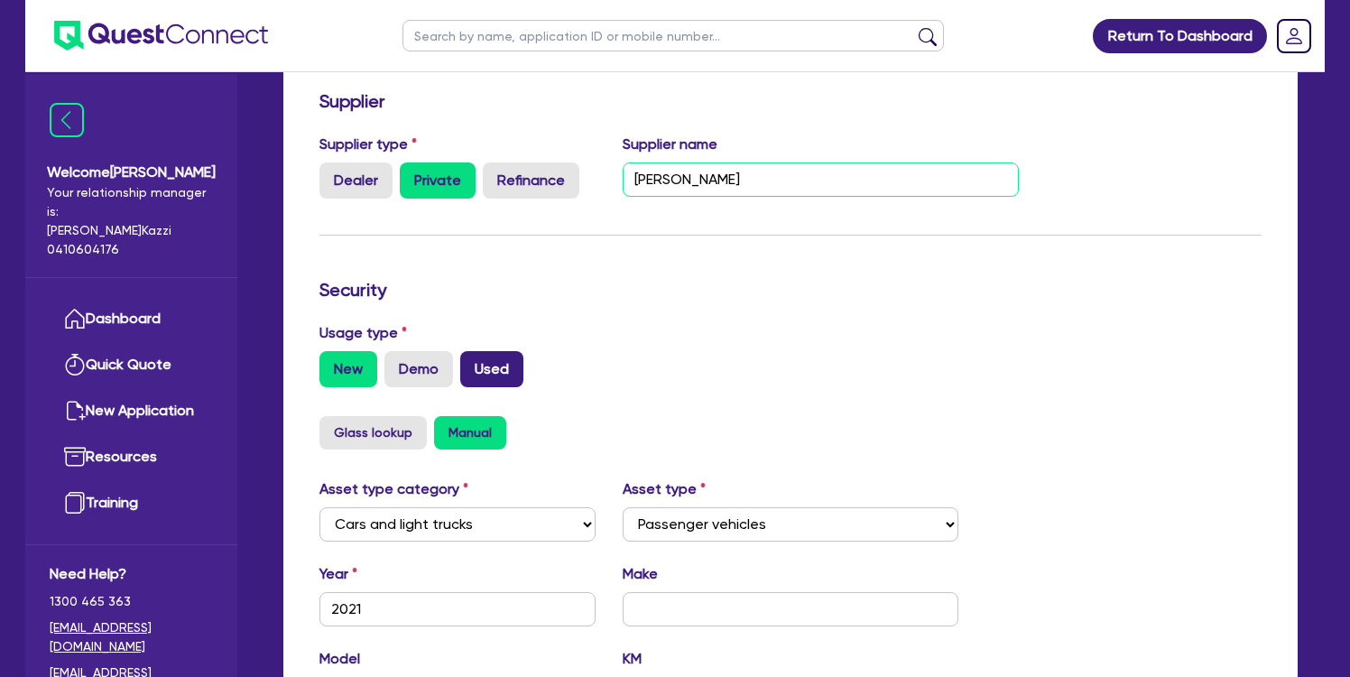
type input "KASSEM HAIDAR FARHAT"
click at [511, 361] on label "Used" at bounding box center [491, 369] width 63 height 36
click at [472, 361] on input "Used" at bounding box center [466, 357] width 12 height 12
radio input "true"
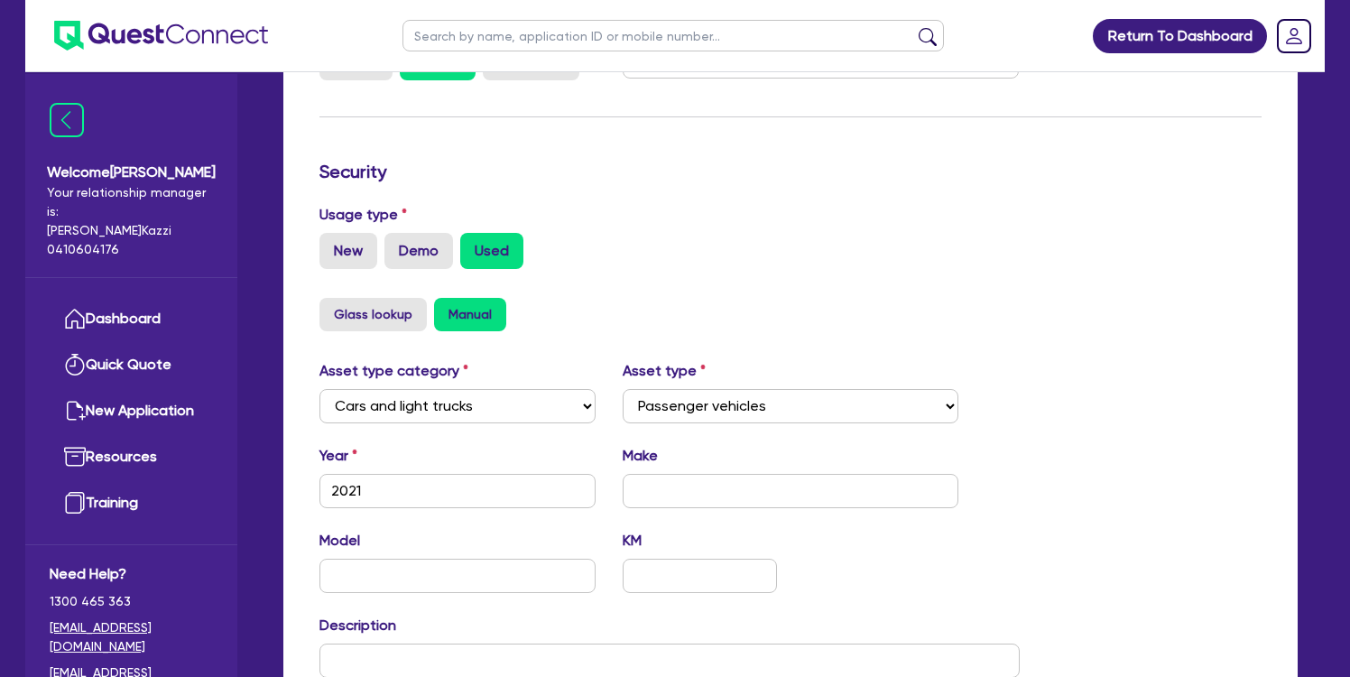
scroll to position [438, 0]
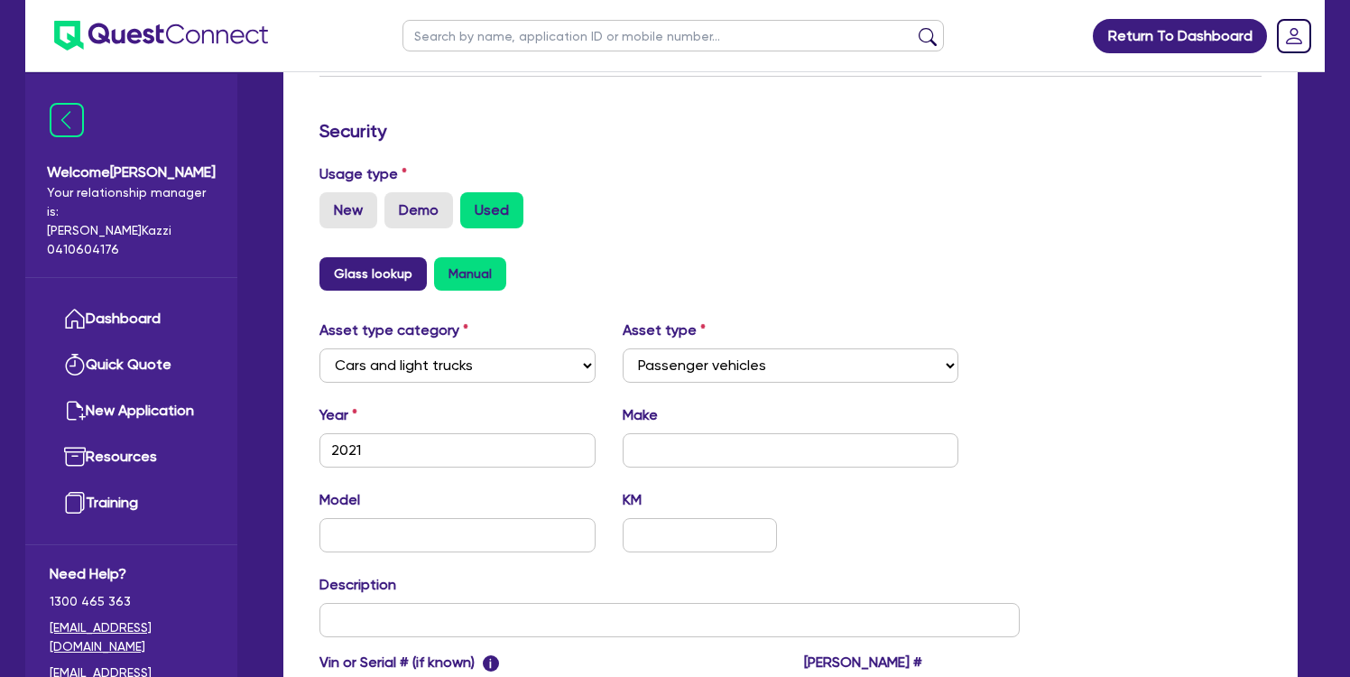
click at [388, 270] on button "Glass lookup" at bounding box center [373, 273] width 107 height 33
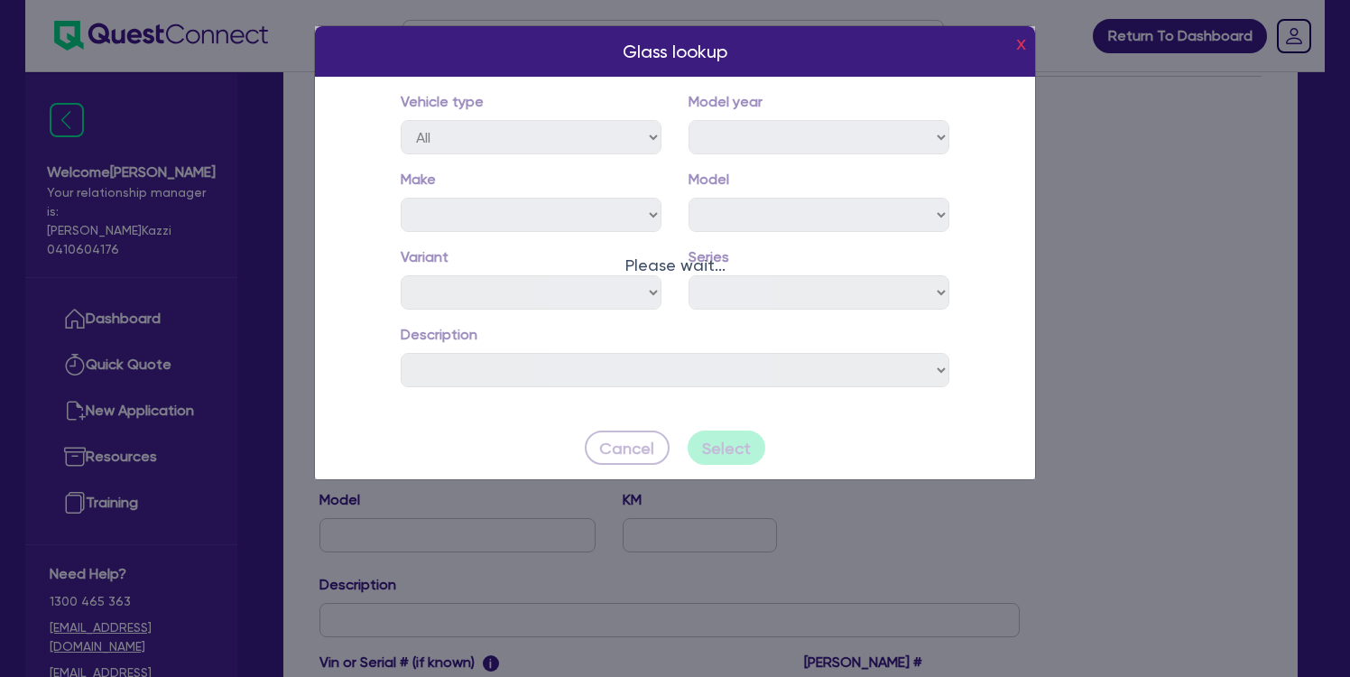
select select "2021"
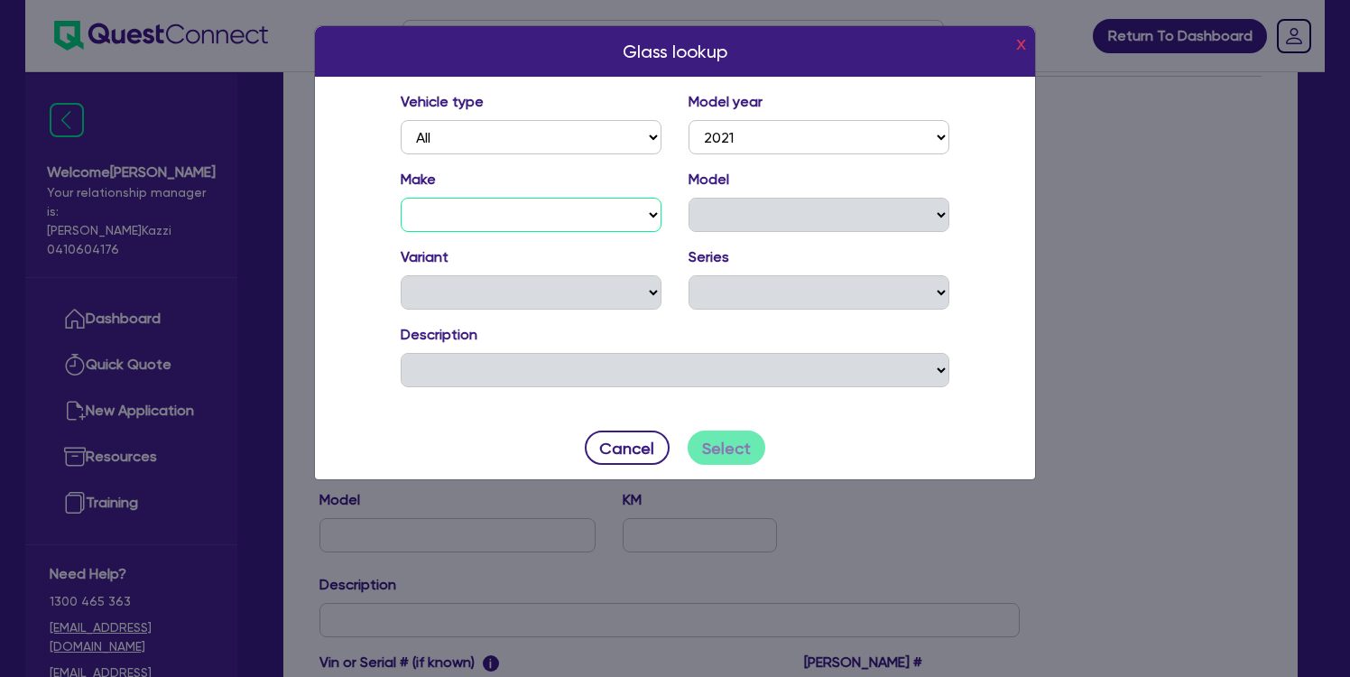
select select "TOY"
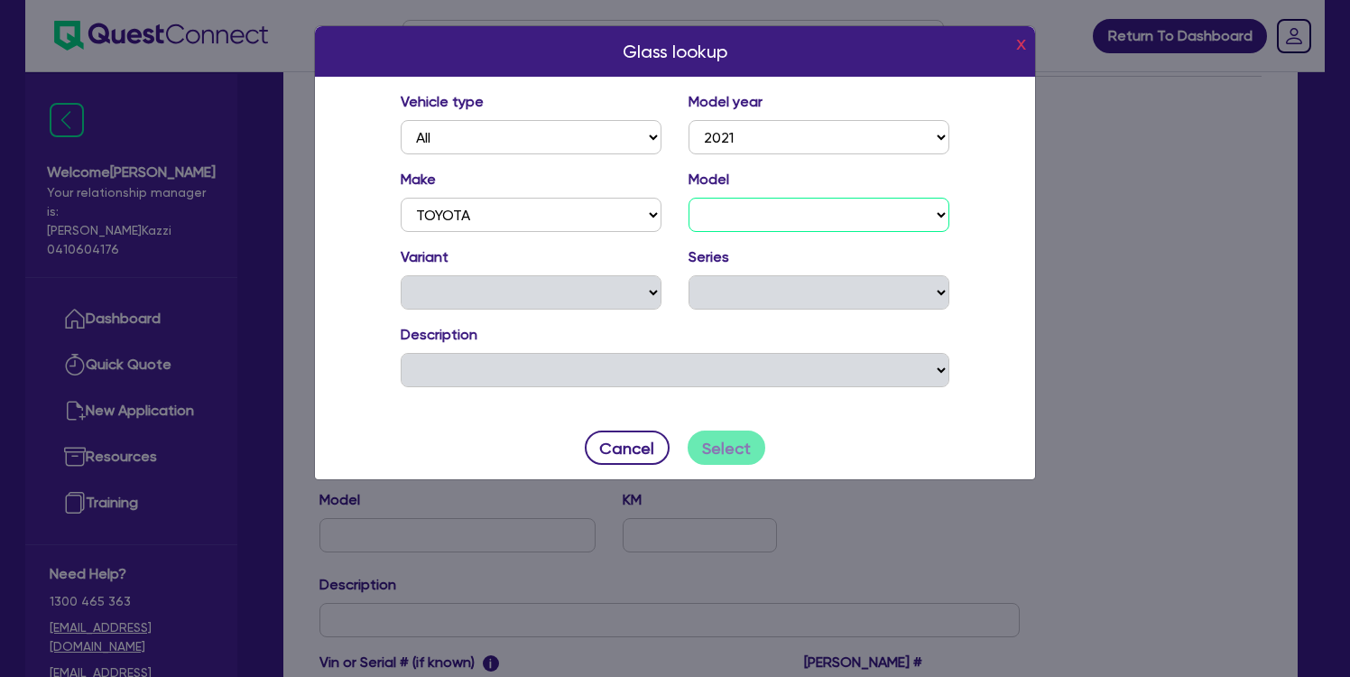
select select "CAM"
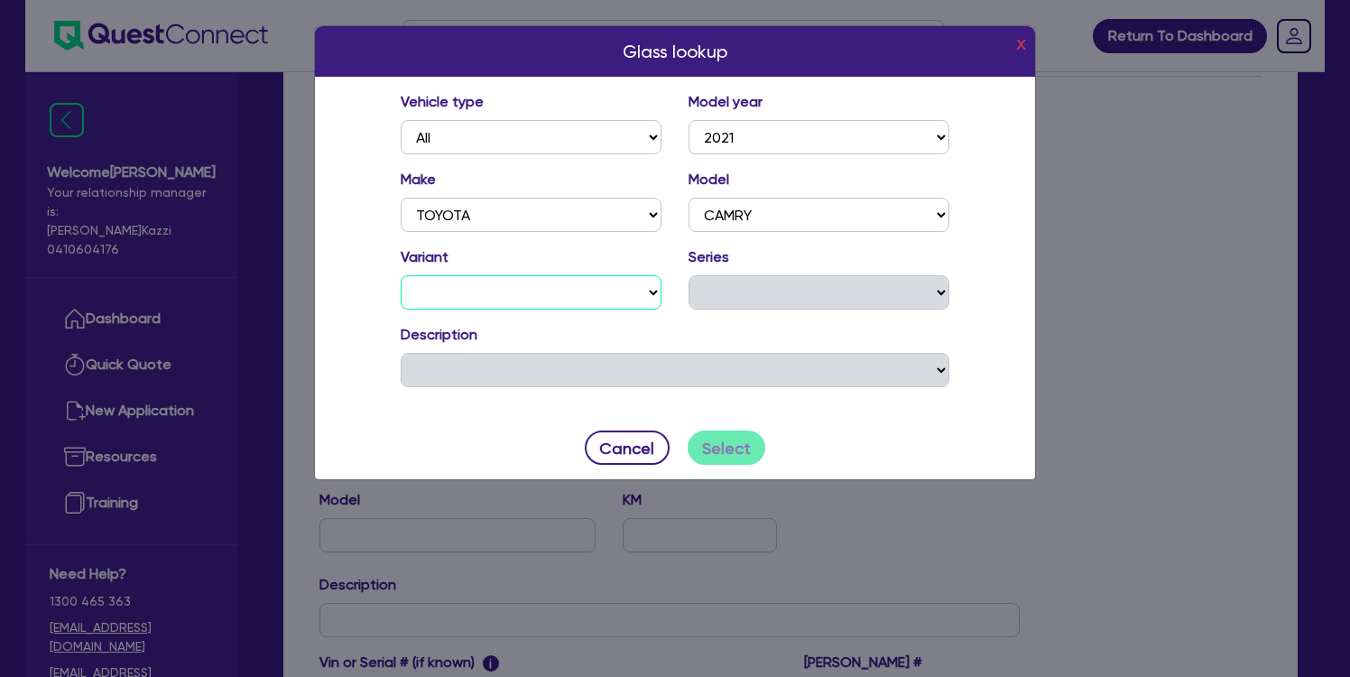
select select "ASCENT HYBRID"
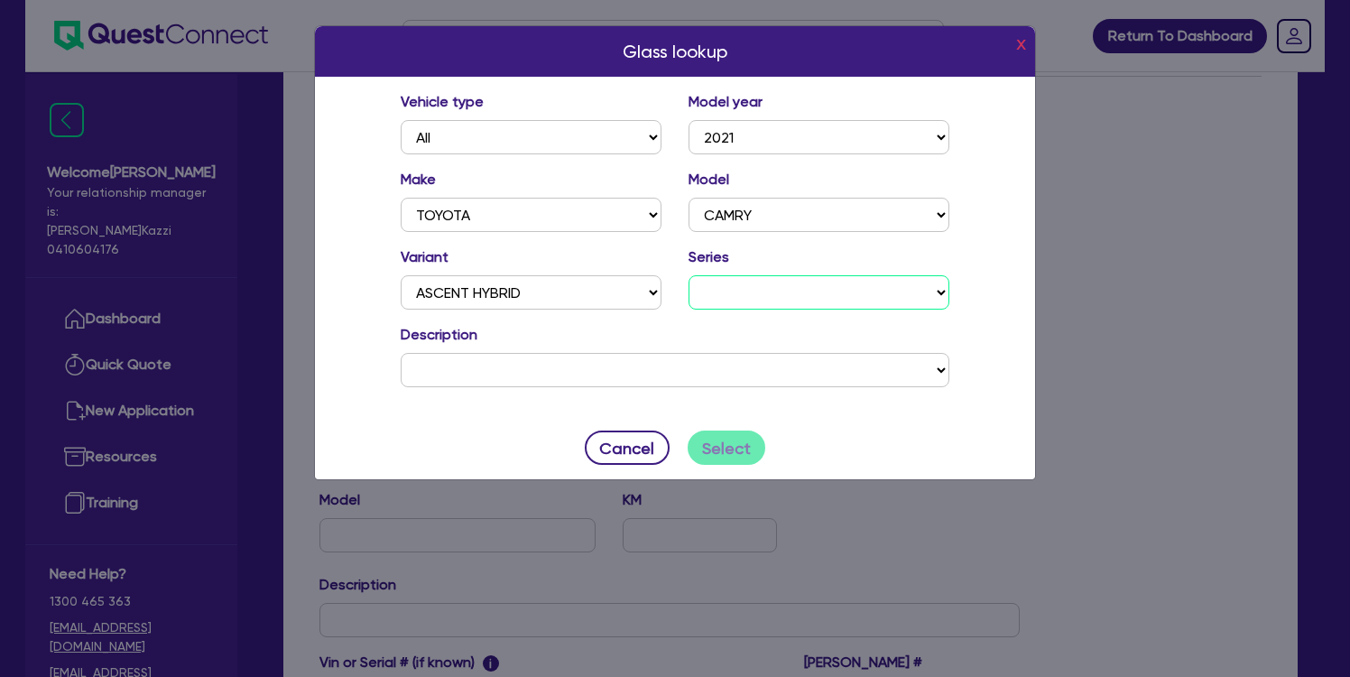
select select "20"
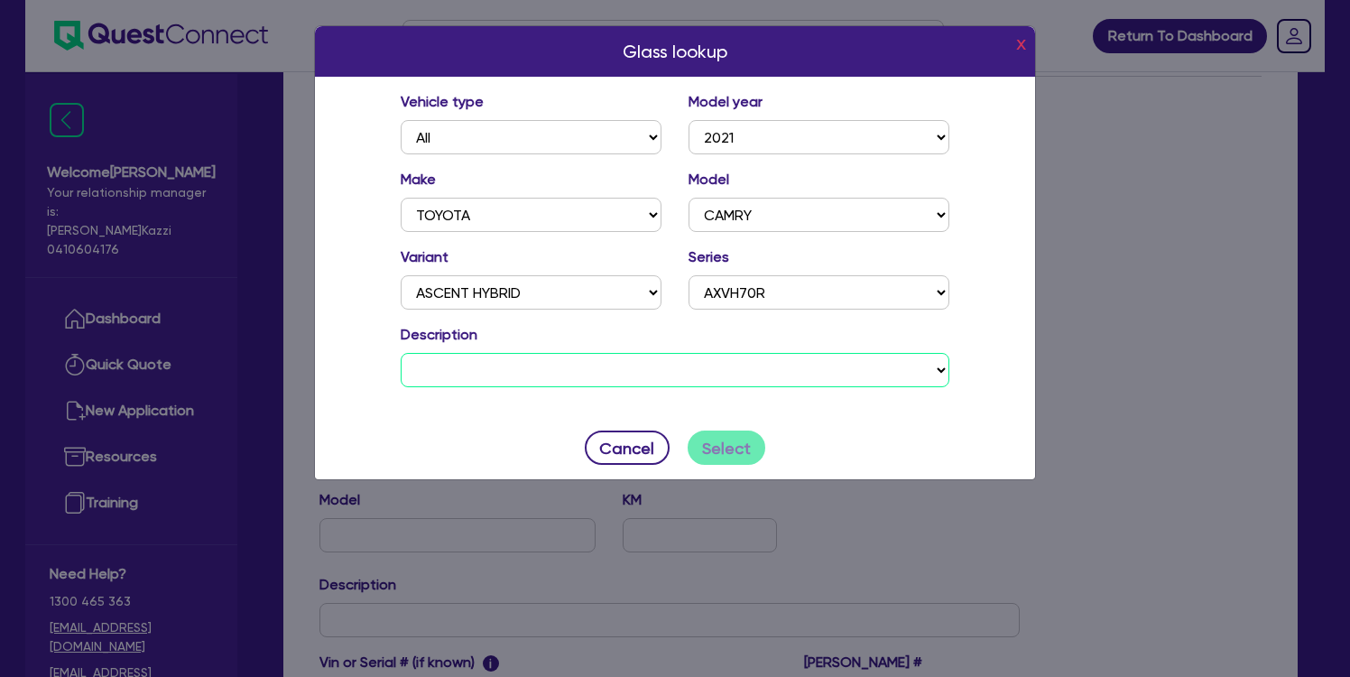
select select "07RZ21"
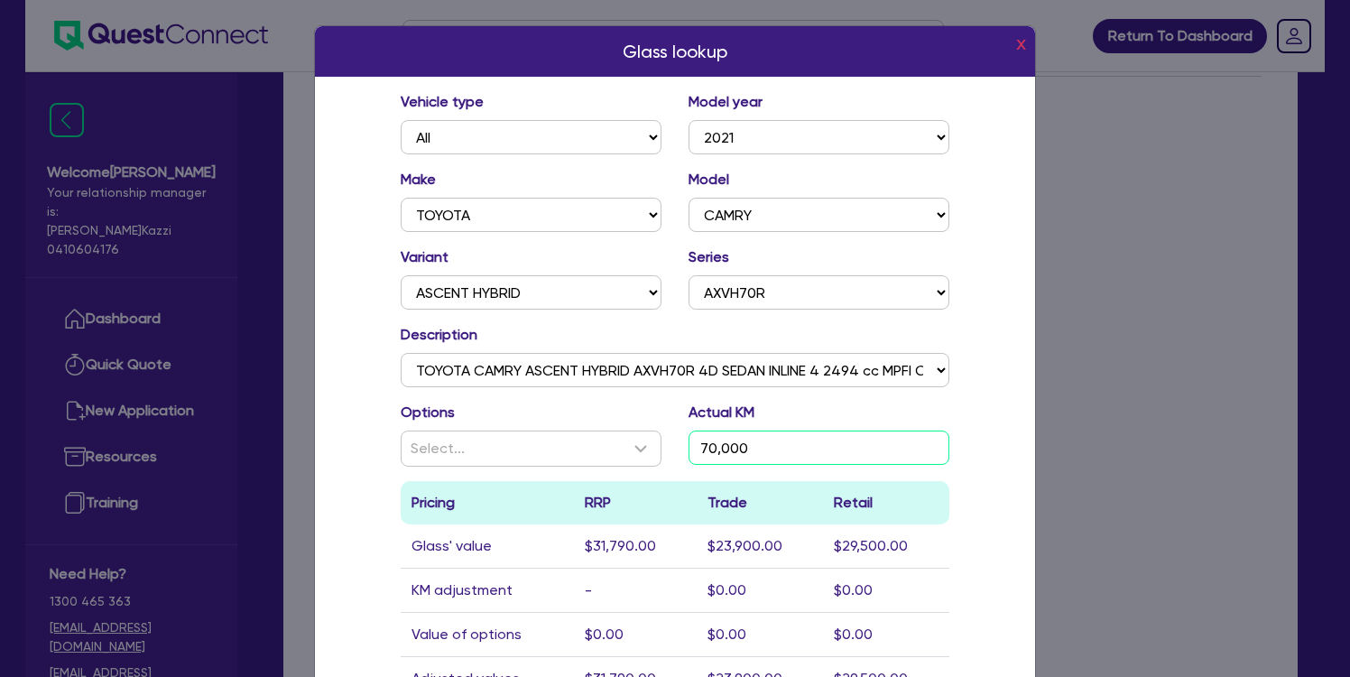
click at [766, 446] on input "70,000" at bounding box center [819, 448] width 261 height 34
click at [806, 449] on input "927,780" at bounding box center [819, 448] width 261 height 34
type input "92,778"
click at [990, 445] on div "Glass lookup x Vehicle type All Model year 2025 2024 2023 2022 2021 2020 2019 2…" at bounding box center [675, 409] width 722 height 768
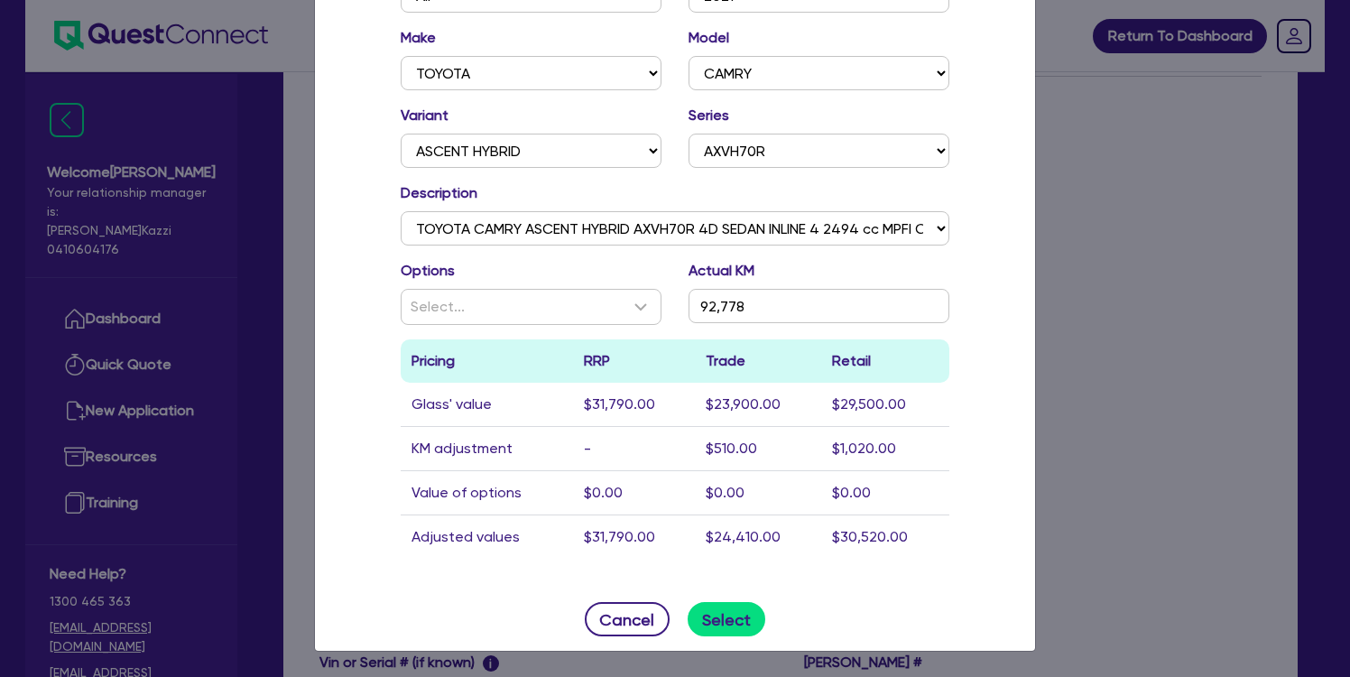
scroll to position [142, 0]
click at [729, 618] on button "Select" at bounding box center [727, 619] width 79 height 34
type input "TOYOTA"
type input "CAMRY"
type input "92,778"
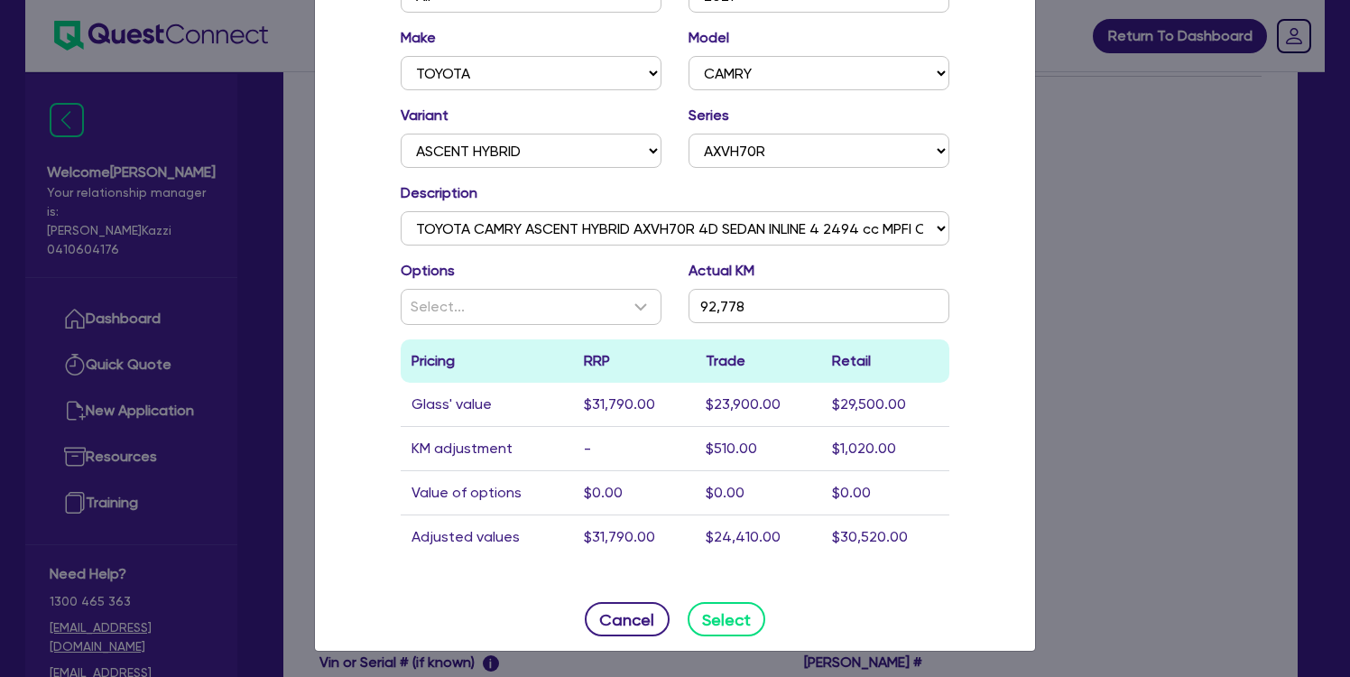
type input "$30,520"
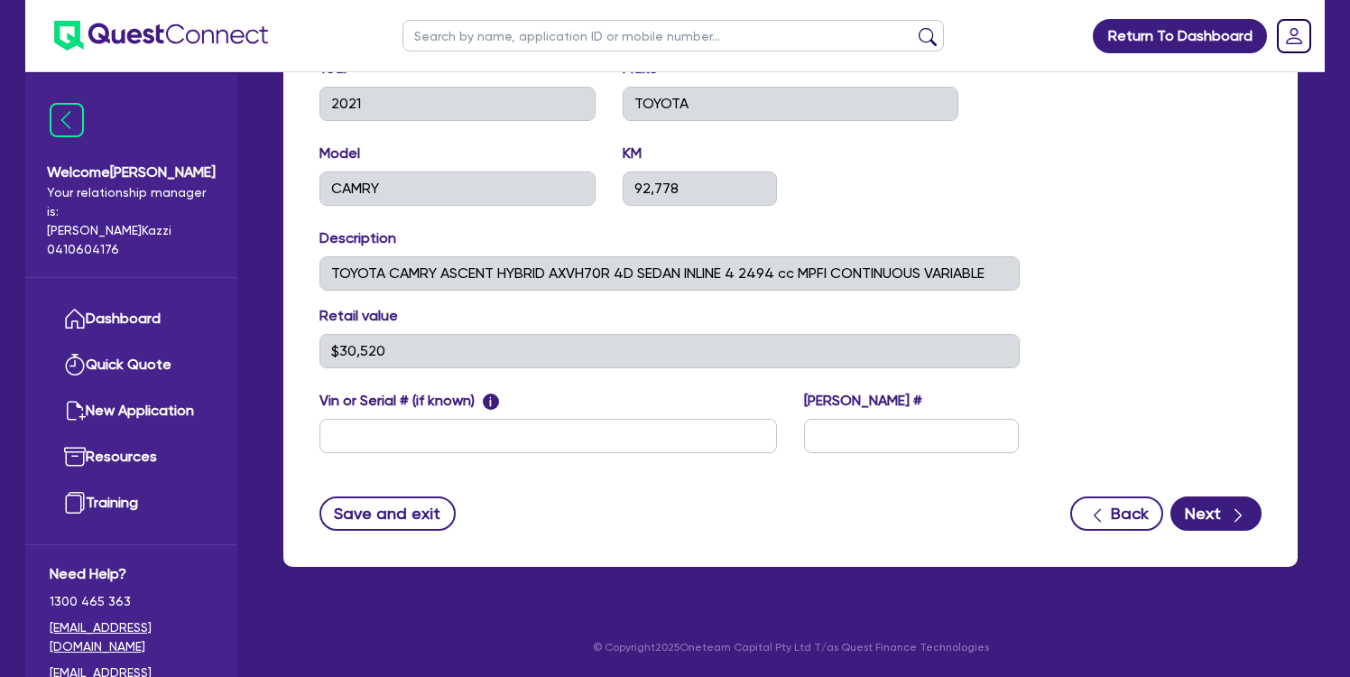
scroll to position [783, 0]
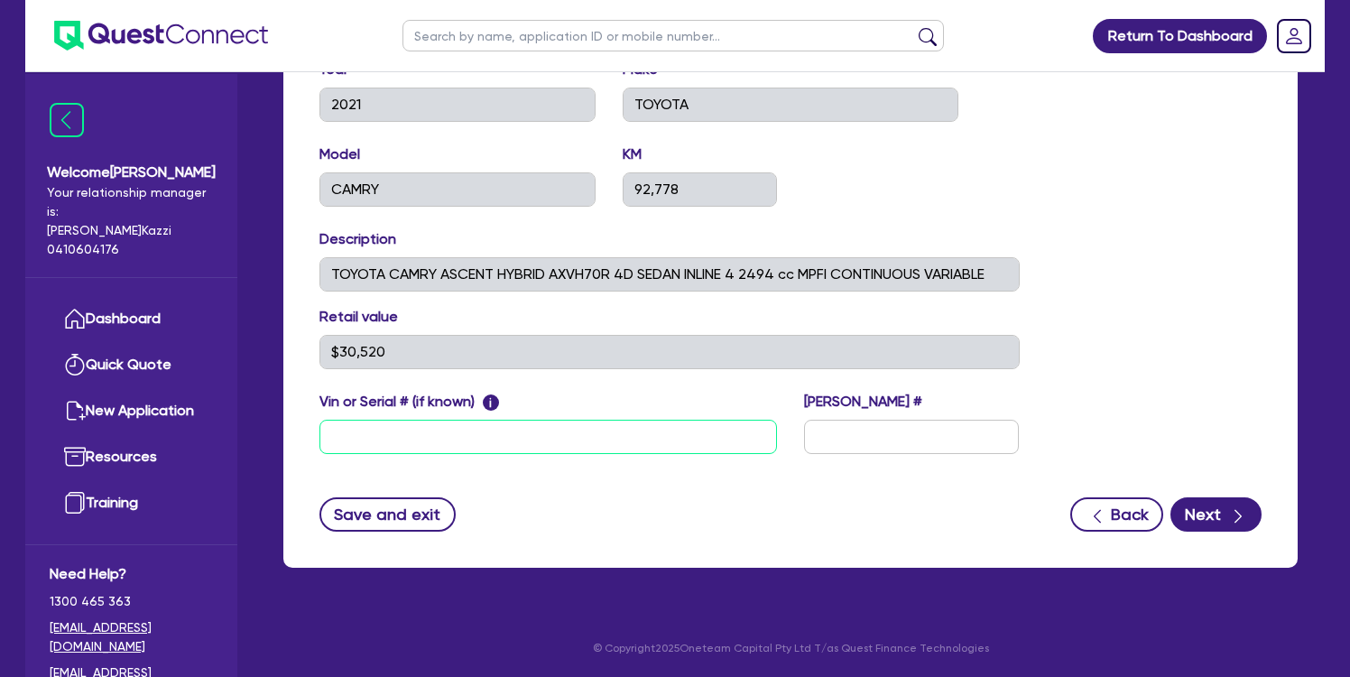
click at [723, 429] on input "text" at bounding box center [549, 437] width 458 height 34
paste input "JTNBA3HK003003942"
type input "JTNBA3HK003003942"
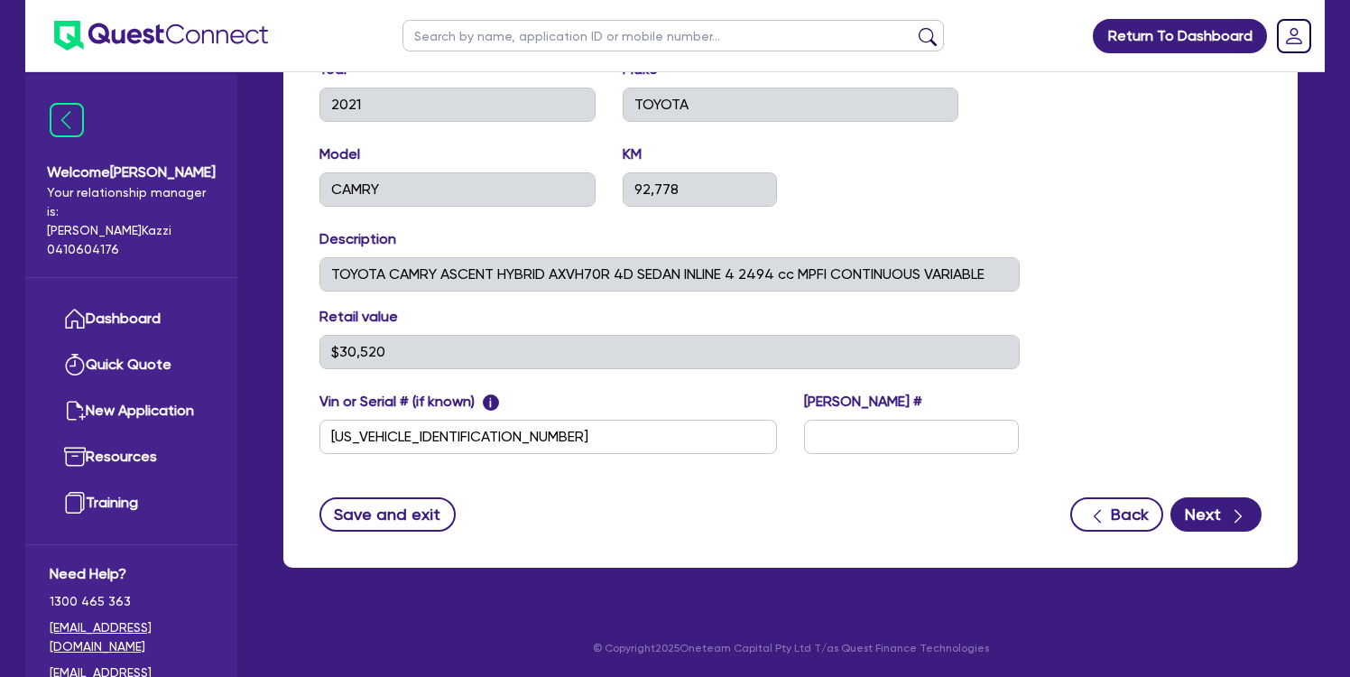
click at [1159, 338] on div "Asset type category Select Cars and light trucks Primary assets Secondary asset…" at bounding box center [790, 225] width 969 height 502
click at [1218, 517] on button "Next" at bounding box center [1216, 514] width 91 height 34
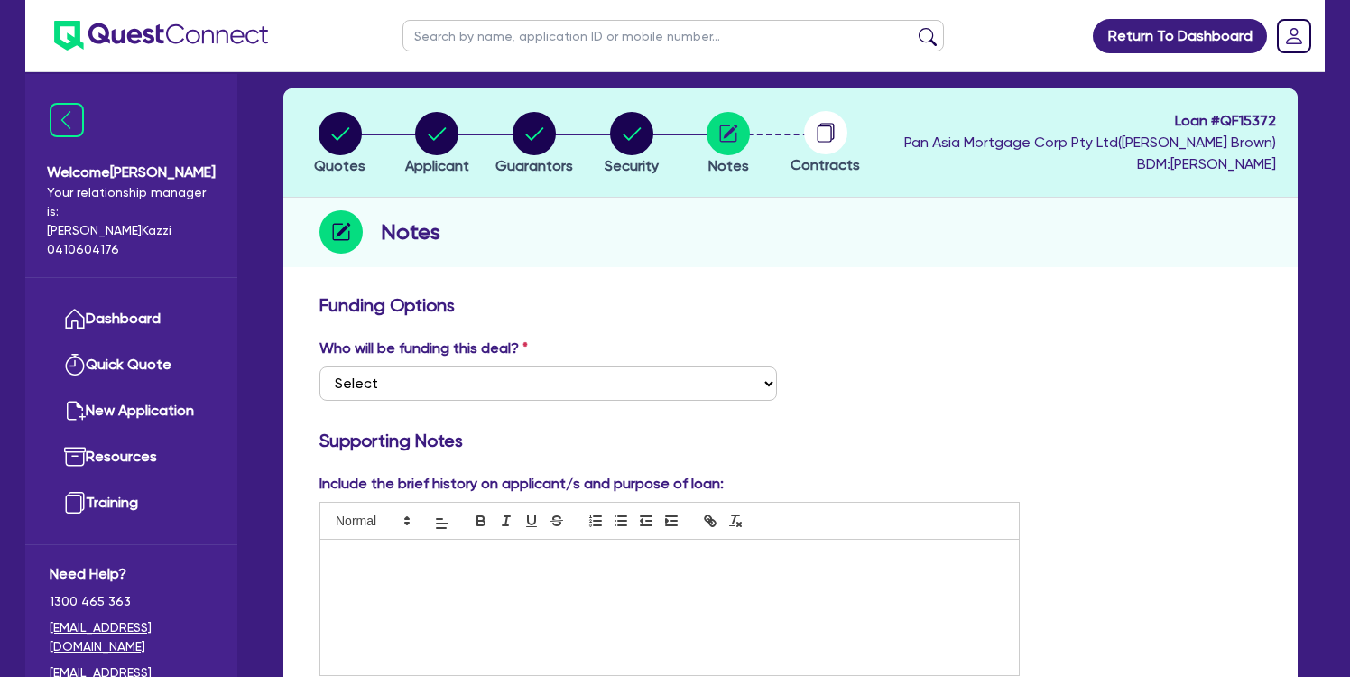
scroll to position [152, 0]
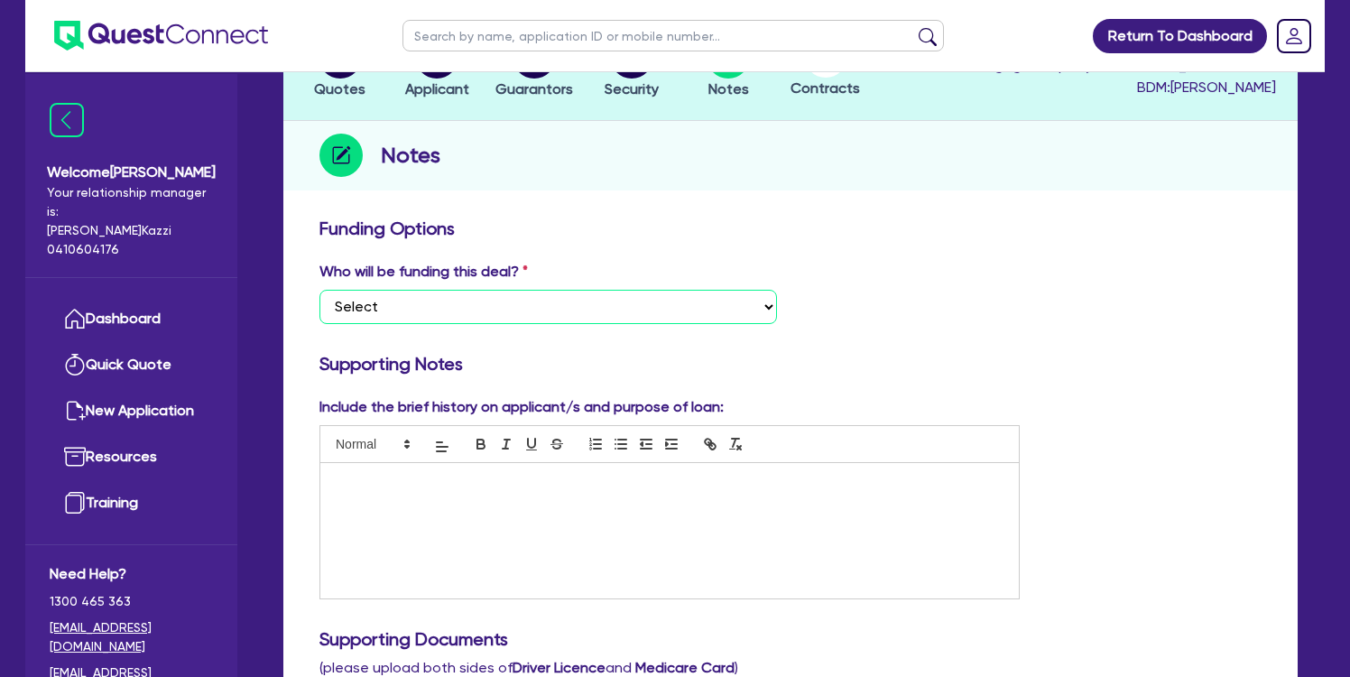
select select "Quest Finance - Platform Funding"
click at [439, 488] on p at bounding box center [670, 482] width 672 height 16
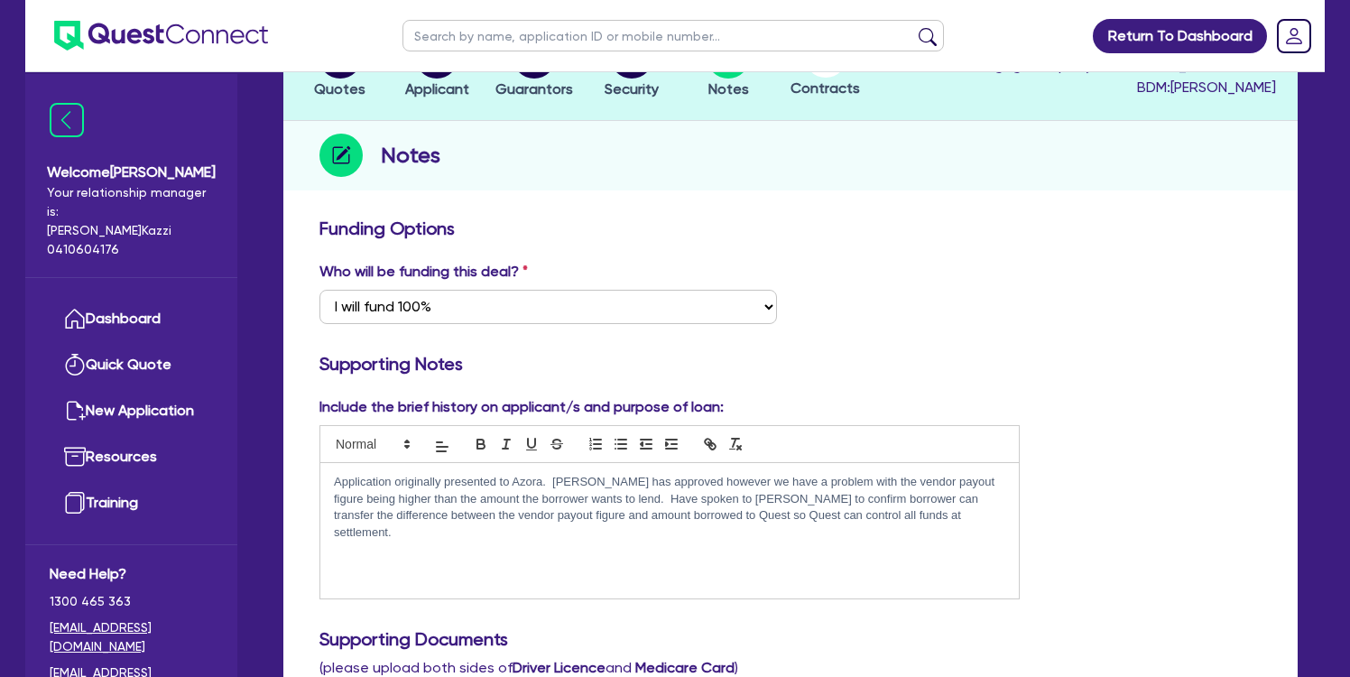
click at [607, 495] on p "Application originally presented to Azora. Azora has approved however we have a…" at bounding box center [670, 507] width 672 height 67
click at [792, 514] on p "Application originally presented to Azora. Azora has approved however we have a…" at bounding box center [670, 507] width 672 height 67
click at [664, 533] on p "Application originally presented to Azora. Azora has approved however we have a…" at bounding box center [670, 507] width 672 height 67
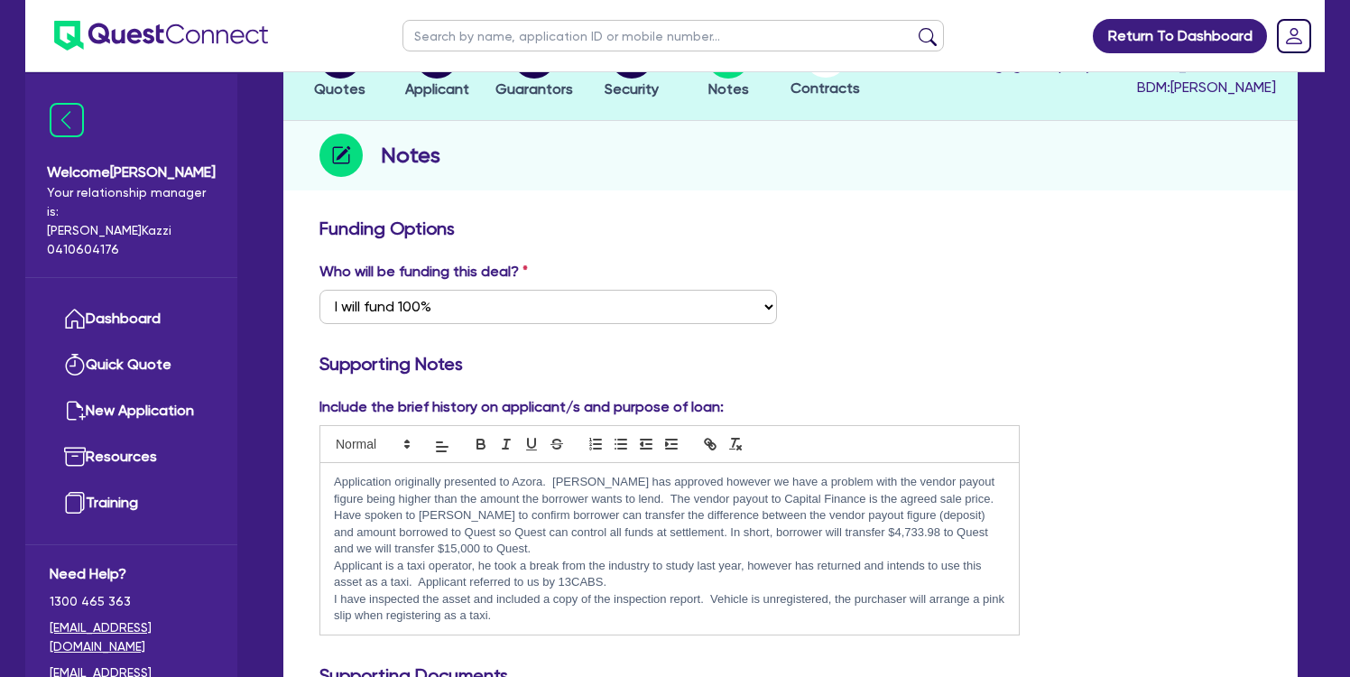
click at [545, 542] on p "Application originally presented to Azora. Azora has approved however we have a…" at bounding box center [670, 515] width 672 height 83
click at [513, 612] on p "I have inspected the asset and included a copy of the inspection report. Vehicl…" at bounding box center [670, 607] width 672 height 33
click at [940, 498] on p "Application originally presented to Azora. Azora has approved however we have a…" at bounding box center [670, 515] width 672 height 83
click at [413, 513] on p "Application originally presented to Azora. Azora has approved however we have a…" at bounding box center [670, 515] width 672 height 83
click at [665, 528] on p "Application originally presented to Azora. Azora has approved however we have a…" at bounding box center [670, 515] width 672 height 83
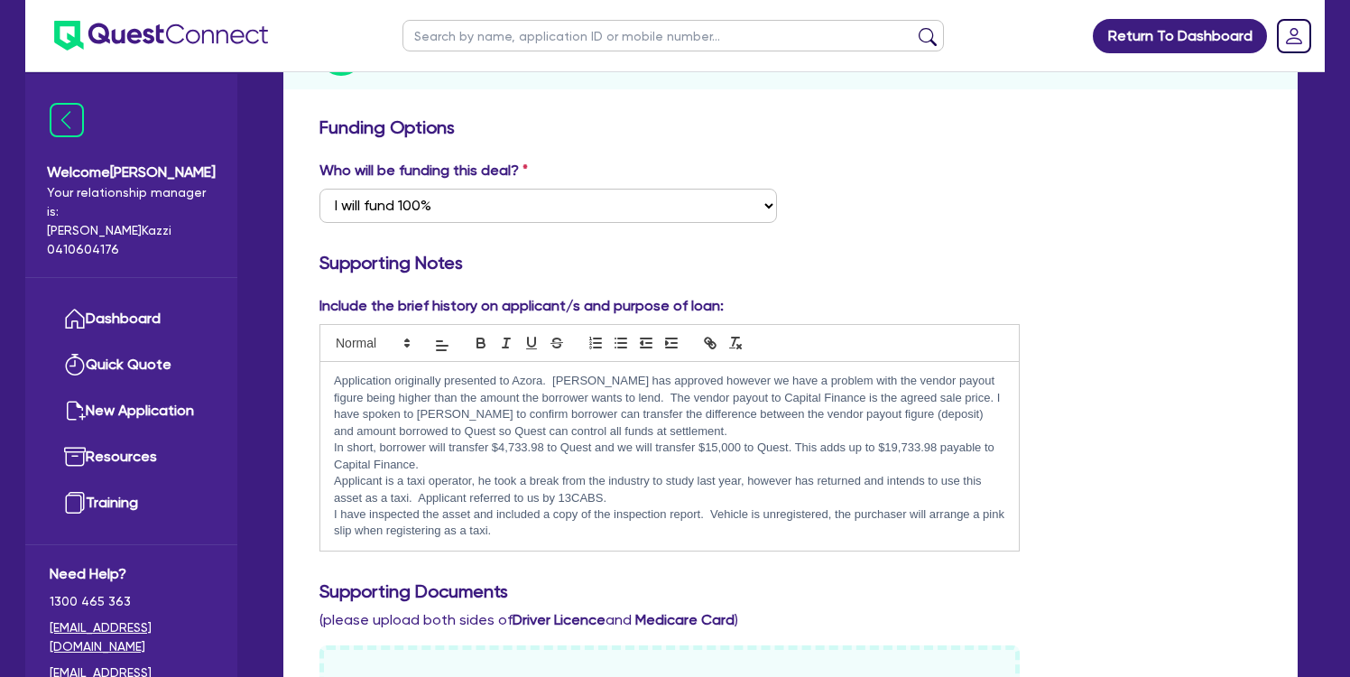
scroll to position [256, 0]
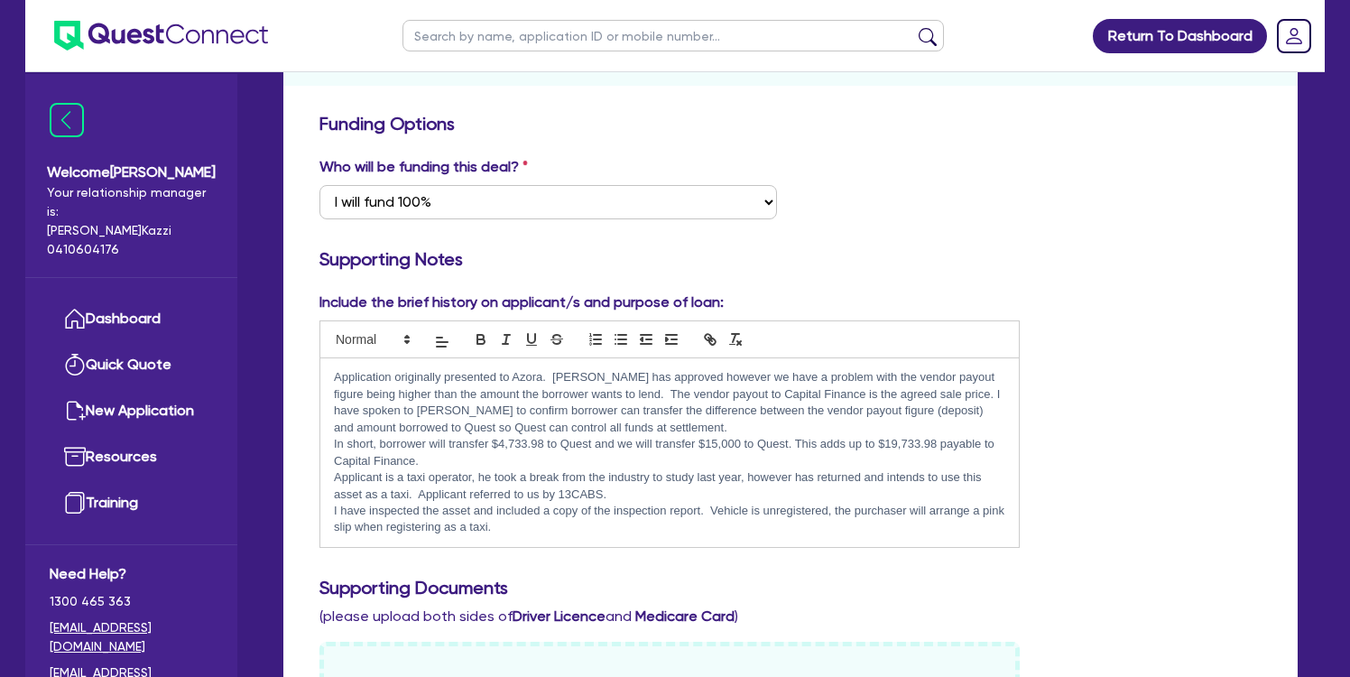
click at [542, 525] on p "I have inspected the asset and included a copy of the inspection report. Vehicl…" at bounding box center [670, 519] width 672 height 33
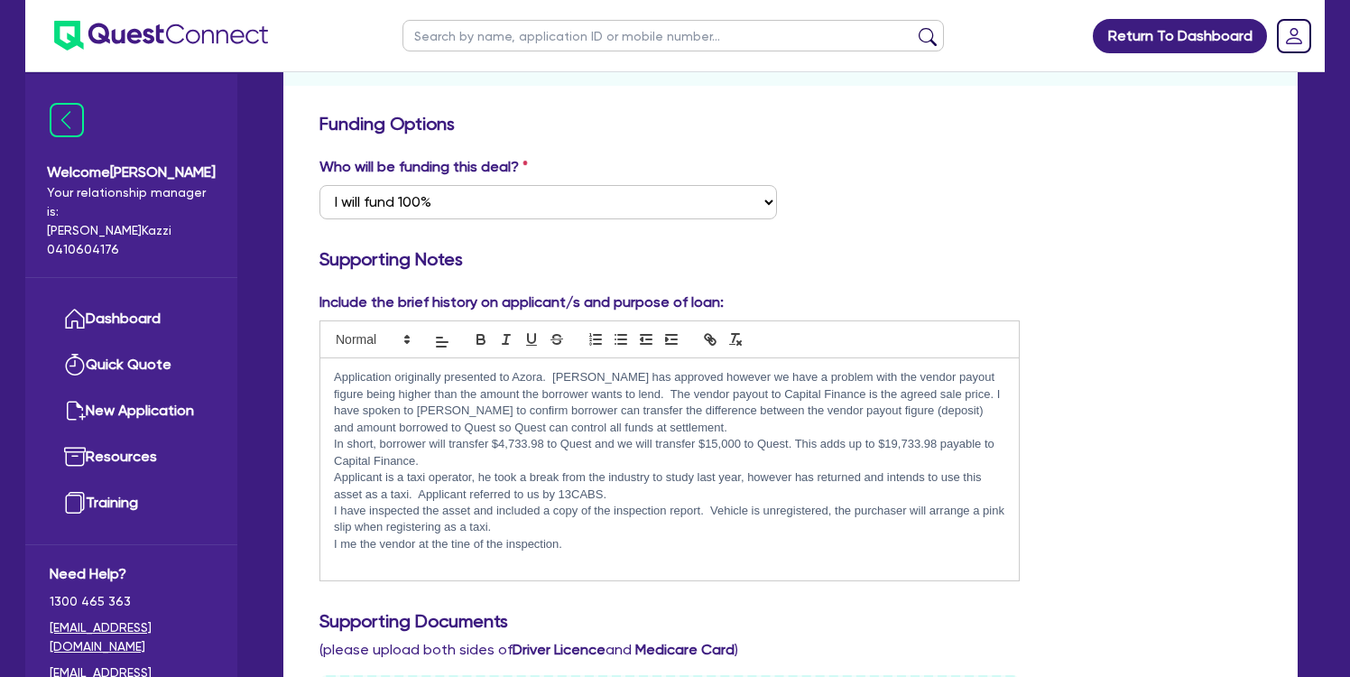
click at [356, 540] on p "I me the vendor at the tine of the inspection." at bounding box center [670, 544] width 672 height 16
click at [333, 555] on div "Application originally presented to Azora. Azora has approved however we have a…" at bounding box center [669, 468] width 699 height 221
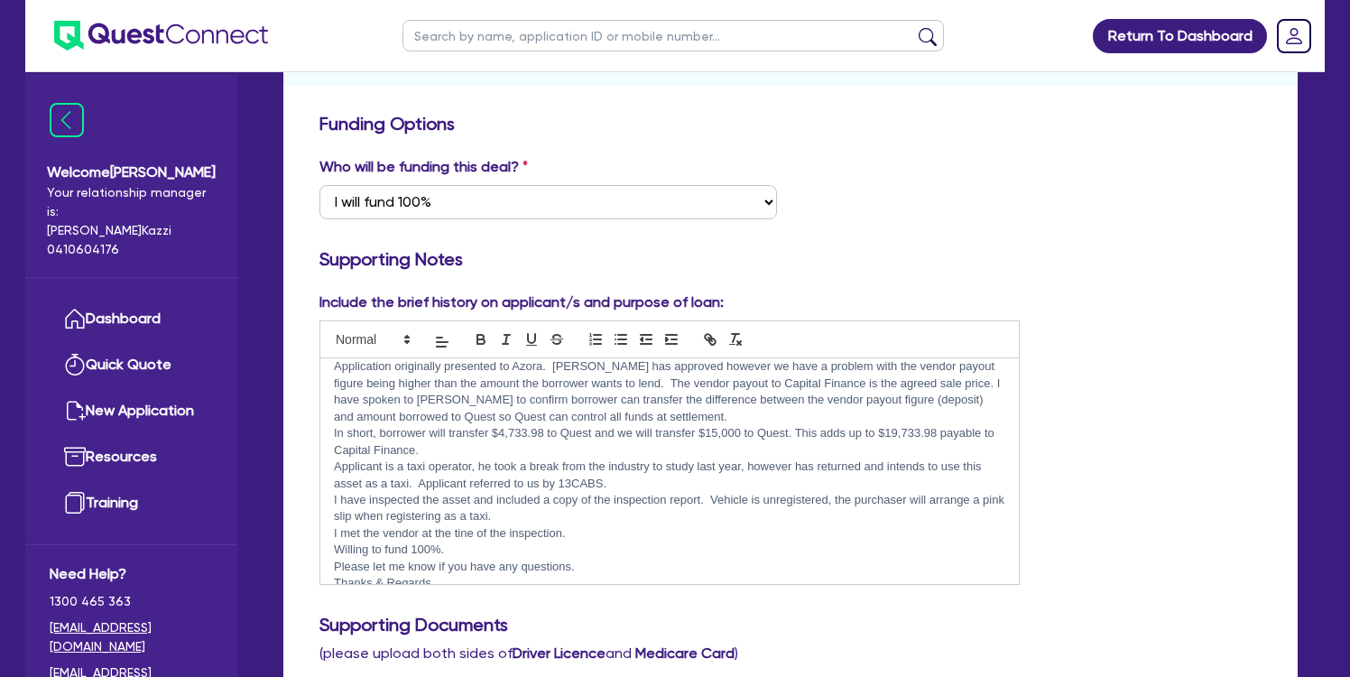
scroll to position [27, 0]
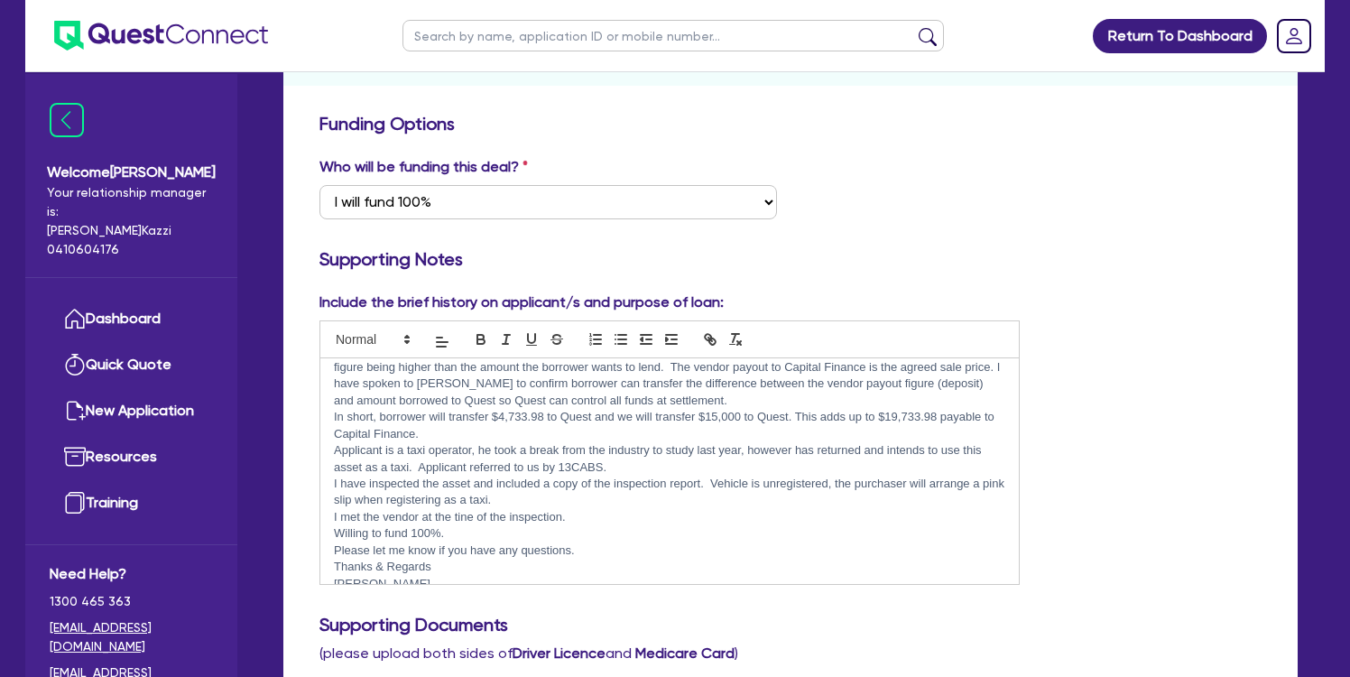
click at [1138, 375] on div "Include the brief history on applicant/s and purpose of loan: Application origi…" at bounding box center [790, 446] width 969 height 309
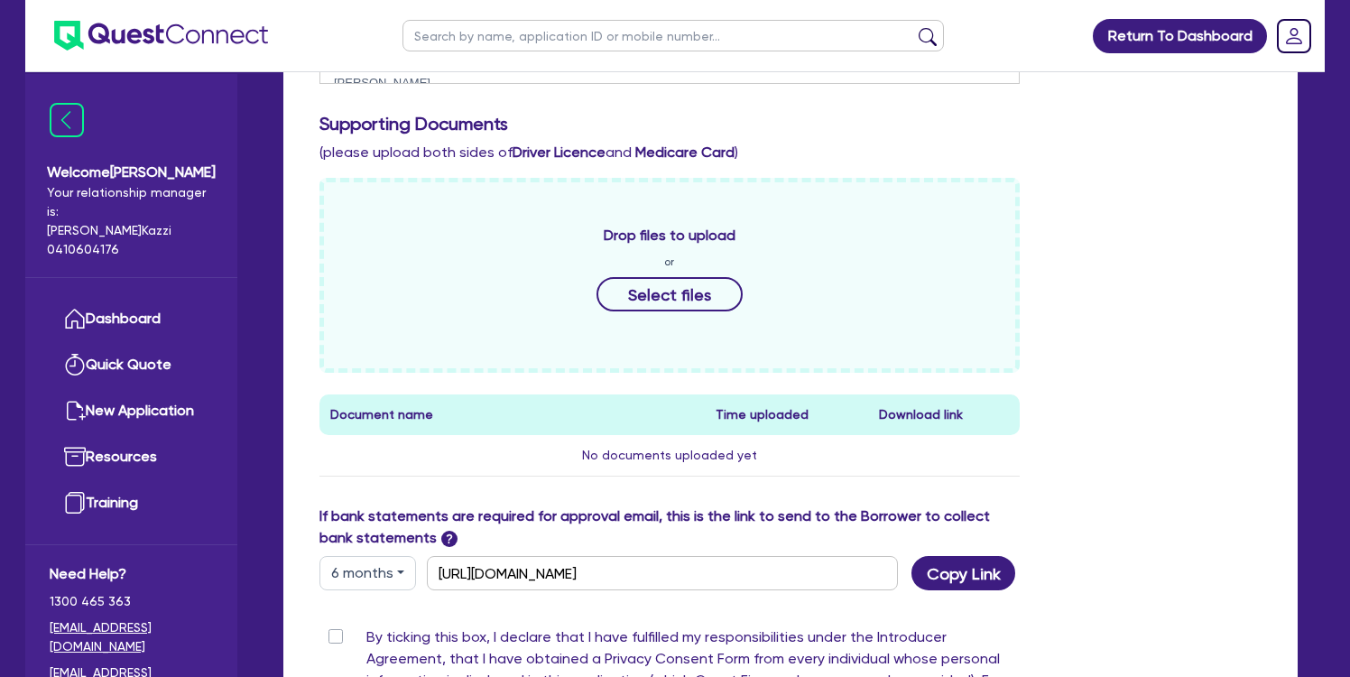
scroll to position [940, 0]
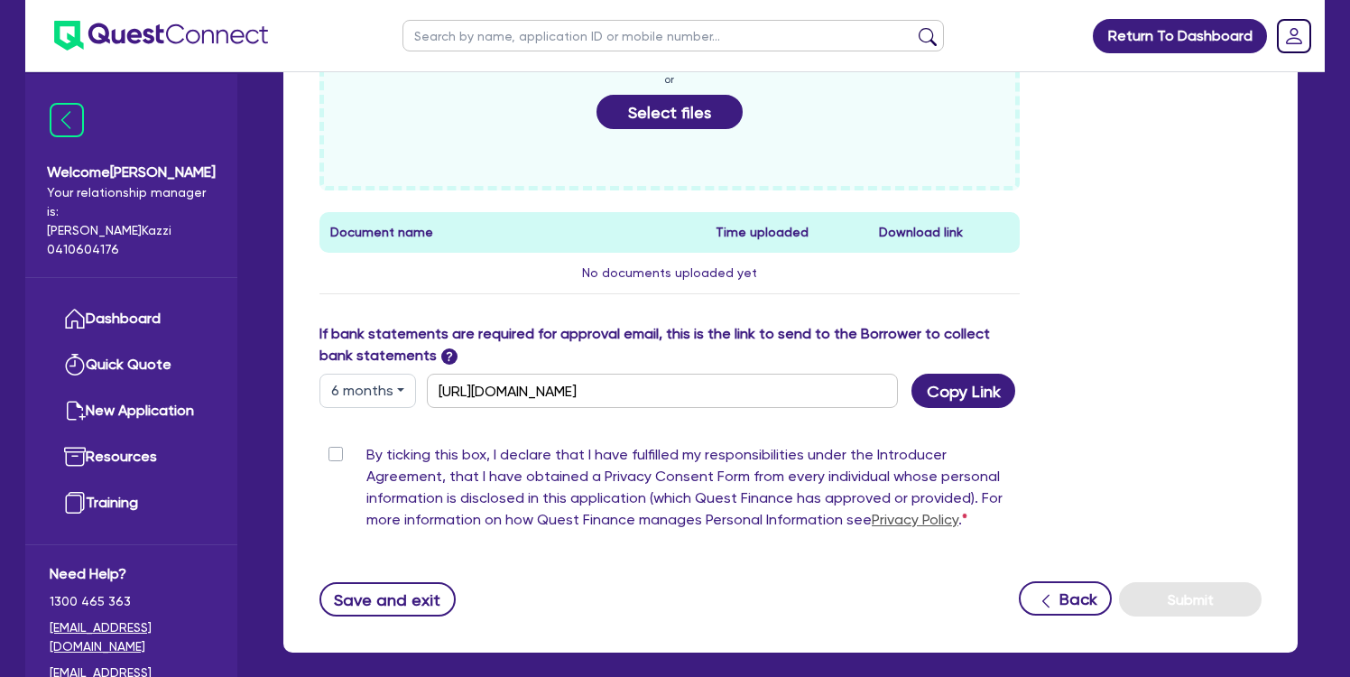
click at [681, 116] on button "Select files" at bounding box center [670, 112] width 146 height 34
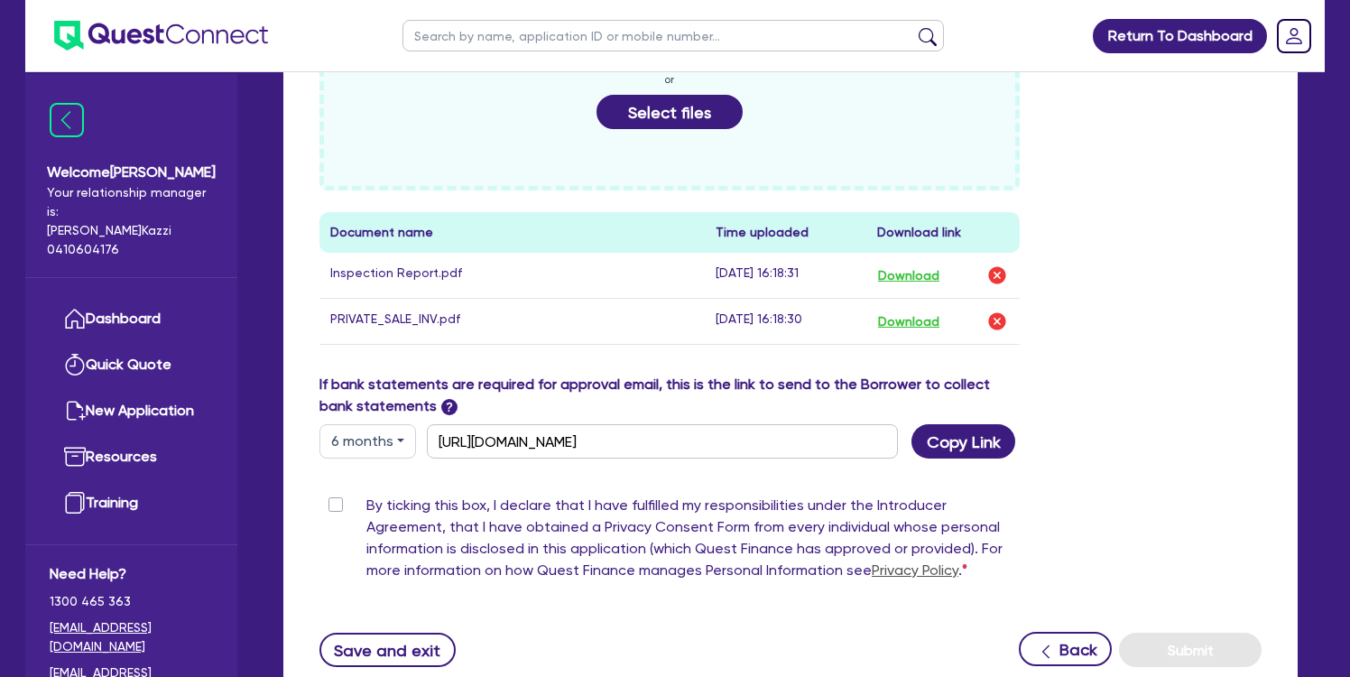
click at [681, 113] on button "Select files" at bounding box center [670, 112] width 146 height 34
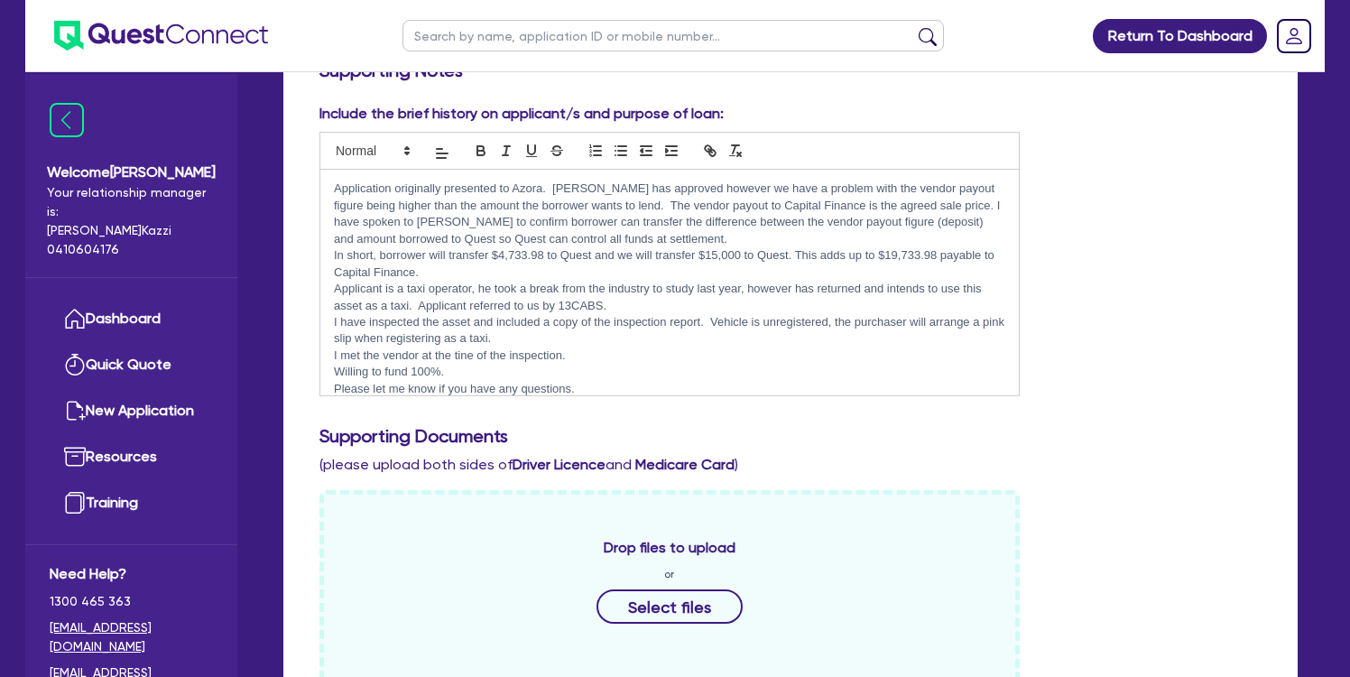
scroll to position [0, 0]
click at [609, 205] on p "Application originally presented to Azora. Azora has approved however we have a…" at bounding box center [670, 214] width 672 height 67
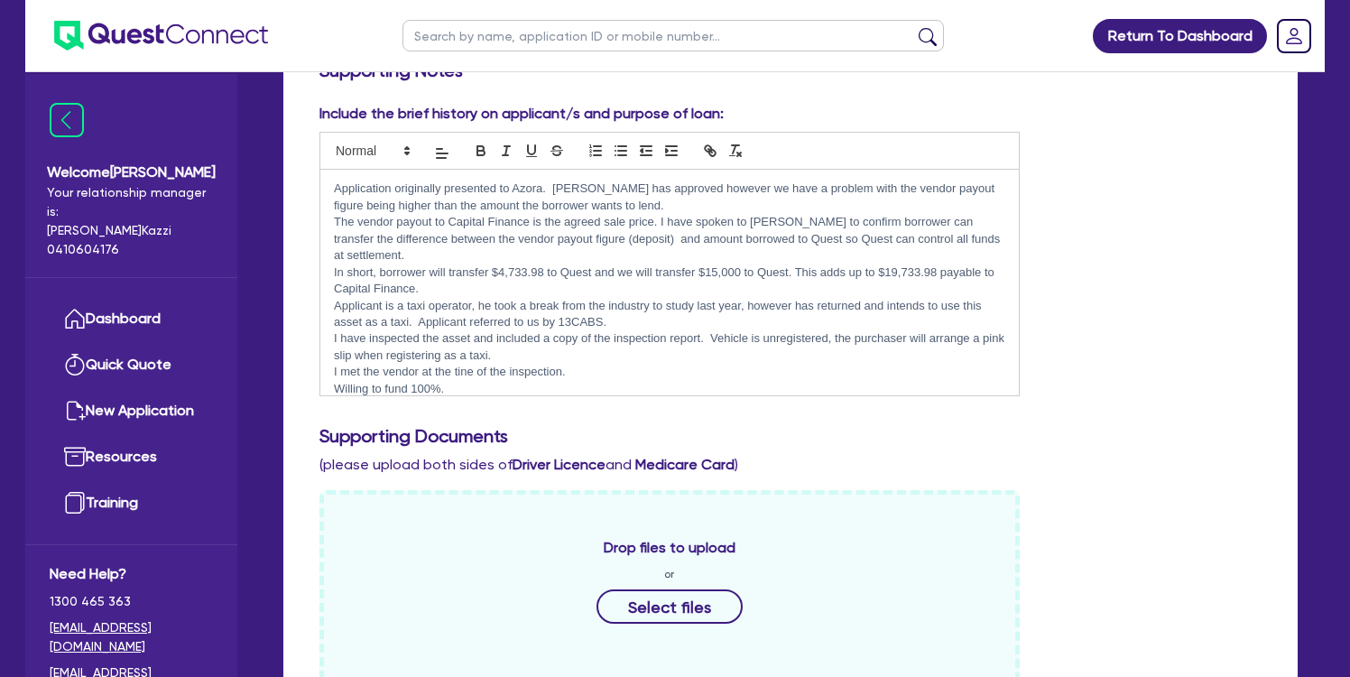
click at [662, 220] on p "The vendor payout to Capital Finance is the agreed sale price. I have spoken to…" at bounding box center [670, 239] width 672 height 50
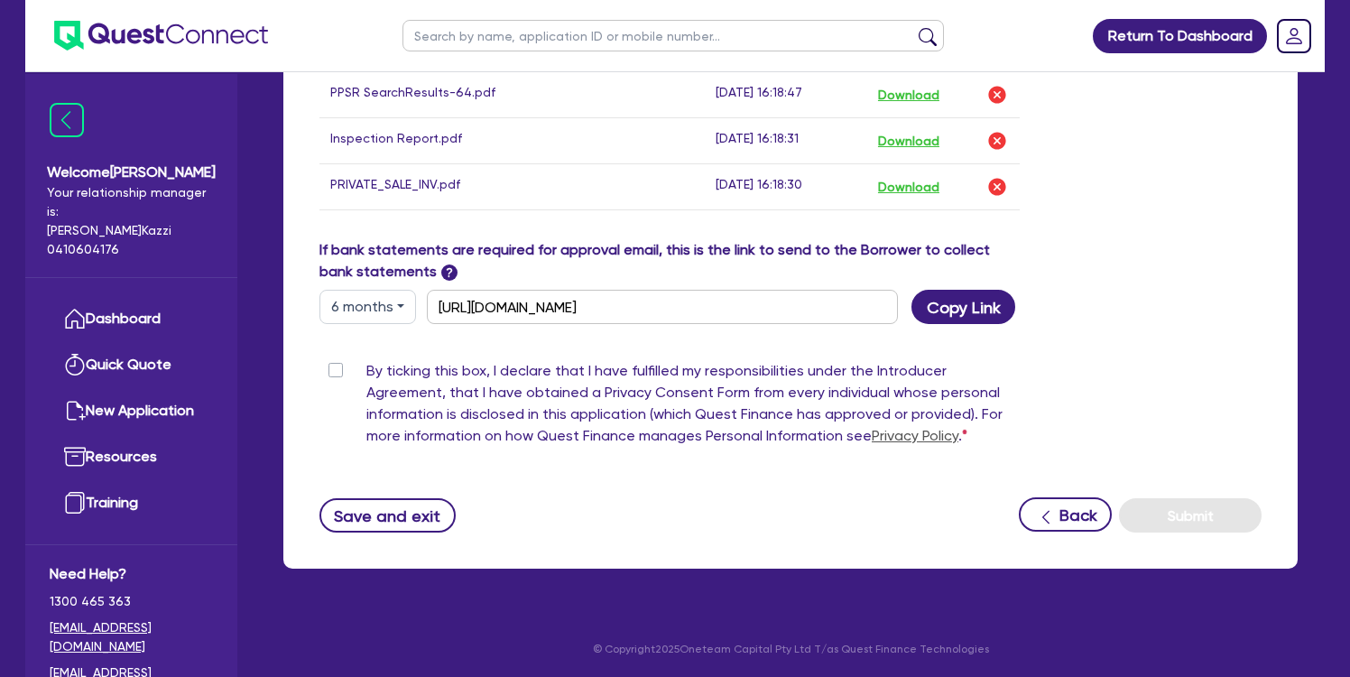
scroll to position [1364, 0]
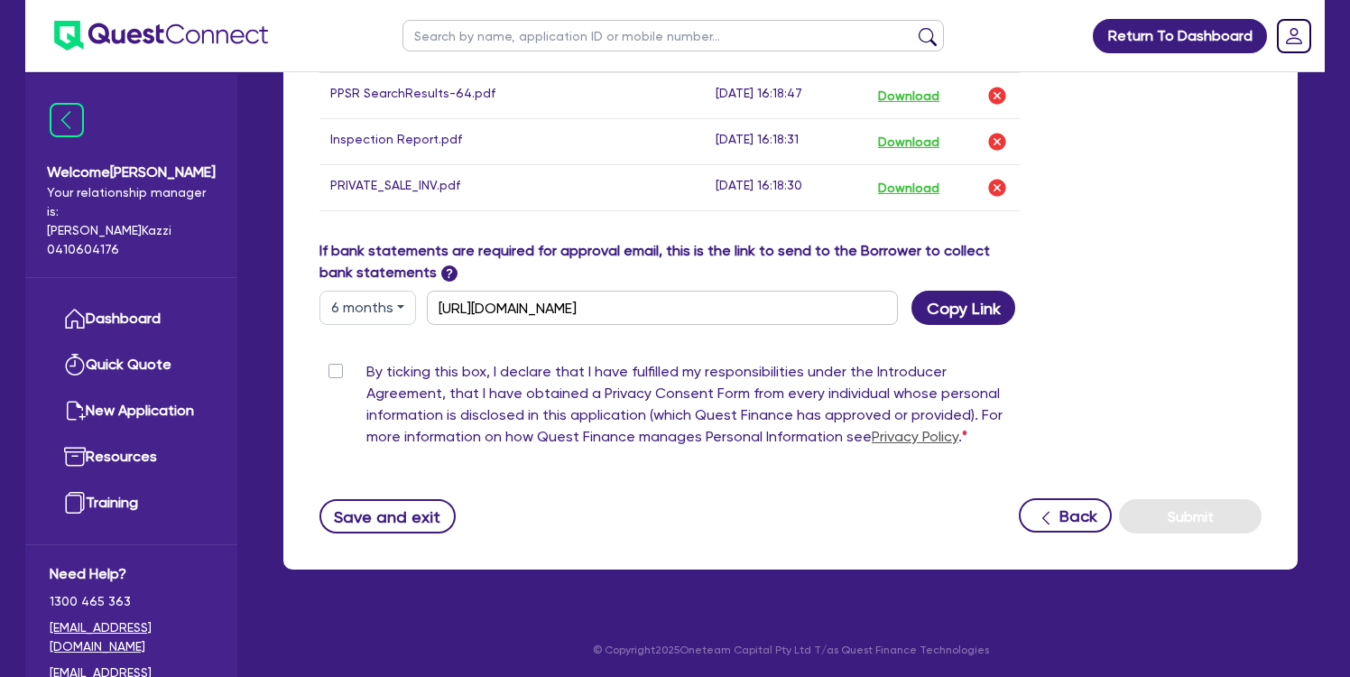
click at [366, 363] on label "By ticking this box, I declare that I have fulfilled my responsibilities under …" at bounding box center [692, 408] width 653 height 94
click at [334, 363] on input "By ticking this box, I declare that I have fulfilled my responsibilities under …" at bounding box center [327, 369] width 14 height 17
checkbox input "true"
click at [1180, 516] on button "Submit" at bounding box center [1190, 516] width 143 height 34
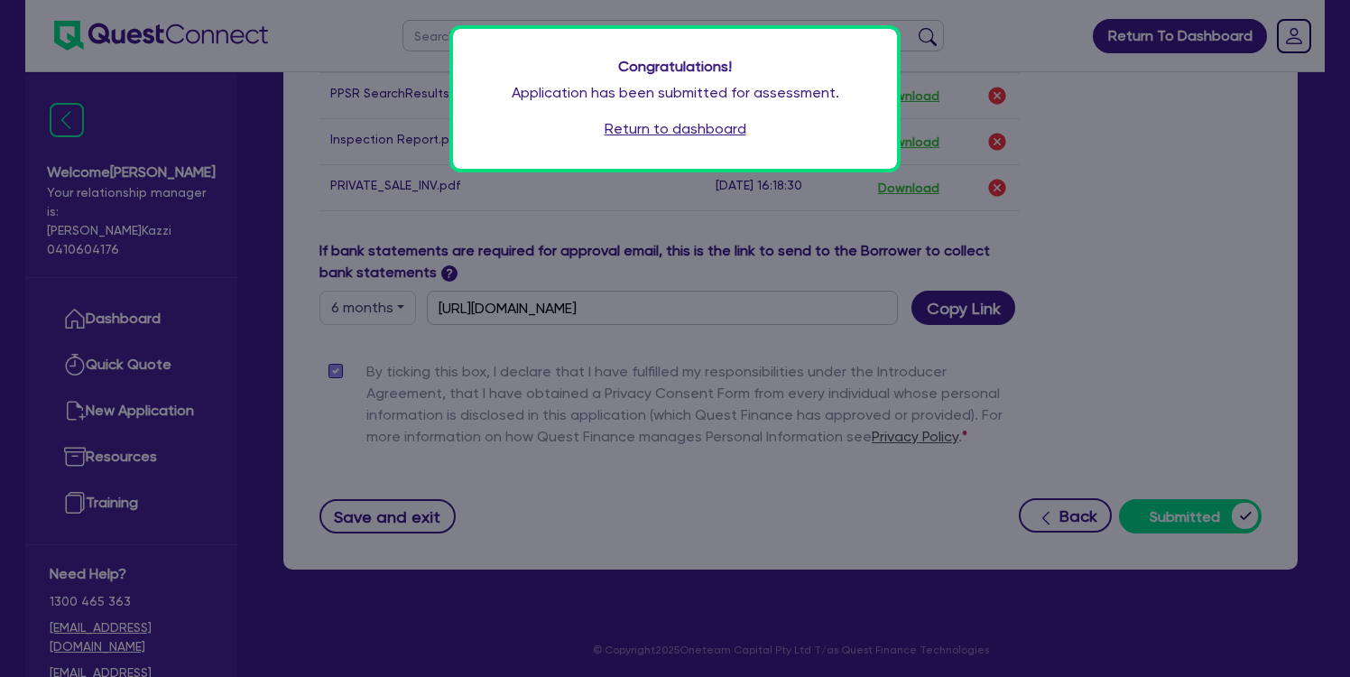
click at [725, 127] on link "Return to dashboard" at bounding box center [676, 129] width 142 height 22
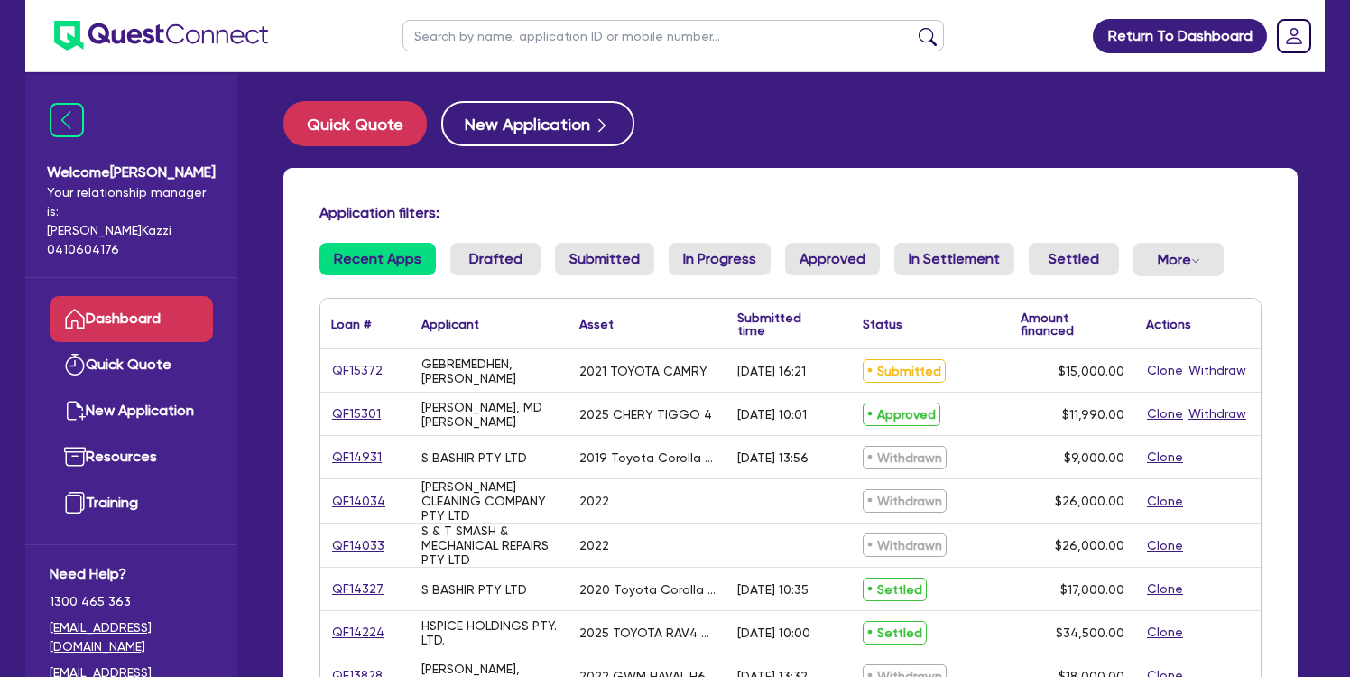
click at [366, 369] on link "QF15372" at bounding box center [357, 370] width 52 height 21
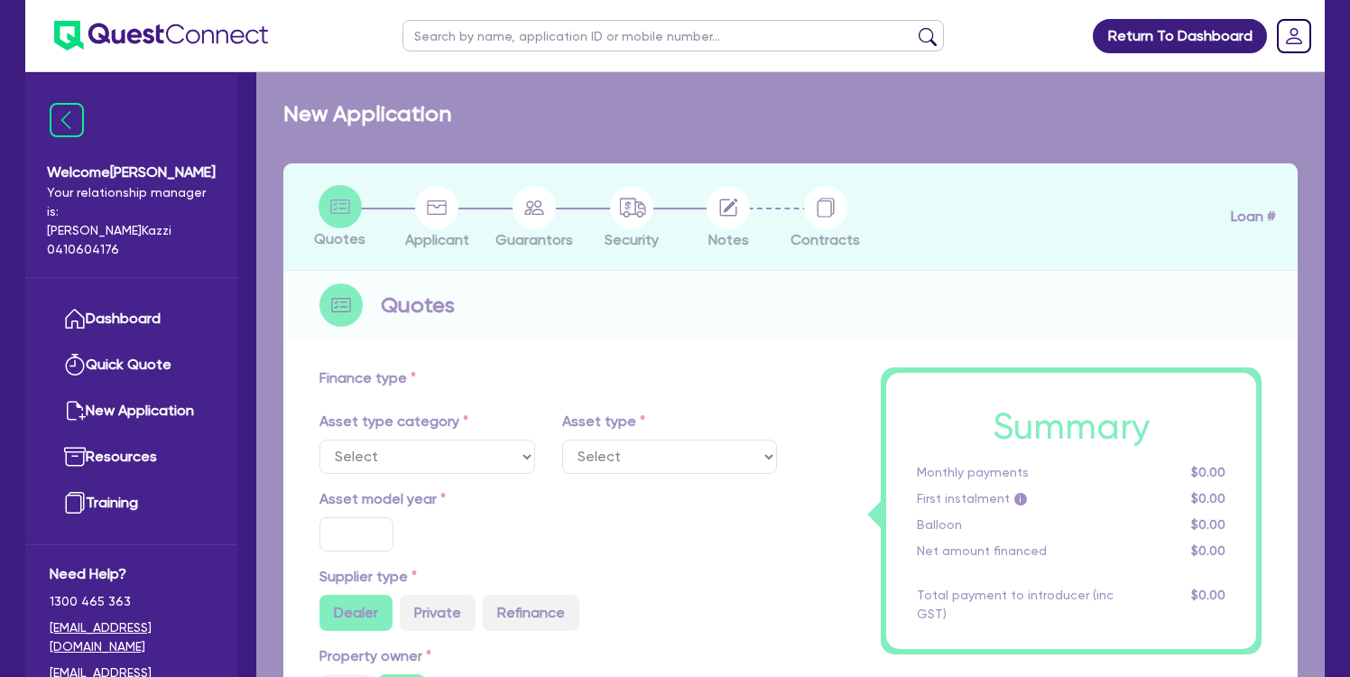
select select "CARS_AND_LIGHT_TRUCKS"
type input "2021"
radio input "false"
radio input "true"
type input "19,733.98"
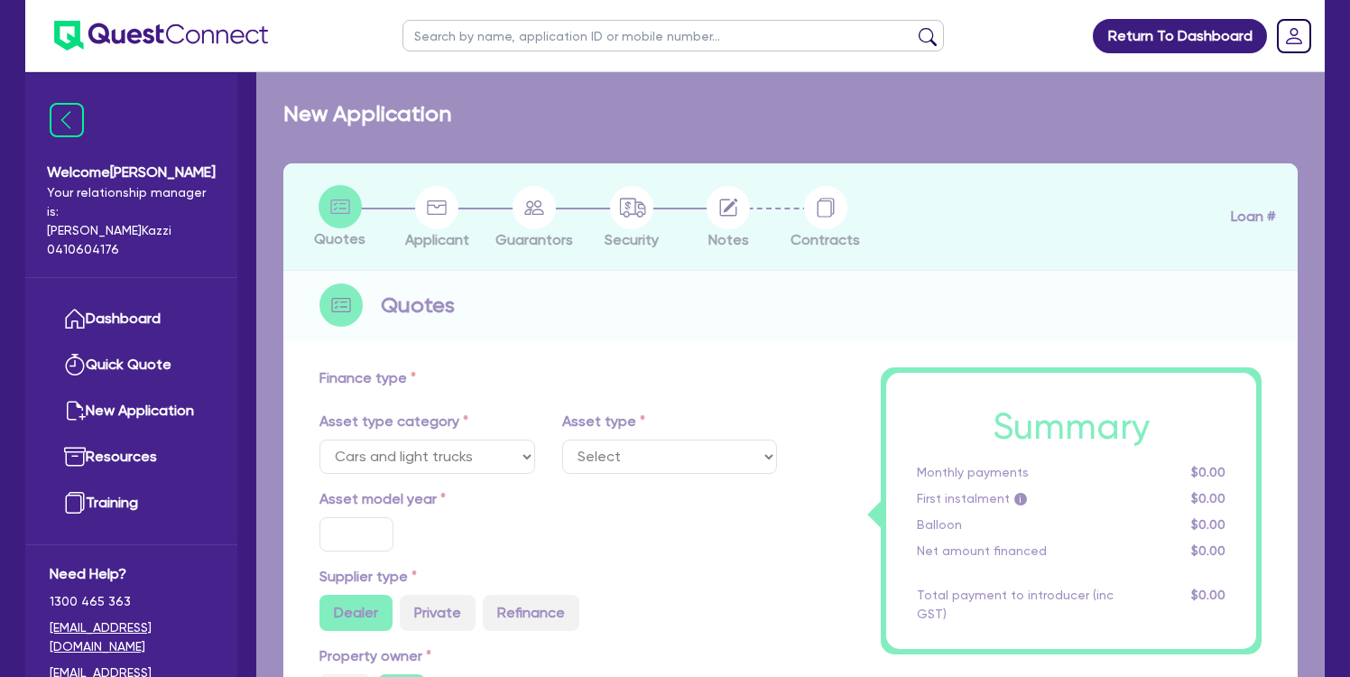
type input "4,733.98"
type input "5.06"
type input "760"
radio input "true"
type input "15.95"
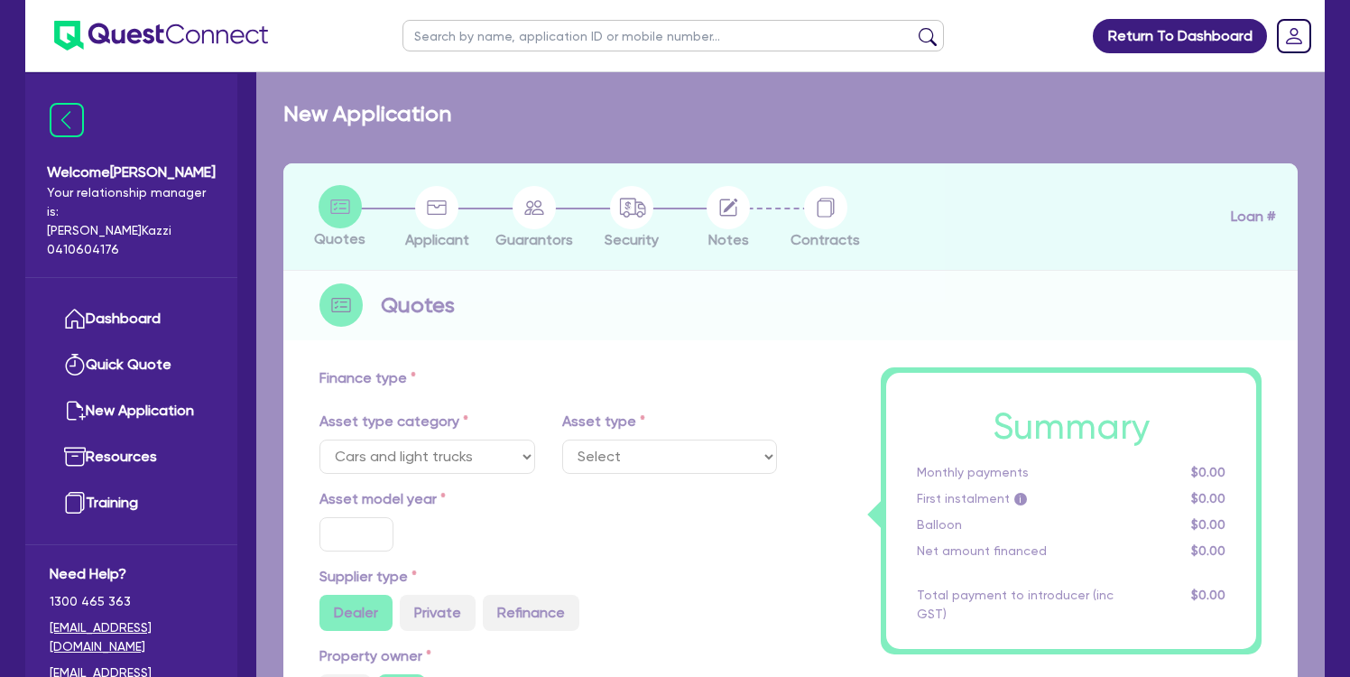
type input "350"
select select "PASSENGER_VEHICLES"
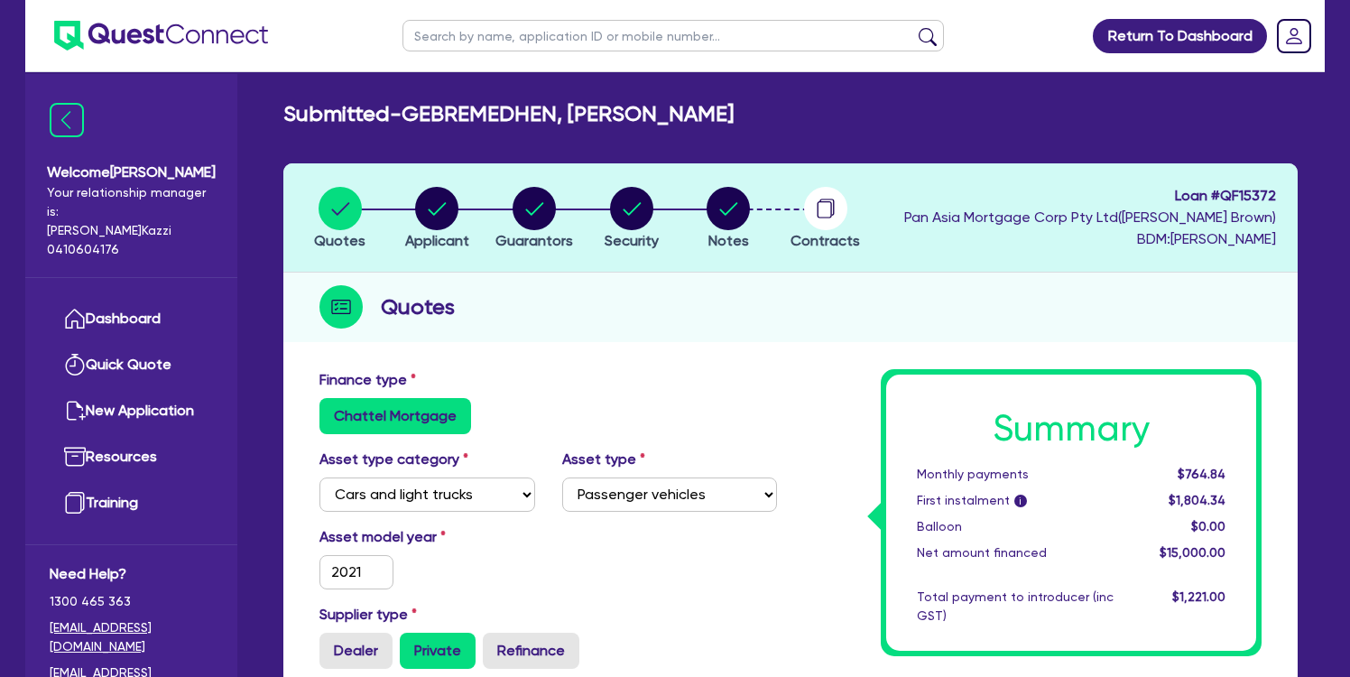
click at [725, 197] on circle "button" at bounding box center [728, 208] width 43 height 43
select select "Quest Finance - Platform Funding"
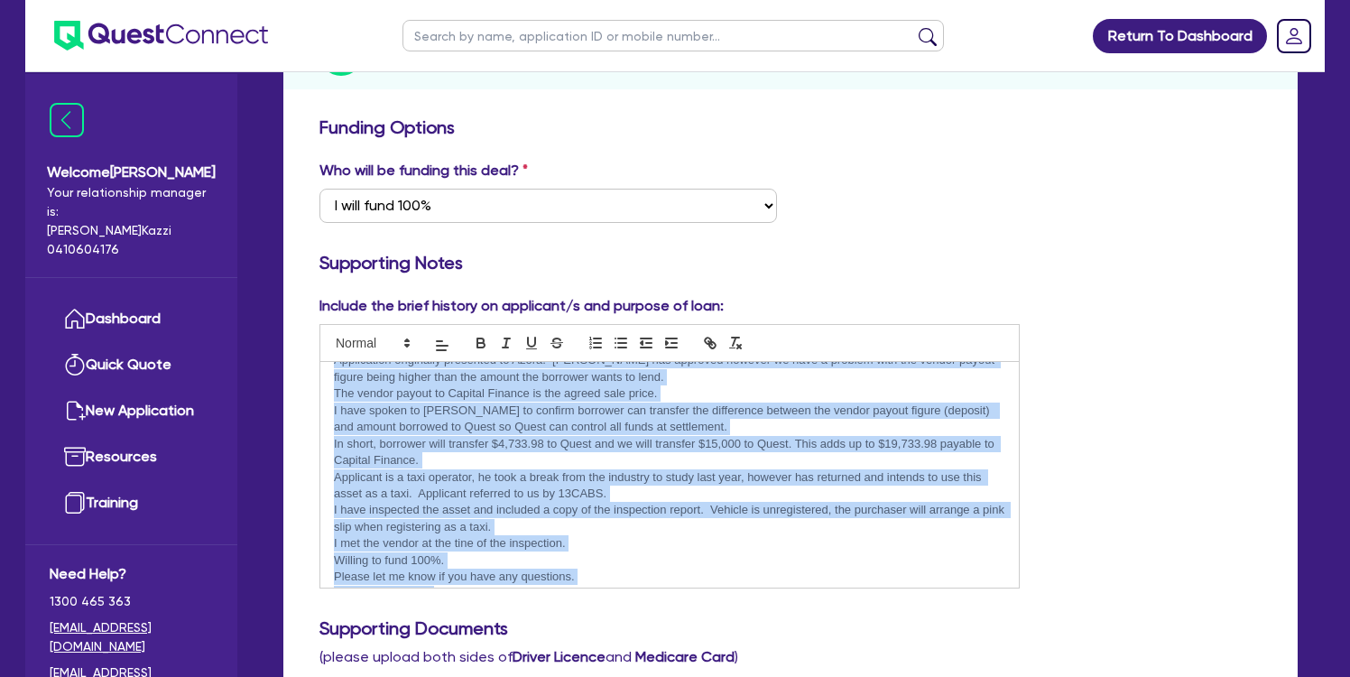
scroll to position [56, 0]
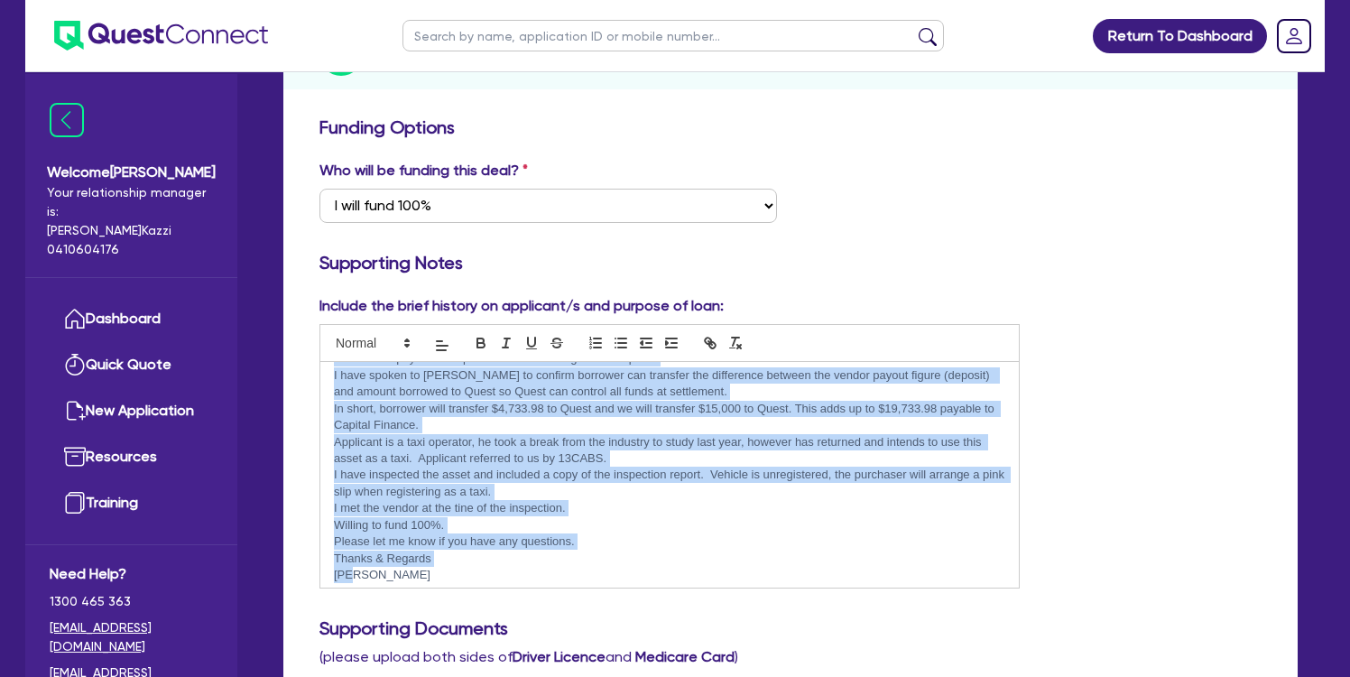
drag, startPoint x: 331, startPoint y: 384, endPoint x: 650, endPoint y: 571, distance: 369.3
click at [650, 571] on div "Application originally presented to Azora. [PERSON_NAME] has approved however w…" at bounding box center [669, 475] width 699 height 226
copy div "Application originally presented to Azora. [PERSON_NAME] has approved however w…"
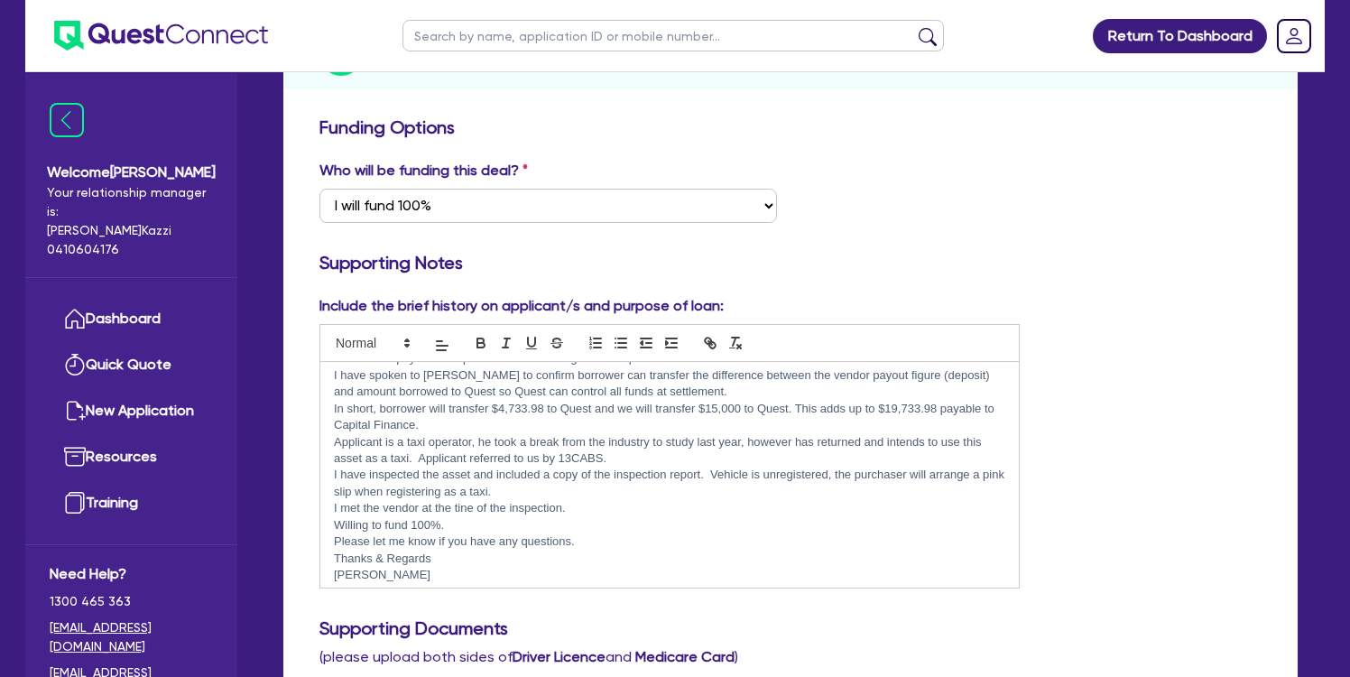
click at [1133, 412] on div "Include the brief history on applicant/s and purpose of loan: Application origi…" at bounding box center [790, 449] width 969 height 309
click at [135, 296] on link "Dashboard" at bounding box center [131, 319] width 163 height 46
